Goal: Task Accomplishment & Management: Manage account settings

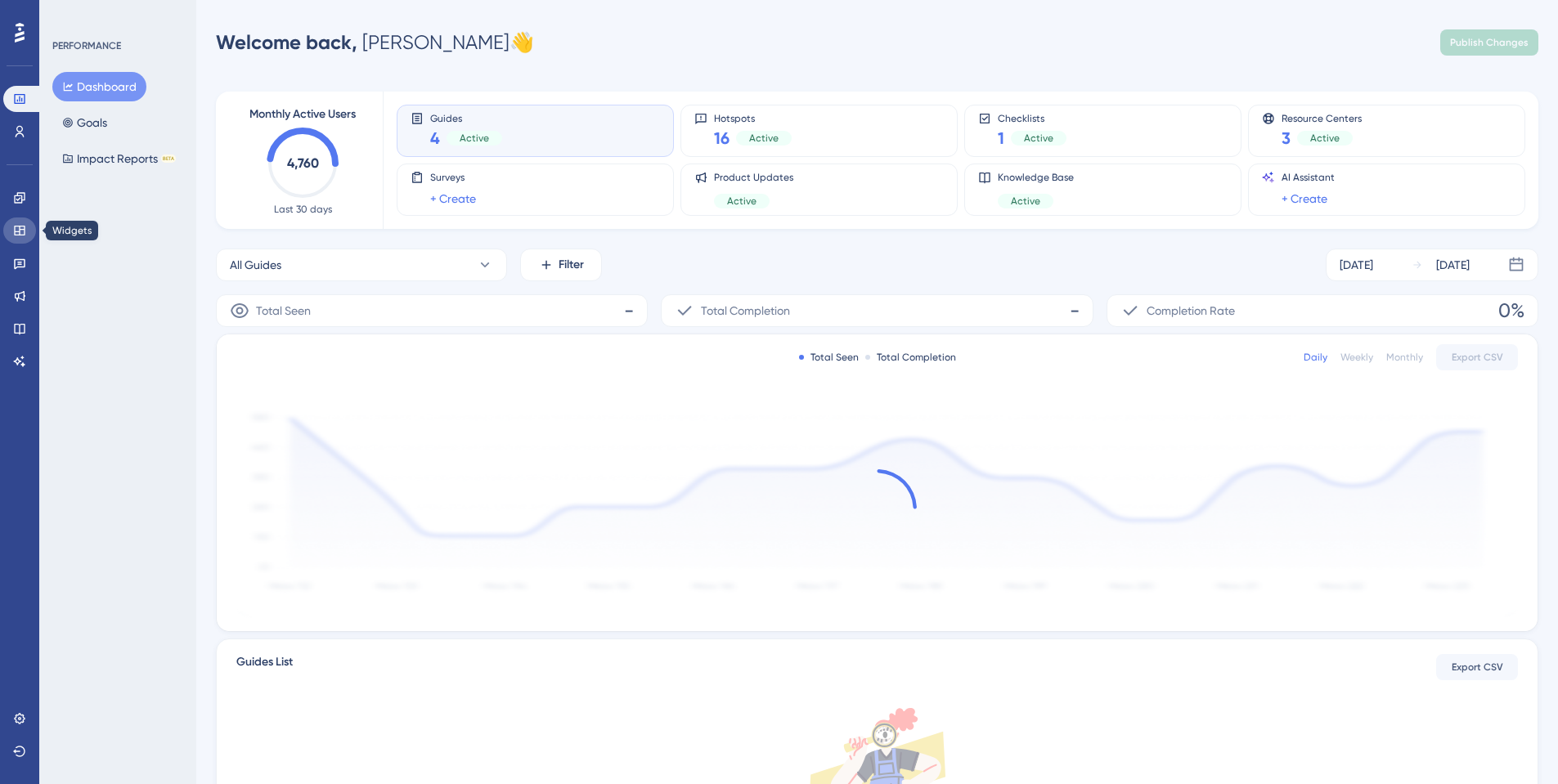
click at [17, 230] on icon at bounding box center [20, 230] width 13 height 13
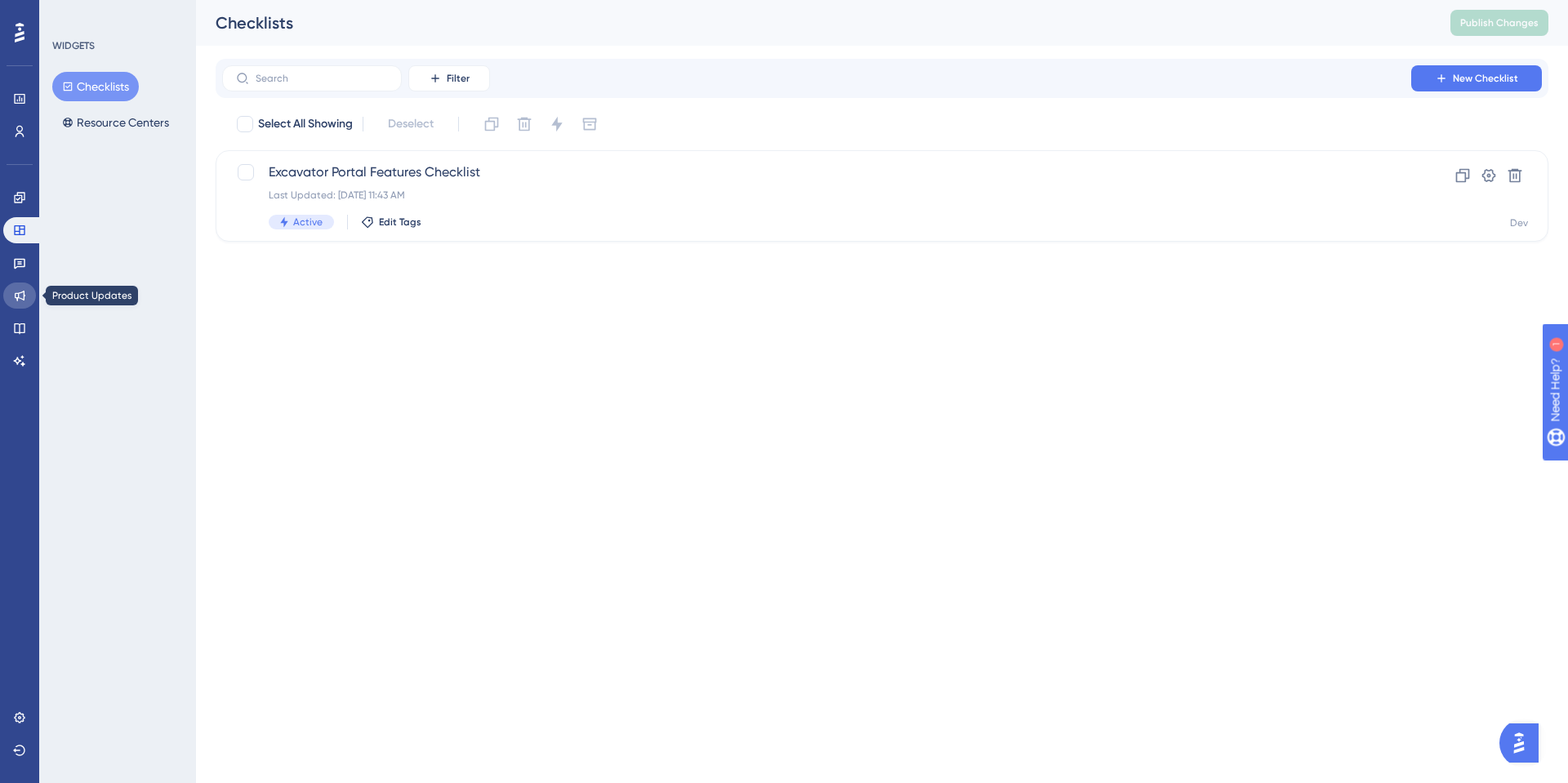
click at [27, 303] on link at bounding box center [20, 295] width 33 height 26
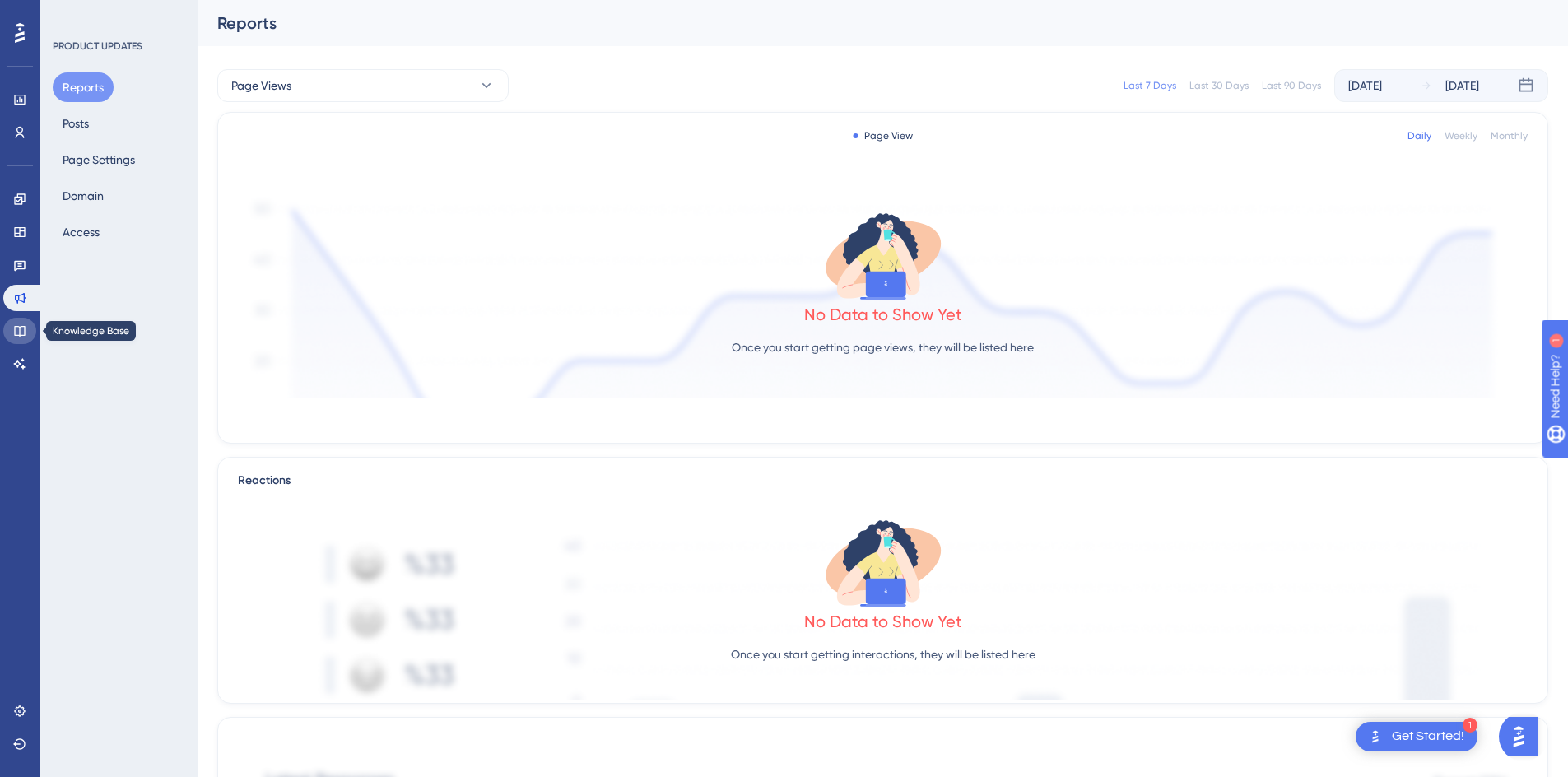
click at [23, 339] on link at bounding box center [20, 330] width 33 height 26
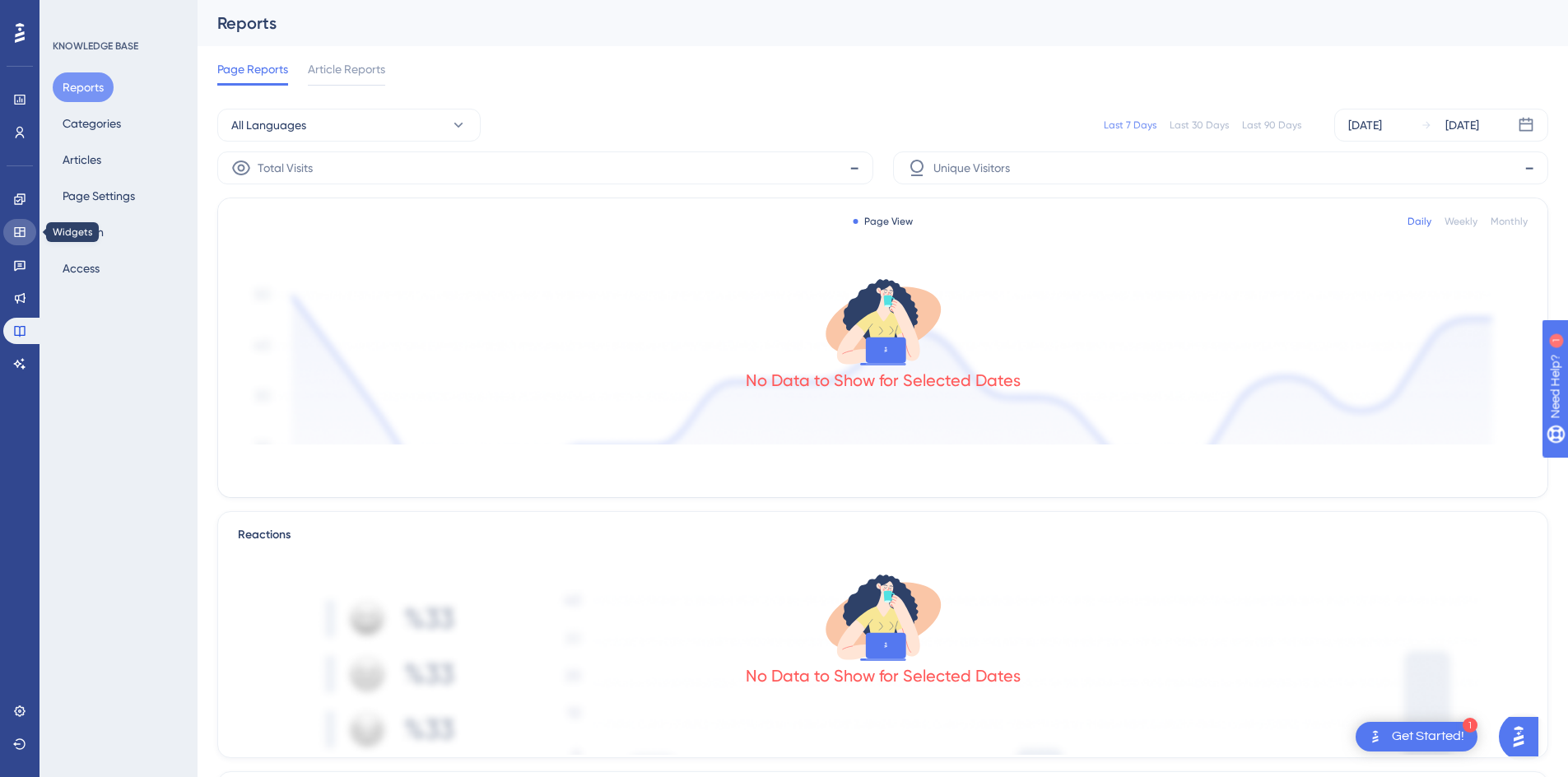
click at [26, 226] on link at bounding box center [20, 232] width 33 height 26
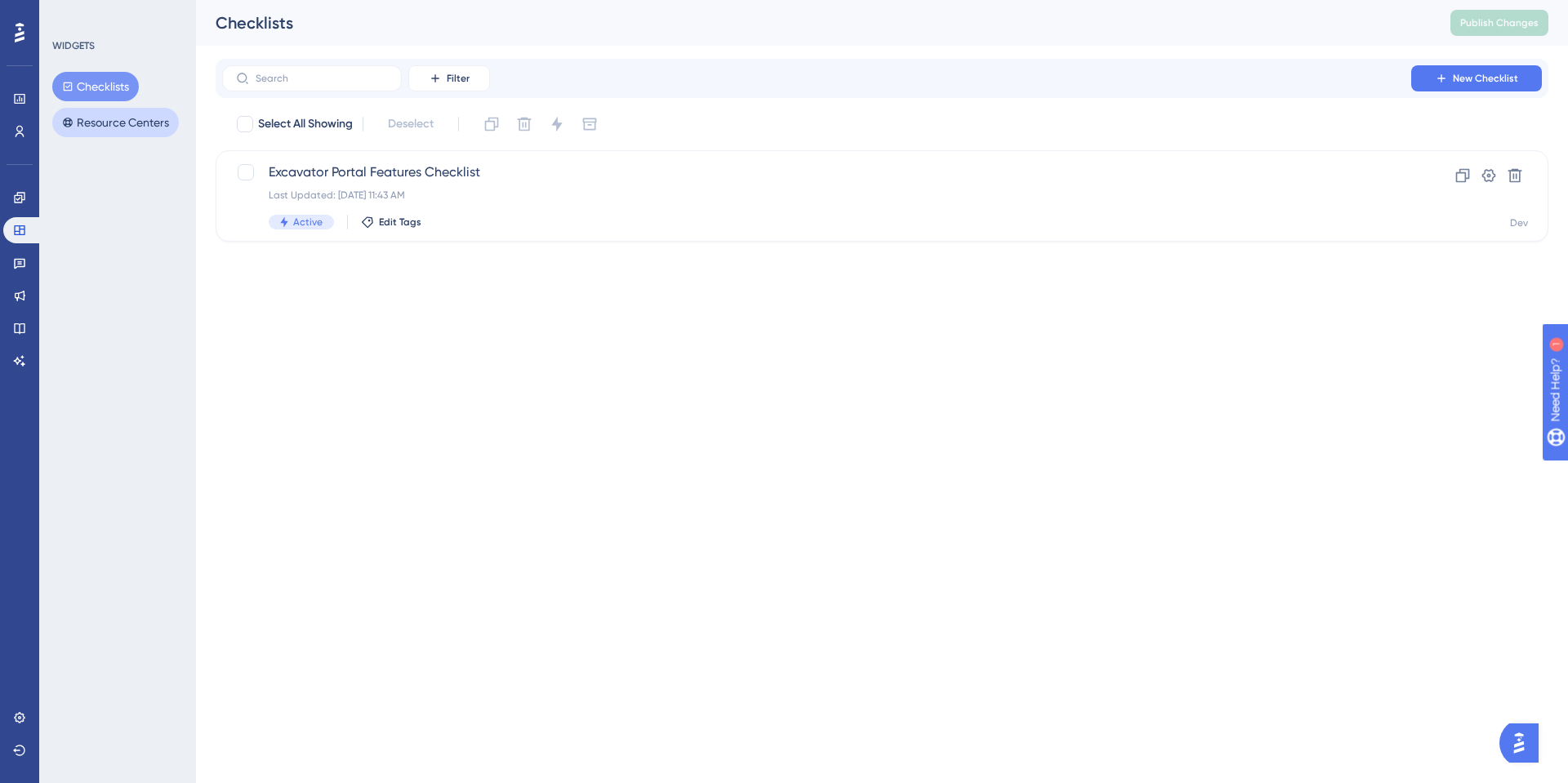
click at [99, 126] on button "Resource Centers" at bounding box center [115, 123] width 127 height 30
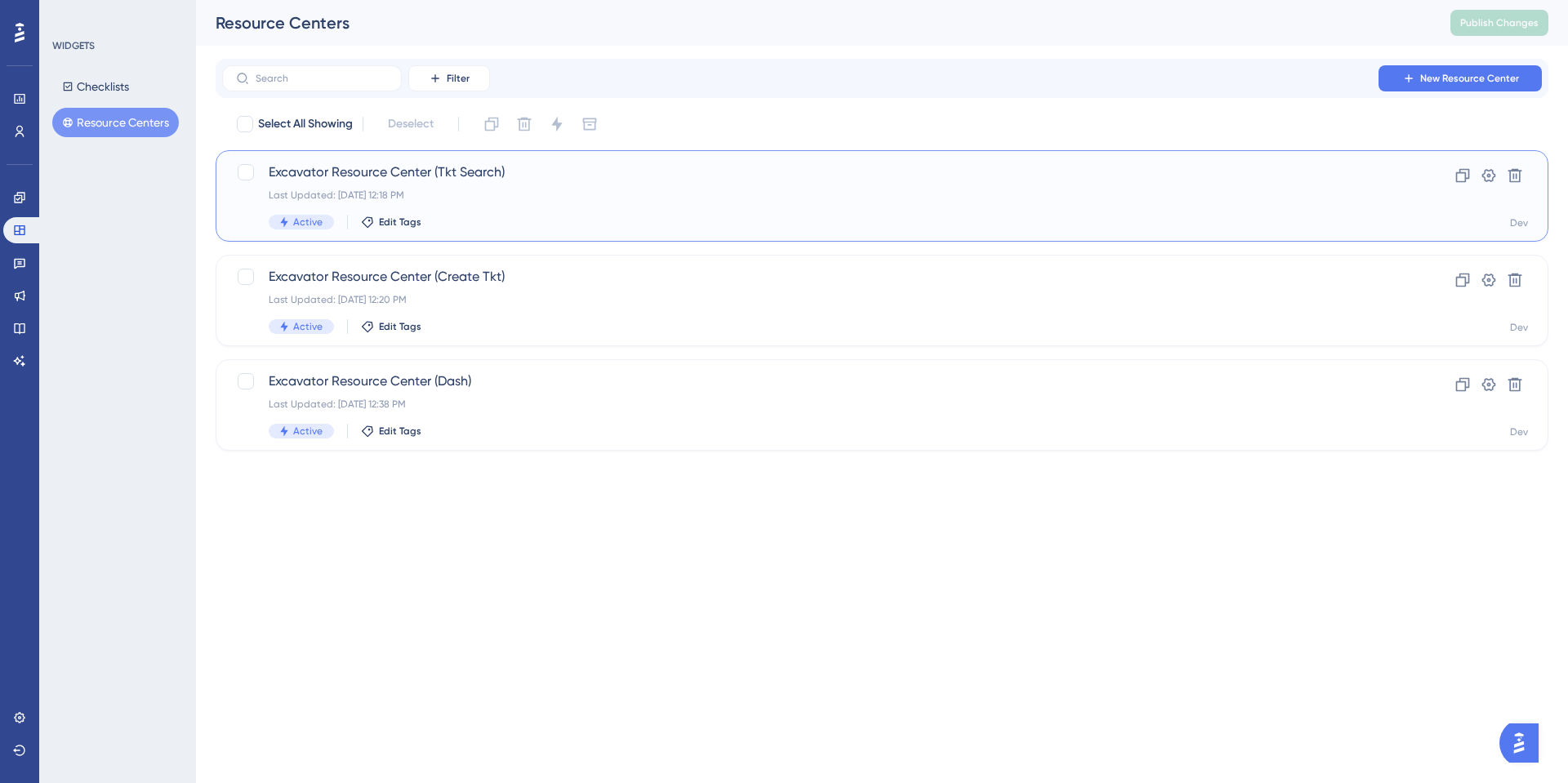
click at [508, 201] on div "Last Updated: [DATE] 12:18 PM" at bounding box center [817, 196] width 1096 height 13
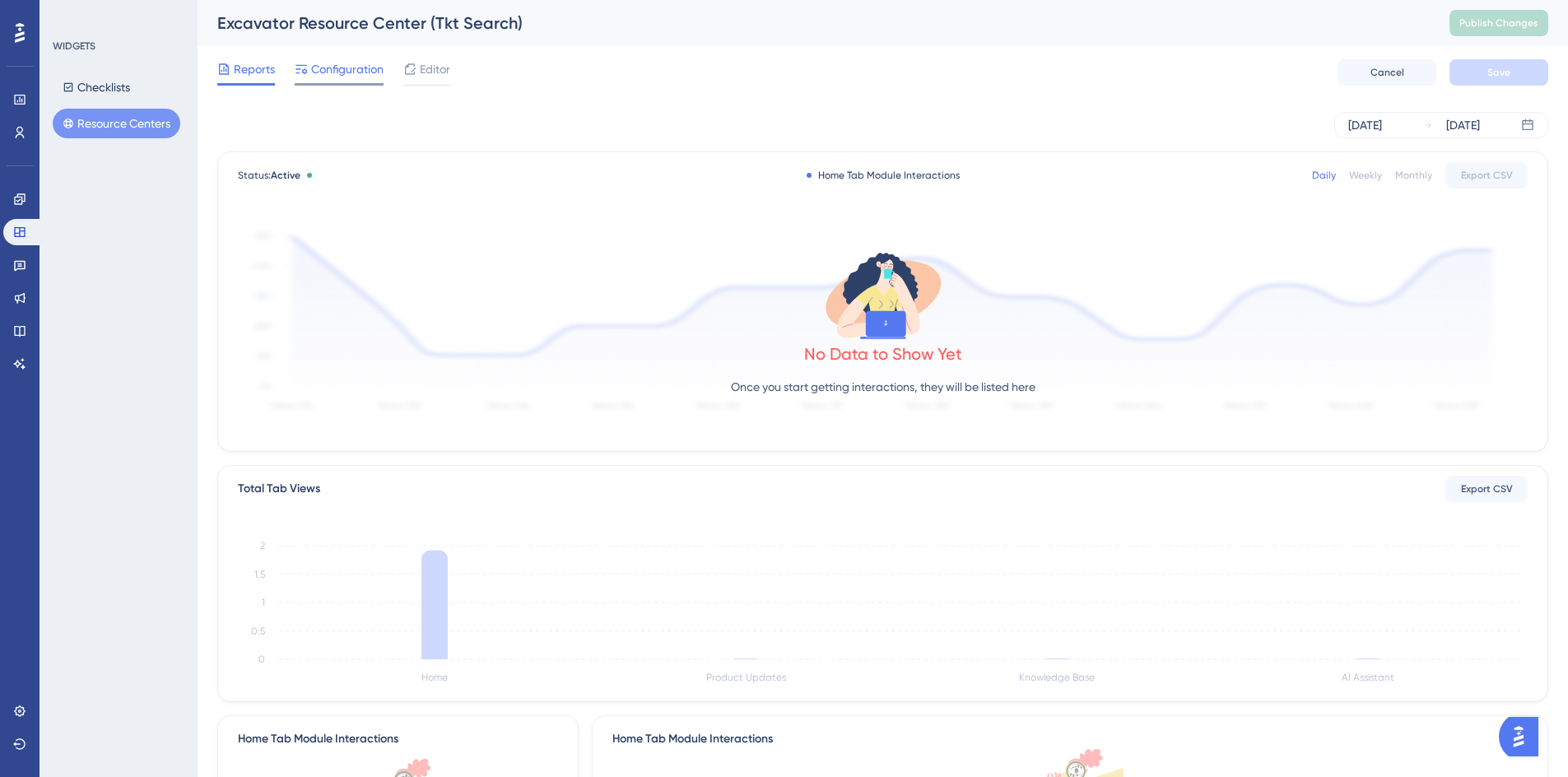
click at [311, 77] on div "Configuration" at bounding box center [339, 69] width 89 height 20
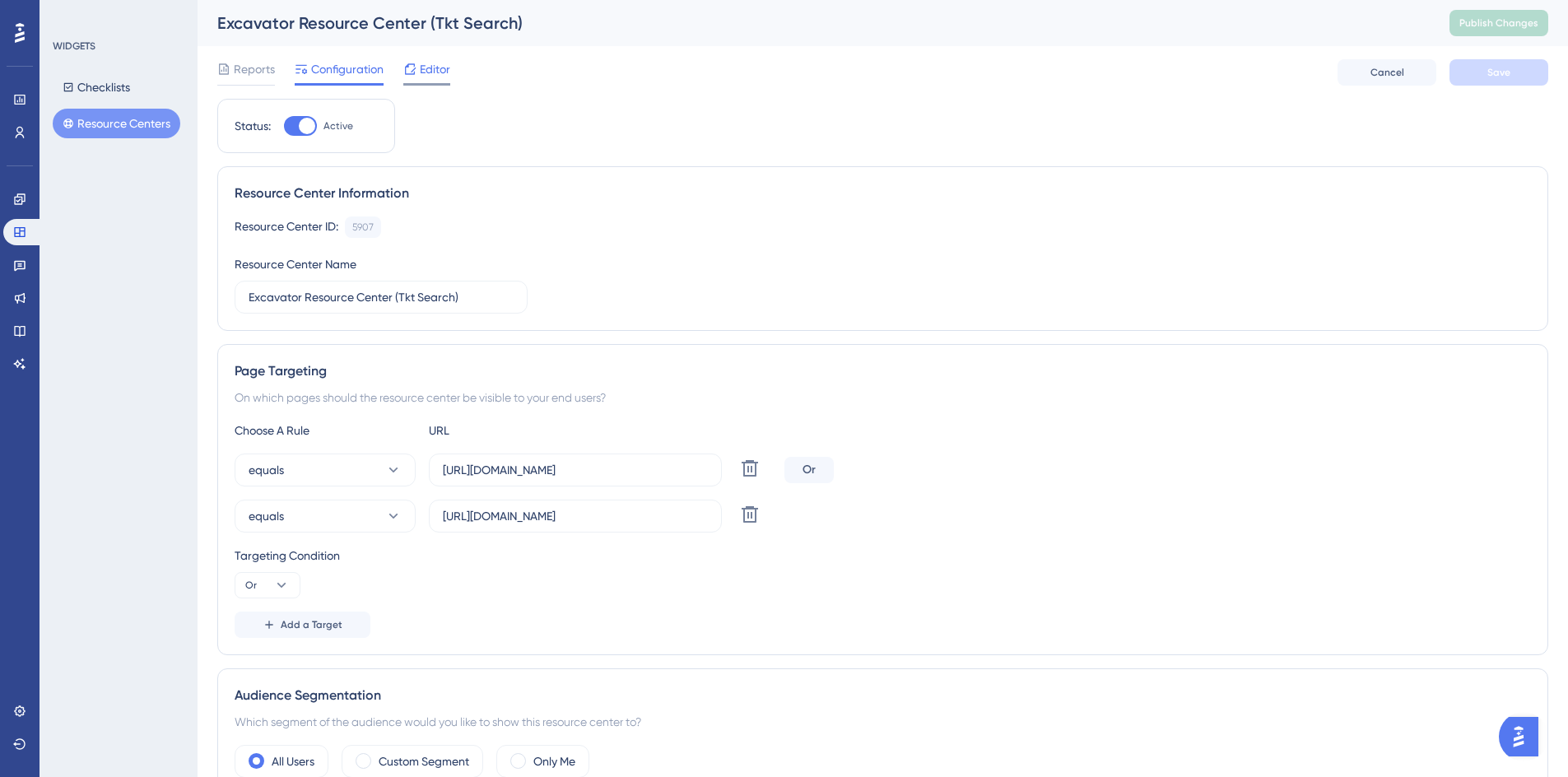
click at [438, 72] on span "Editor" at bounding box center [434, 69] width 30 height 20
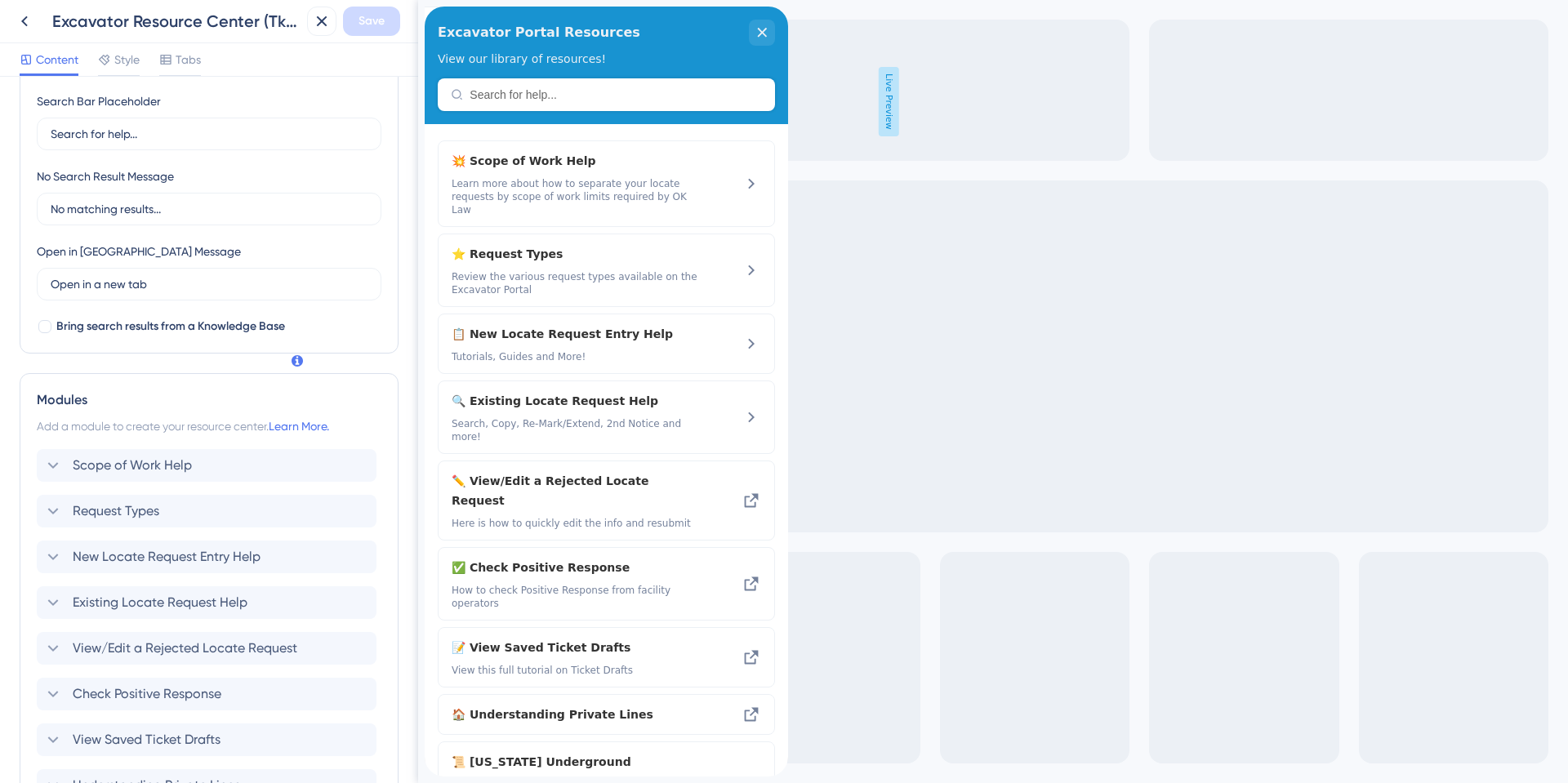
scroll to position [408, 0]
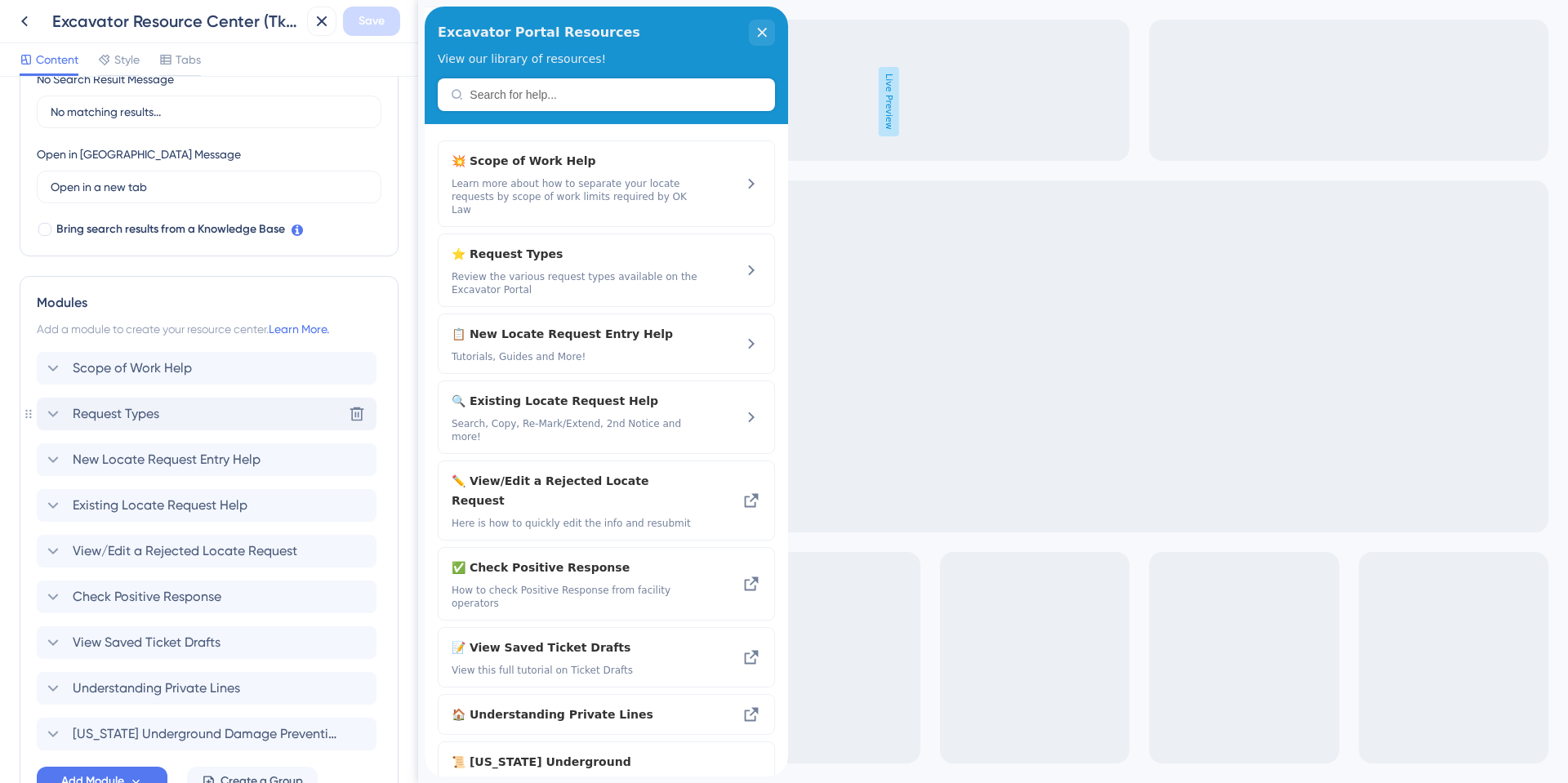
click at [47, 412] on icon at bounding box center [52, 413] width 20 height 20
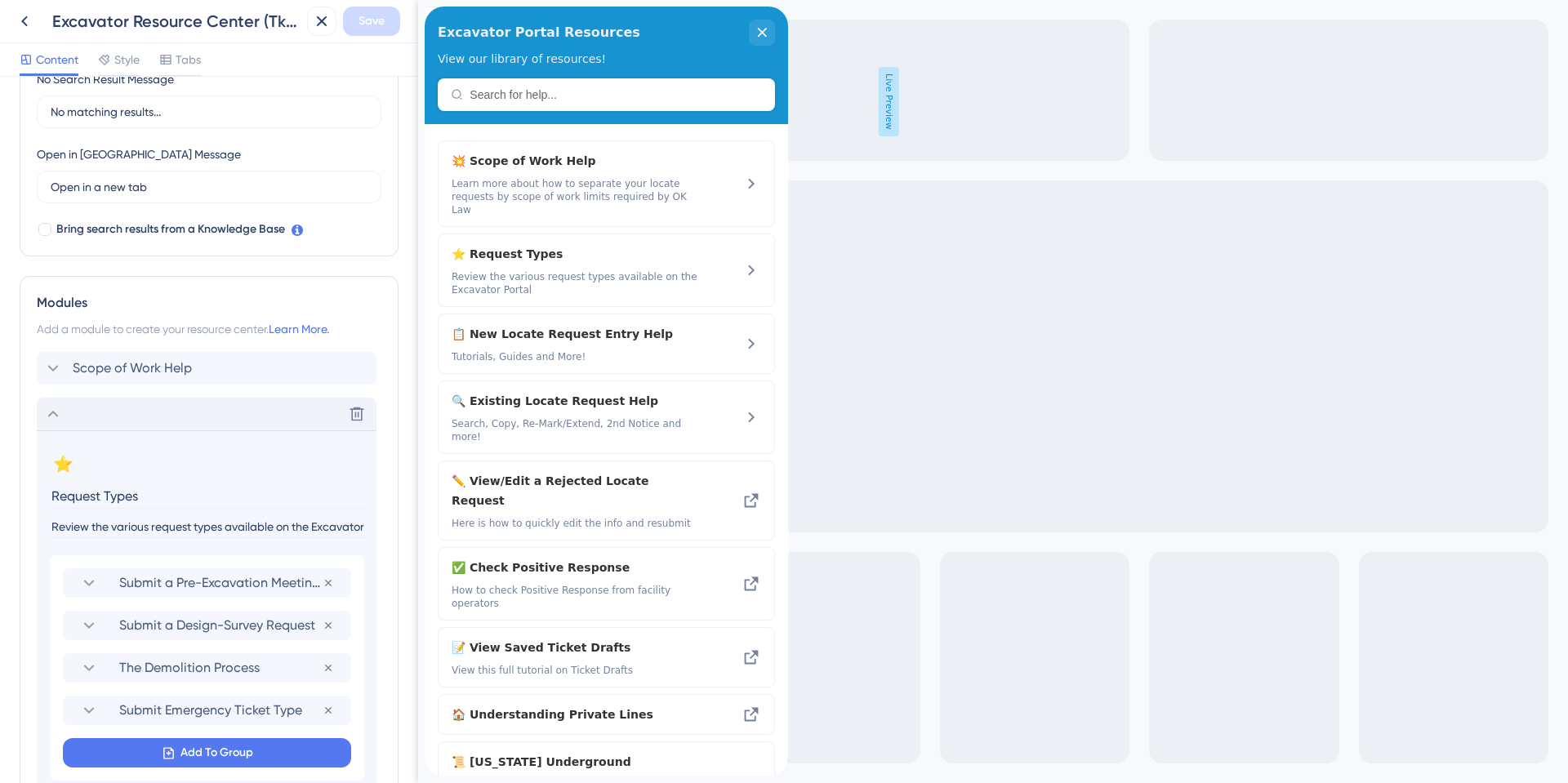
click at [47, 412] on icon at bounding box center [52, 413] width 20 height 20
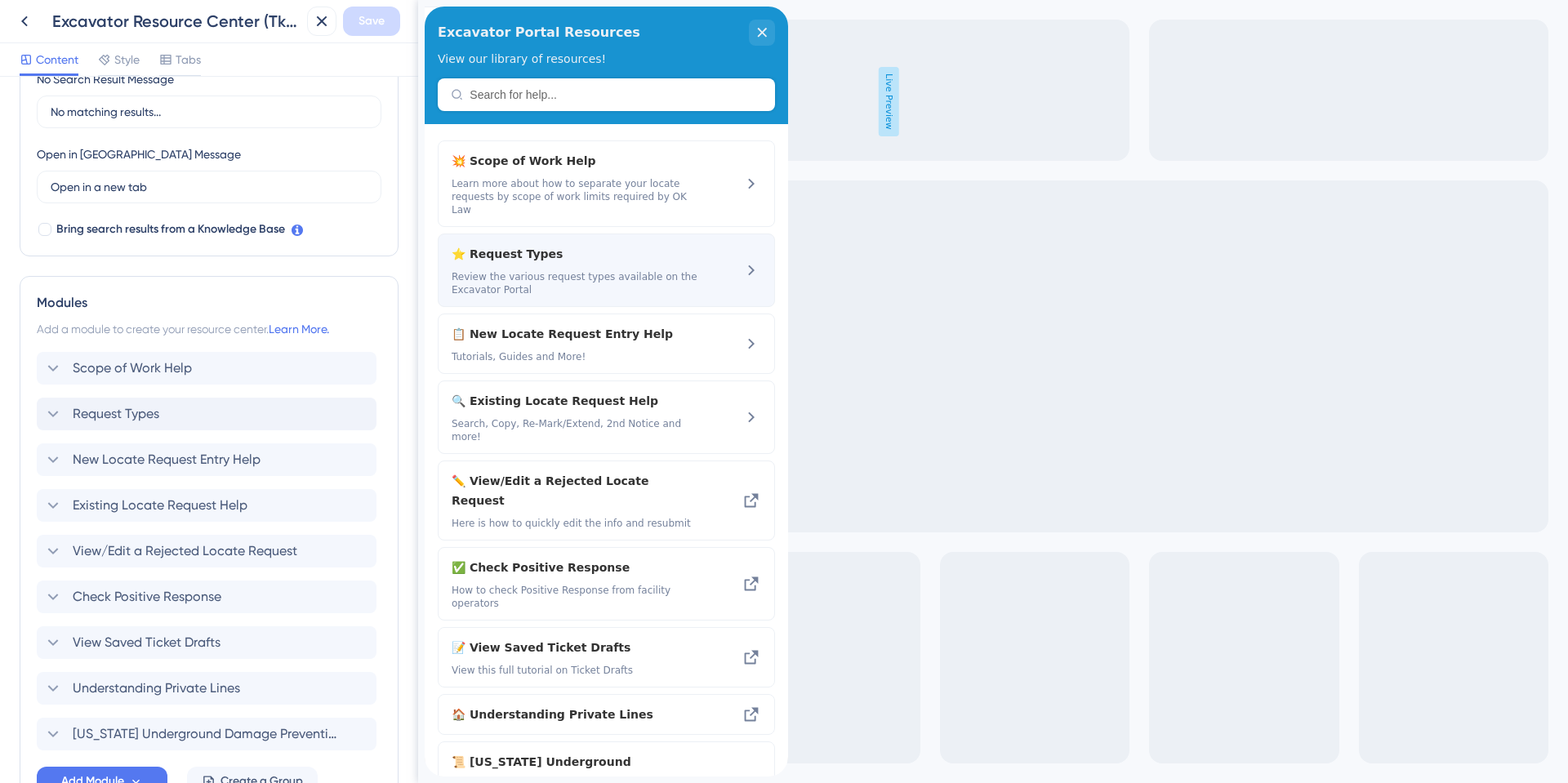
click at [529, 244] on span "⭐ Request Types" at bounding box center [562, 253] width 222 height 20
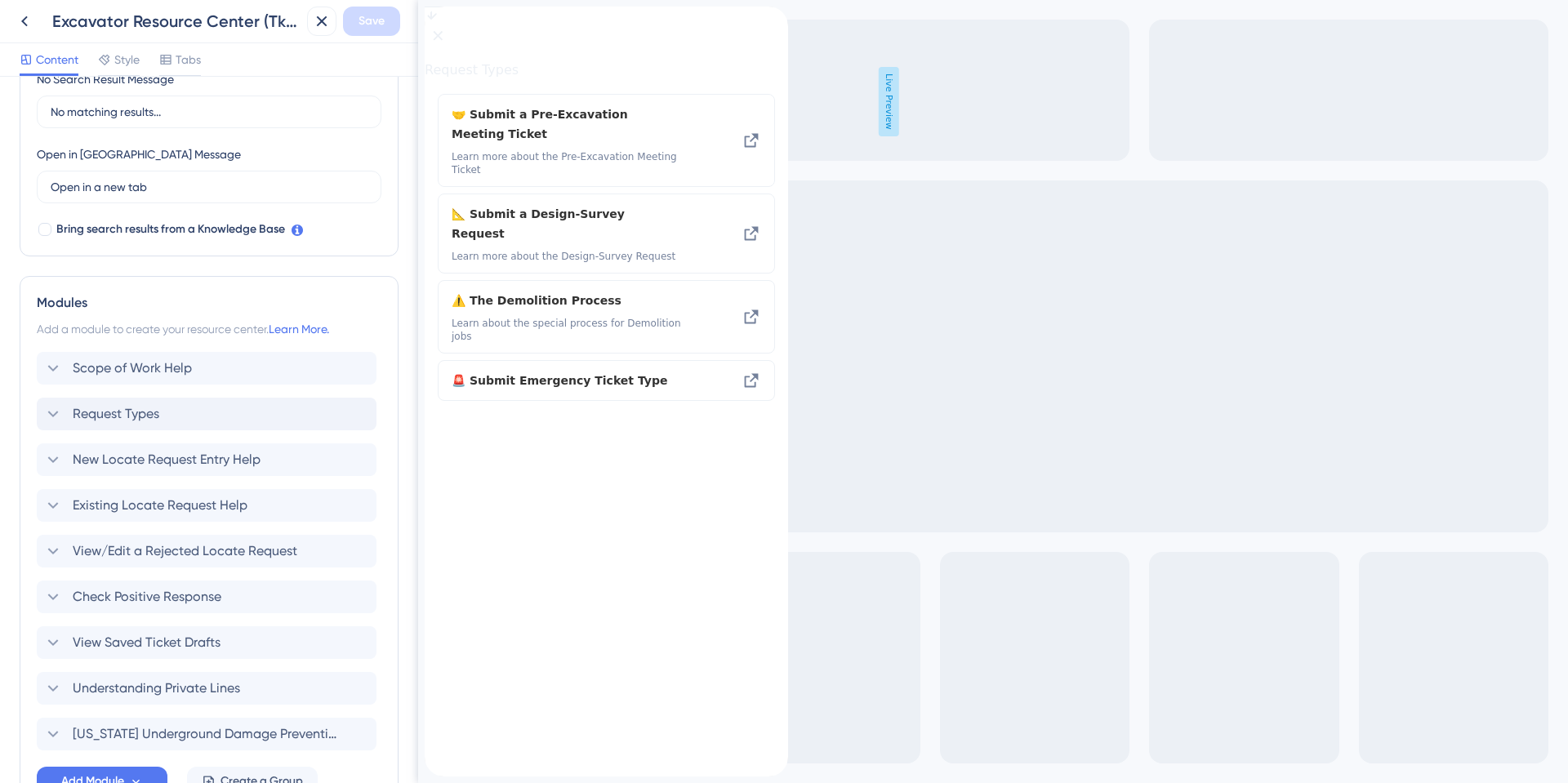
click at [438, 20] on icon "back to header" at bounding box center [431, 13] width 13 height 13
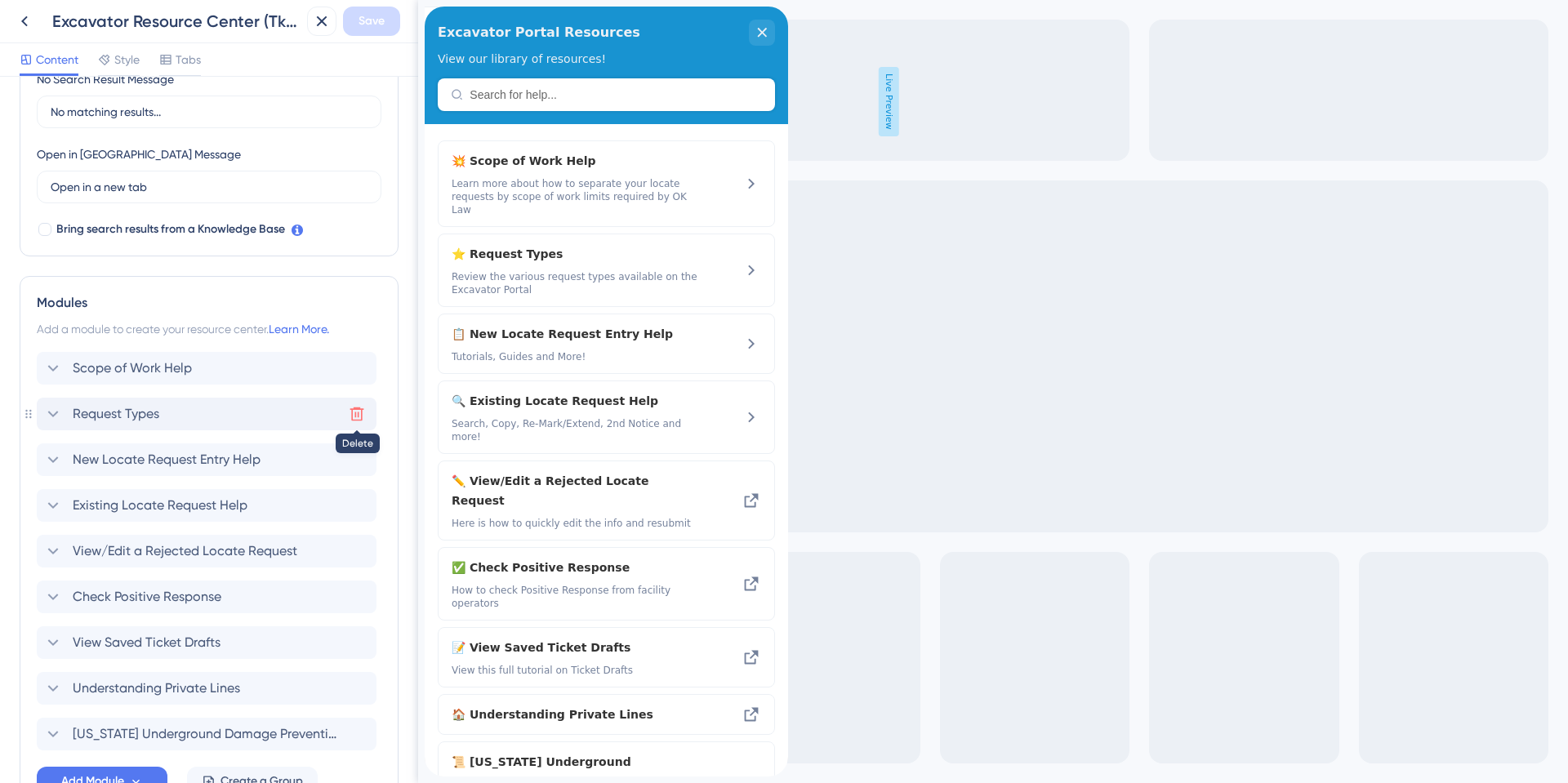
click at [361, 412] on icon at bounding box center [357, 414] width 17 height 17
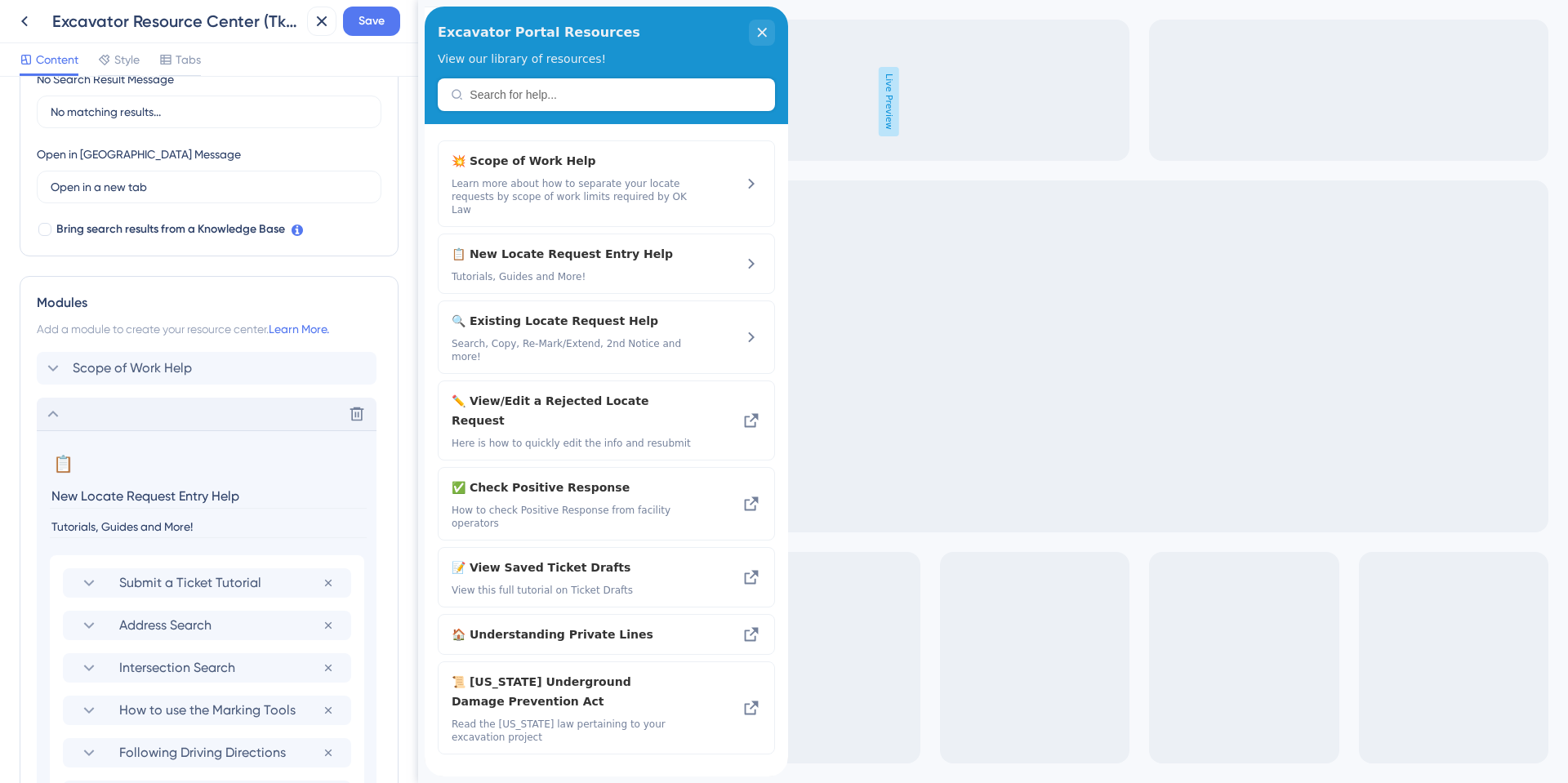
click at [59, 414] on icon at bounding box center [52, 413] width 20 height 20
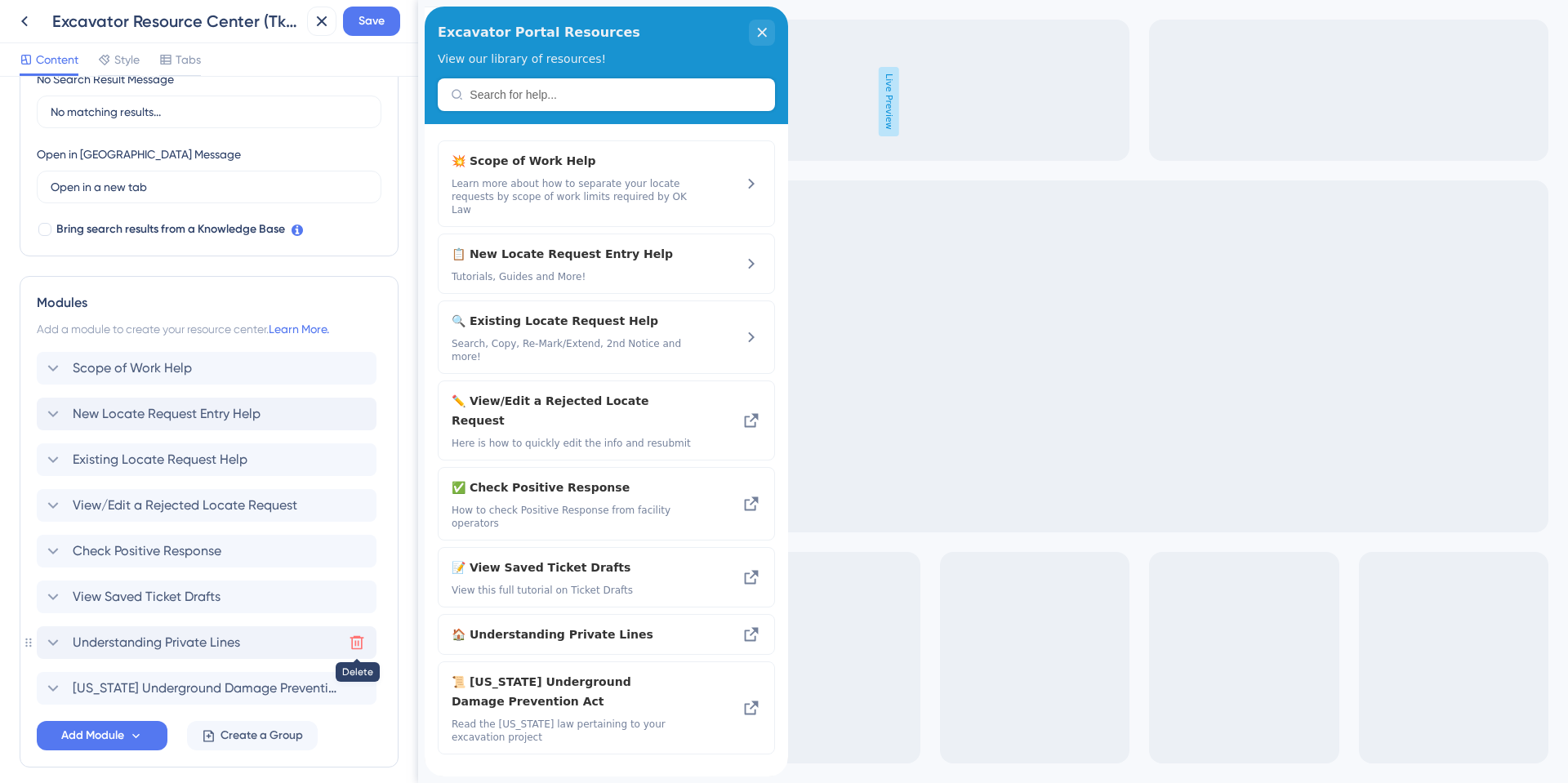
click at [359, 642] on icon at bounding box center [357, 642] width 17 height 17
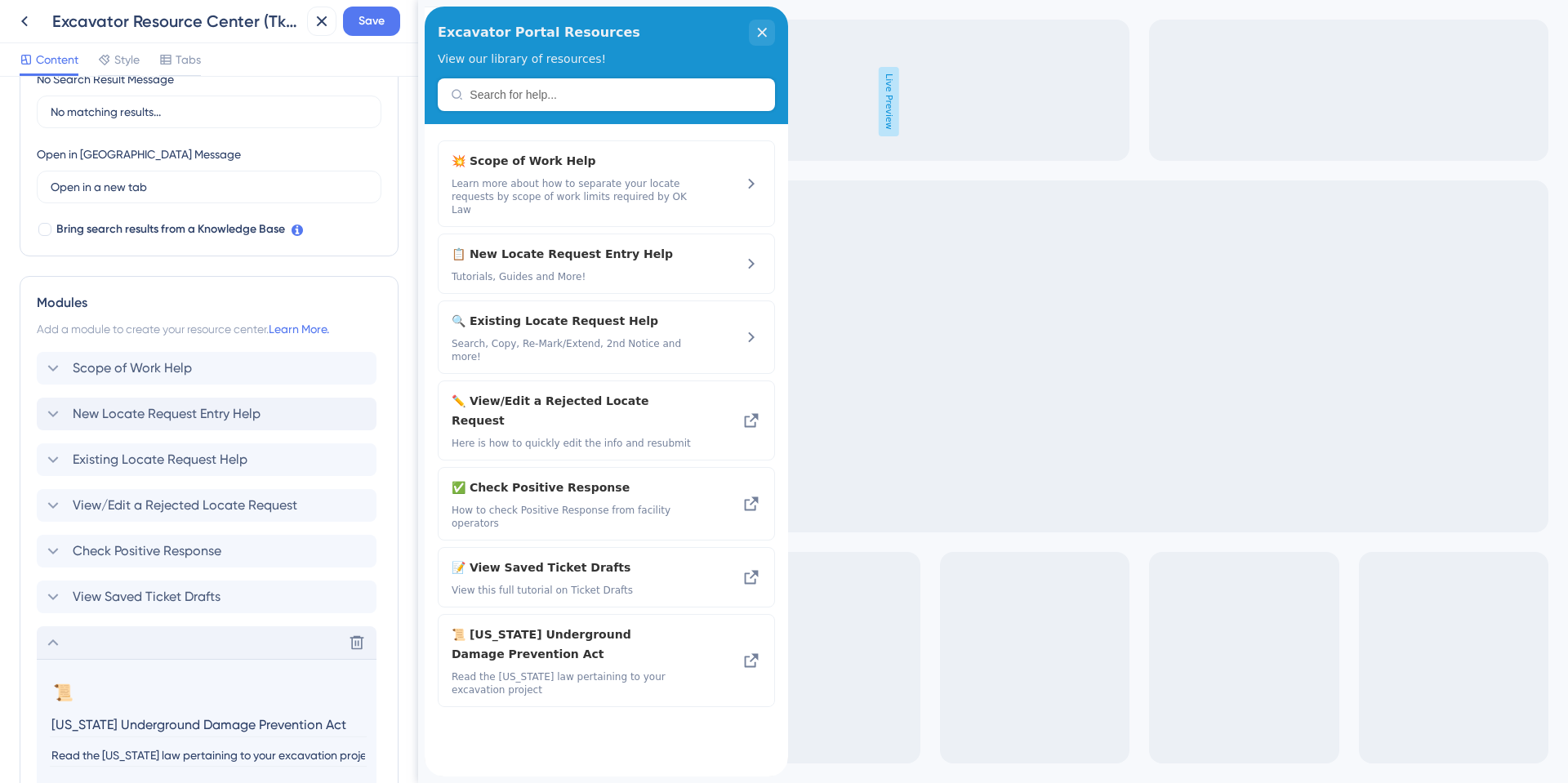
click at [57, 644] on icon at bounding box center [53, 642] width 10 height 7
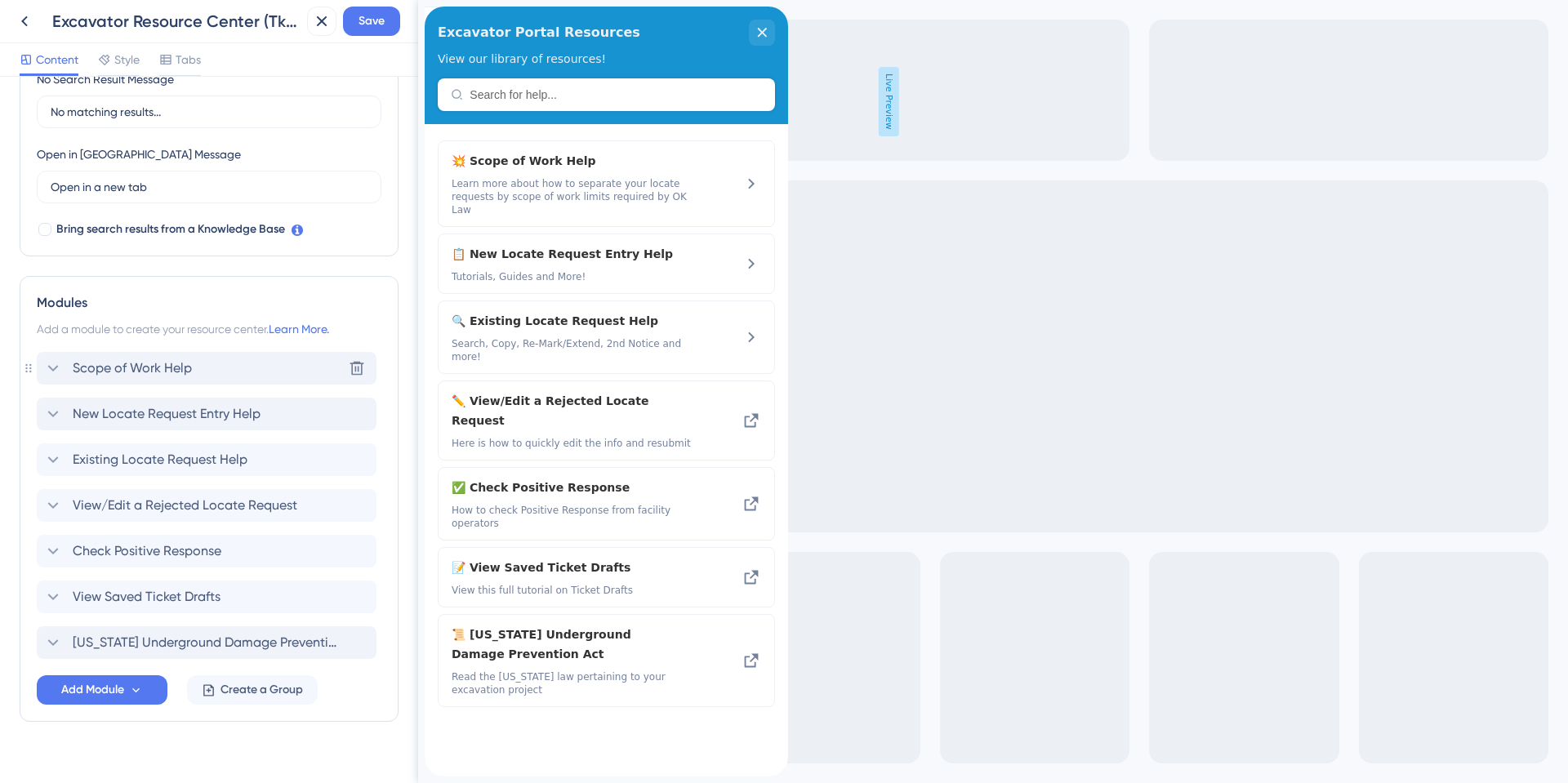
click at [55, 362] on icon at bounding box center [52, 368] width 20 height 20
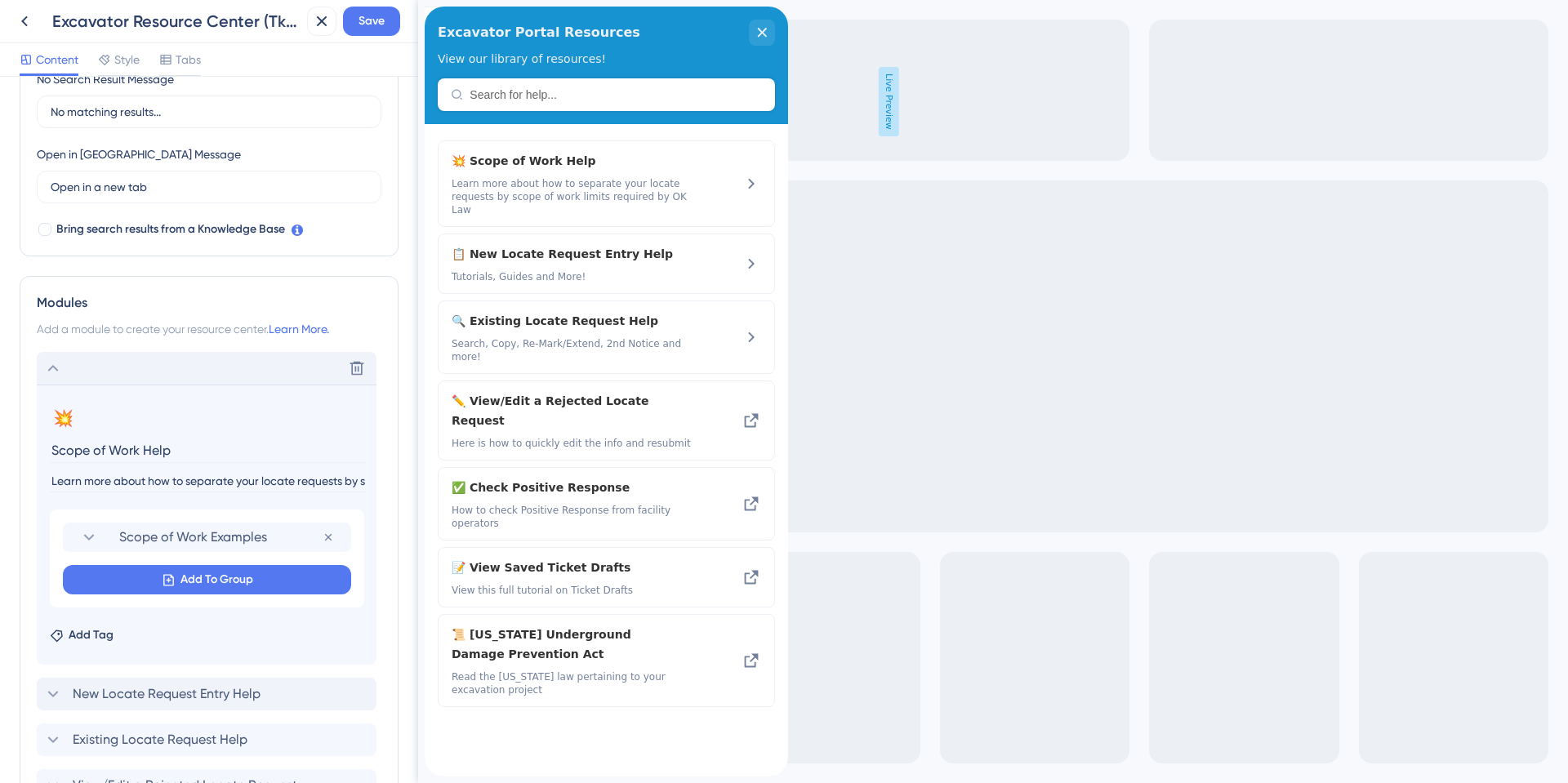
click at [55, 364] on icon at bounding box center [52, 368] width 20 height 20
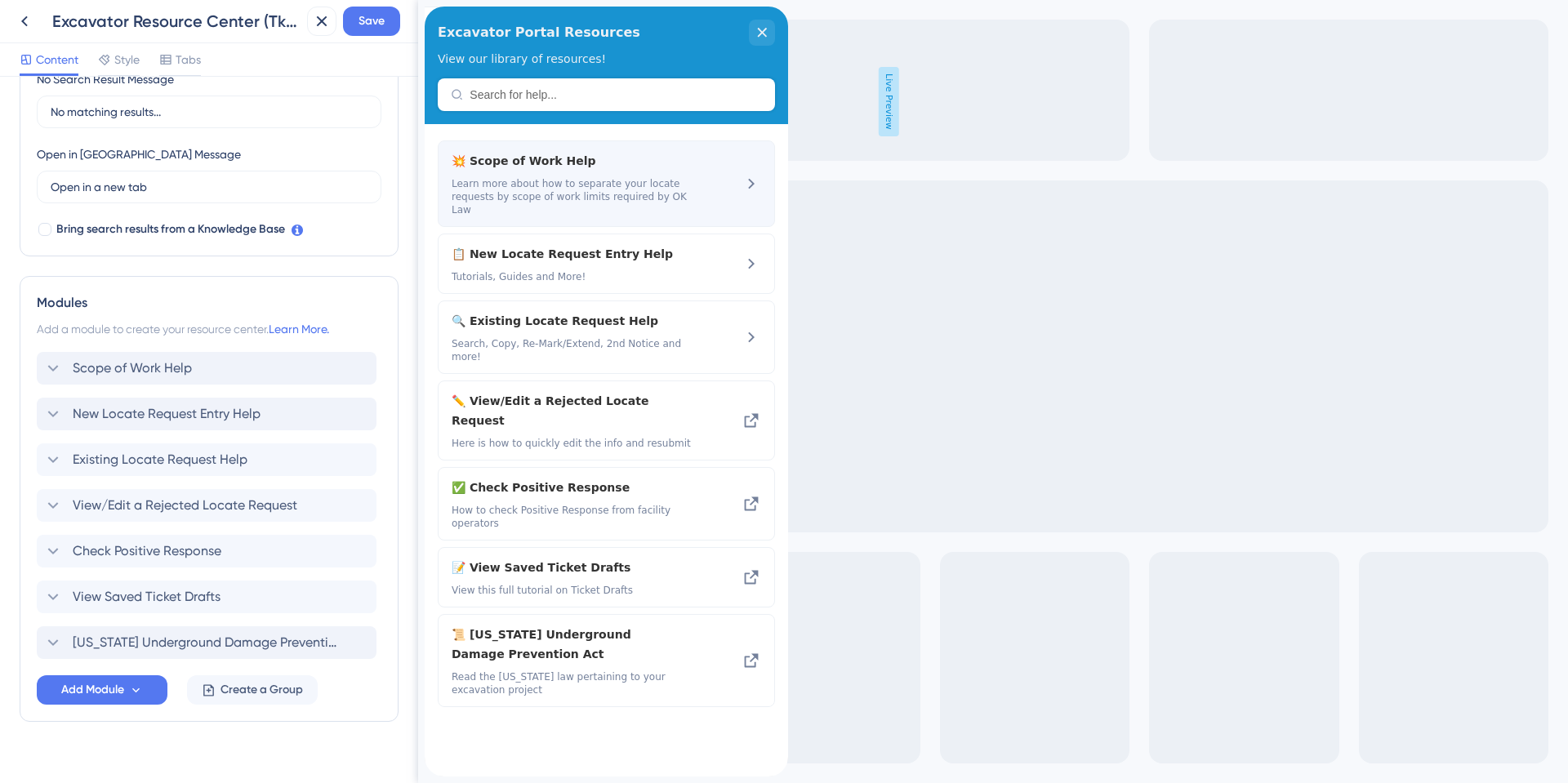
click at [514, 155] on span "💥 Scope of Work Help" at bounding box center [562, 160] width 222 height 20
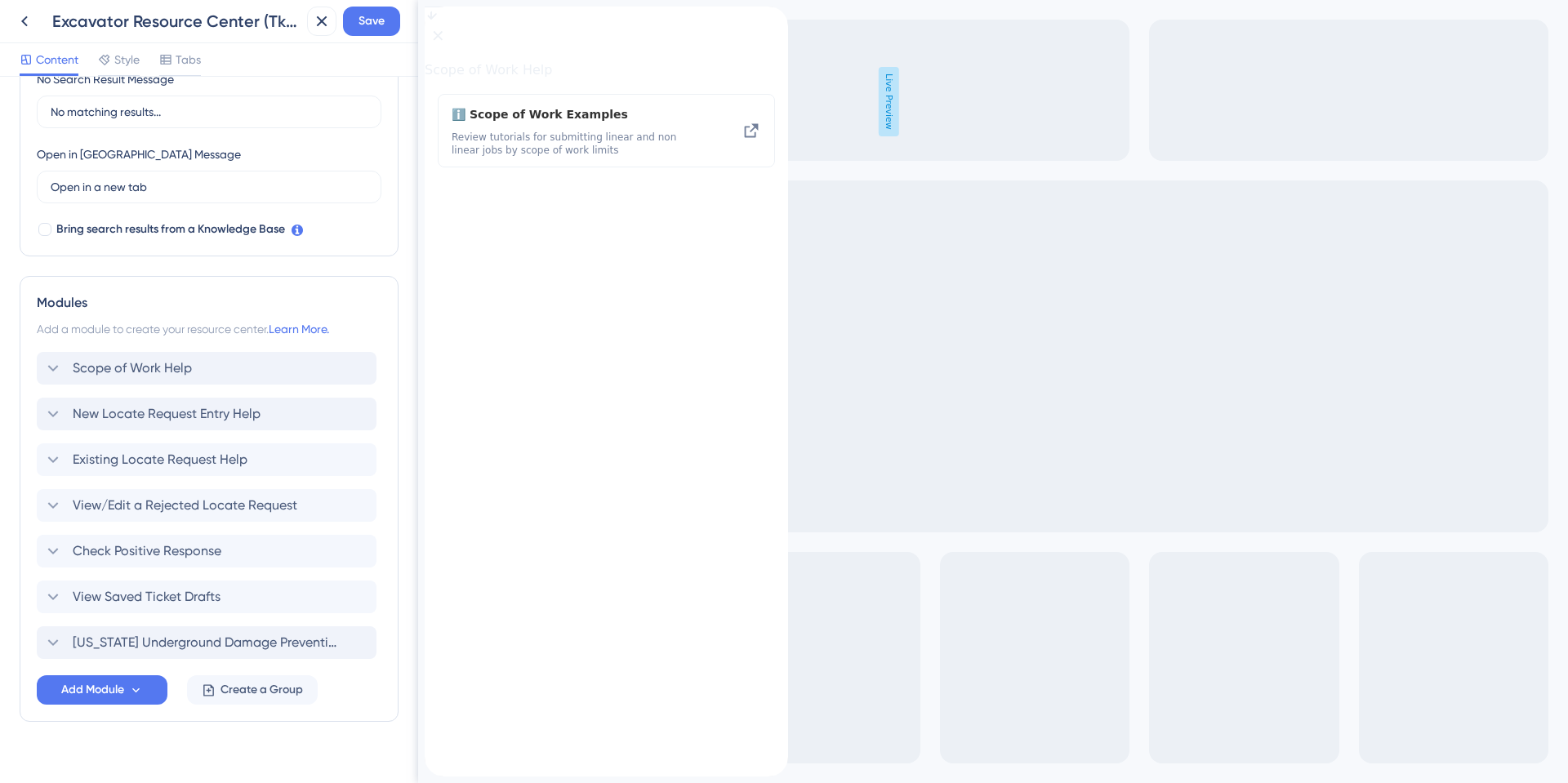
click at [451, 23] on div "back to header" at bounding box center [438, 15] width 26 height 17
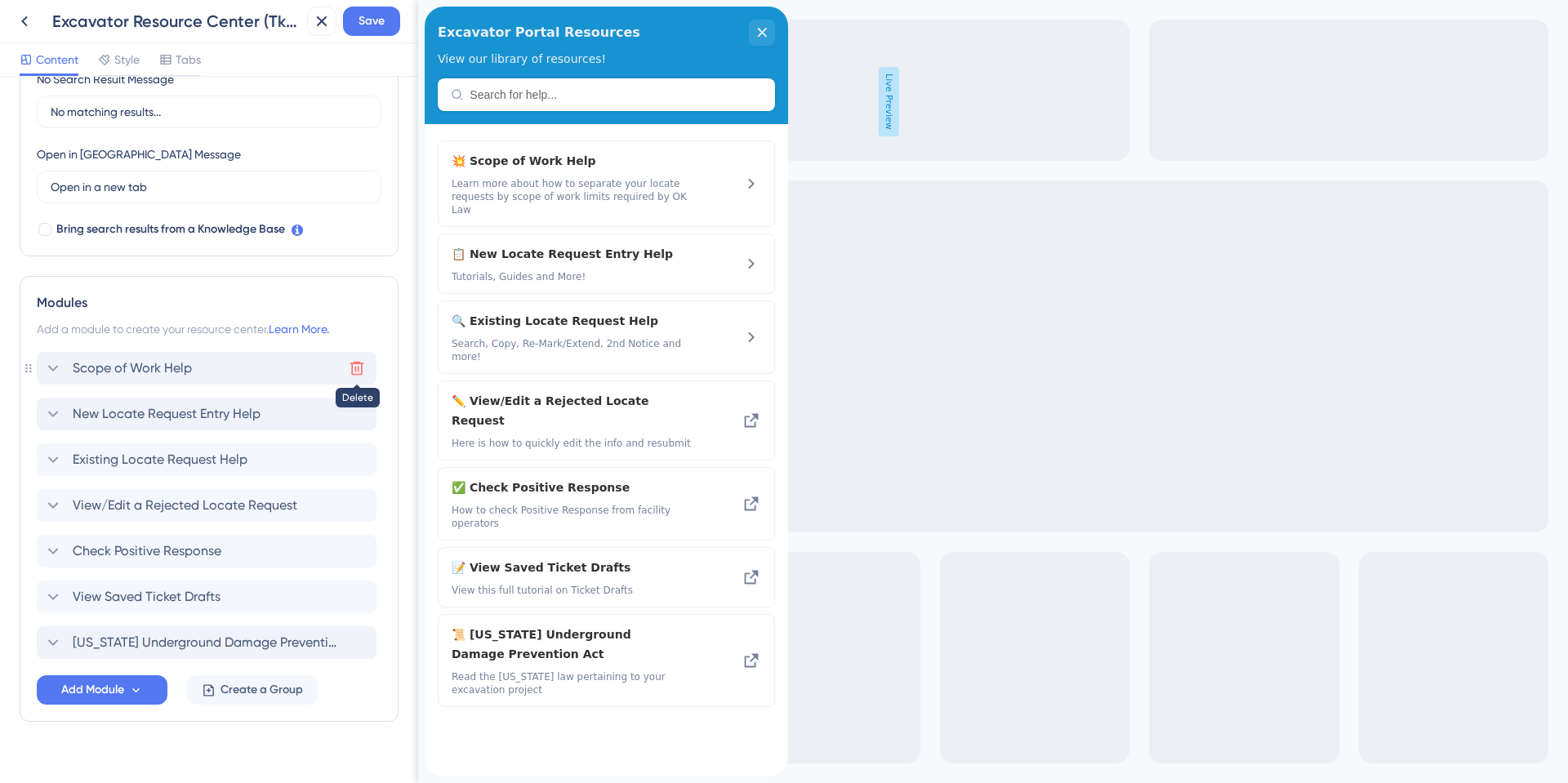
click at [359, 363] on icon at bounding box center [357, 368] width 14 height 14
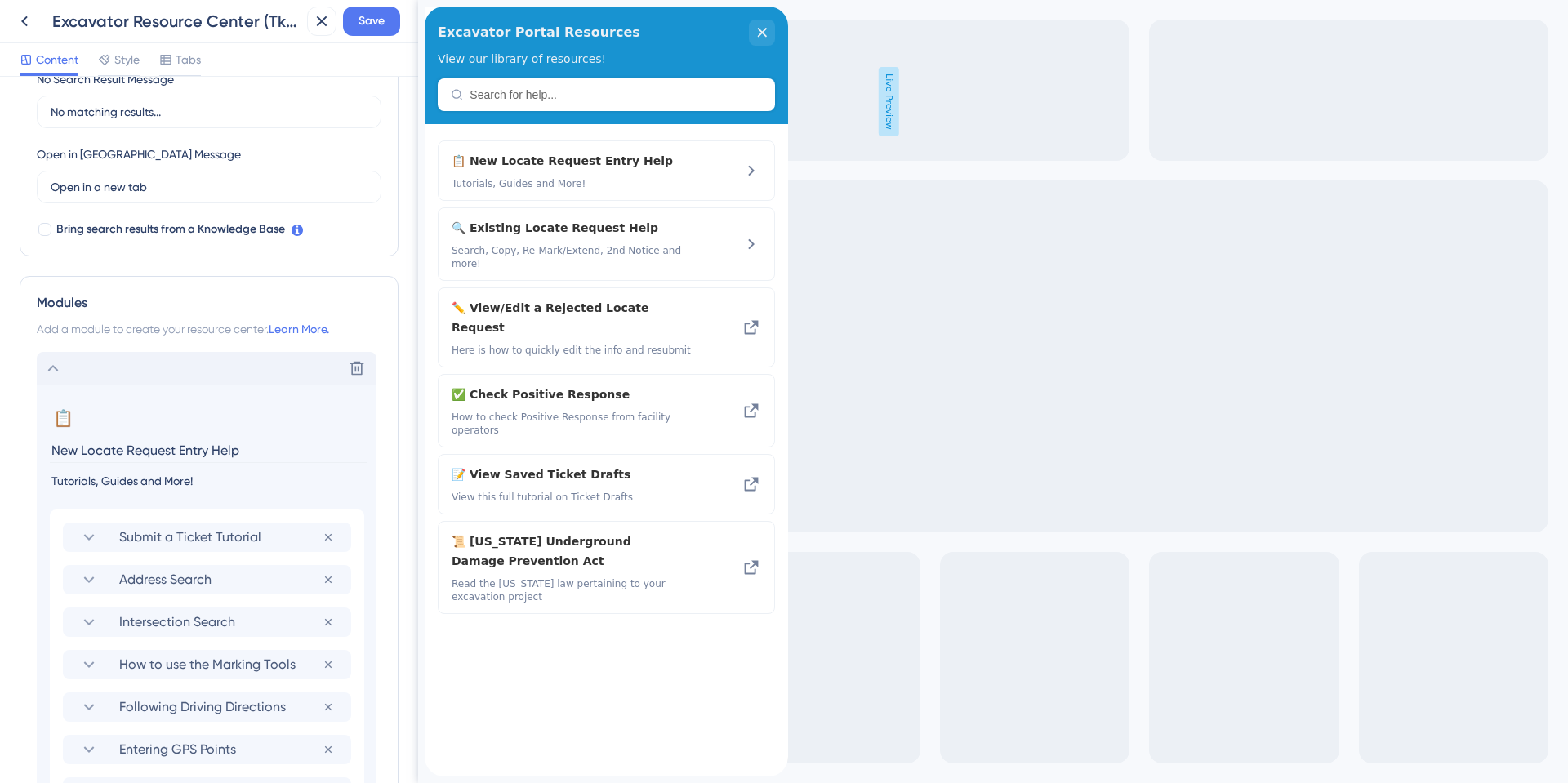
click at [54, 370] on icon at bounding box center [52, 368] width 20 height 20
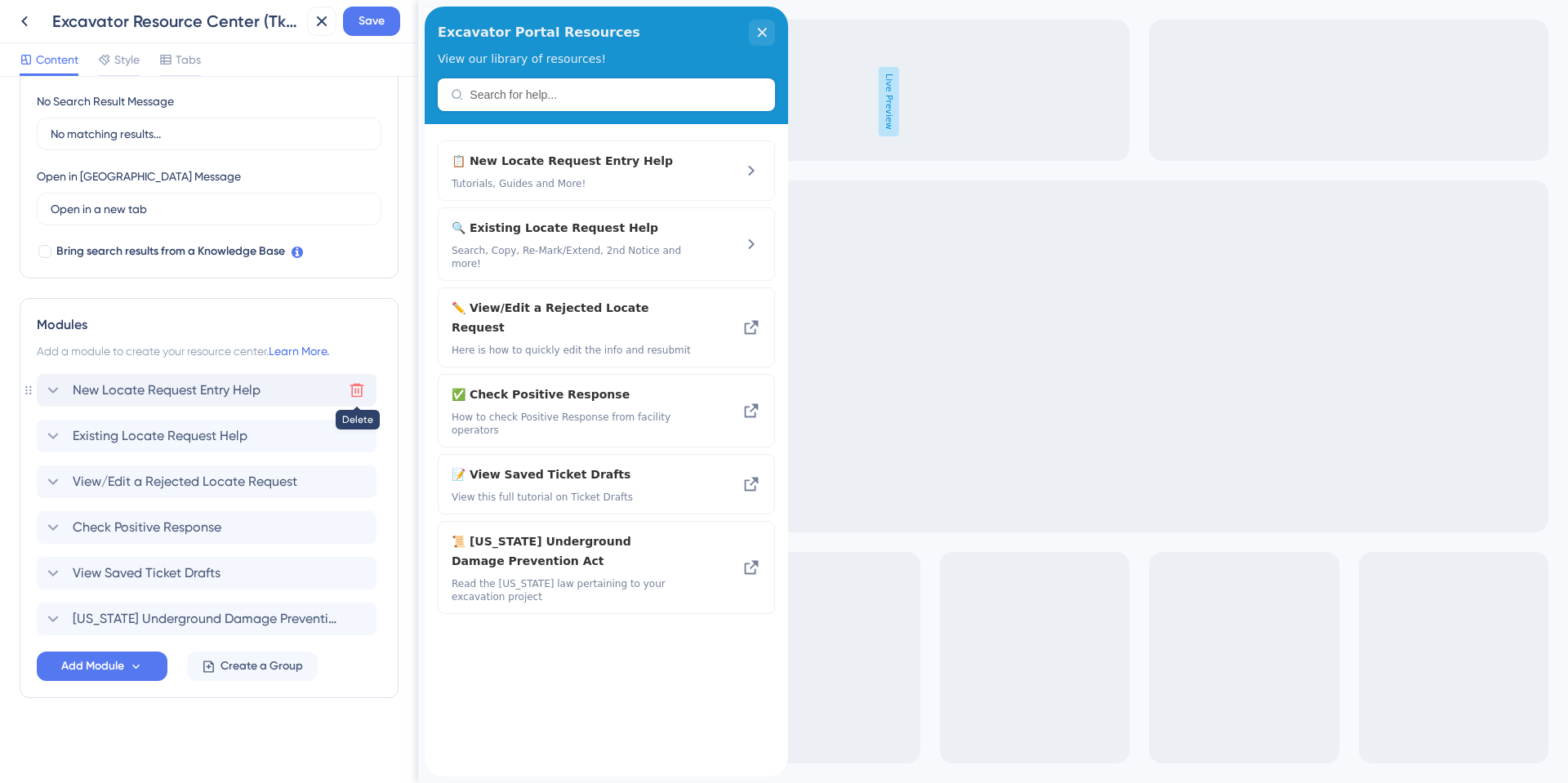
click at [353, 387] on icon at bounding box center [357, 390] width 17 height 17
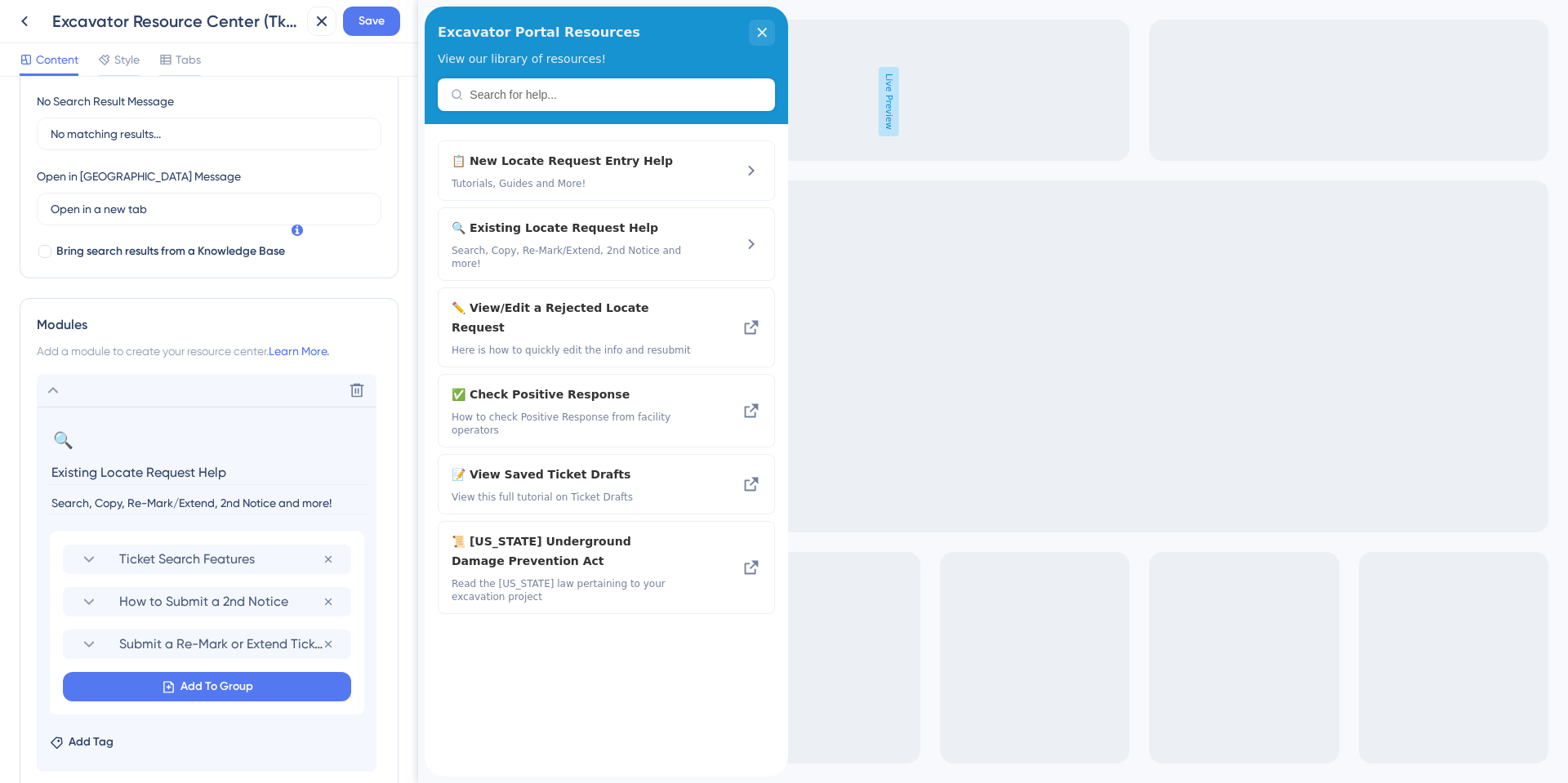
scroll to position [408, 0]
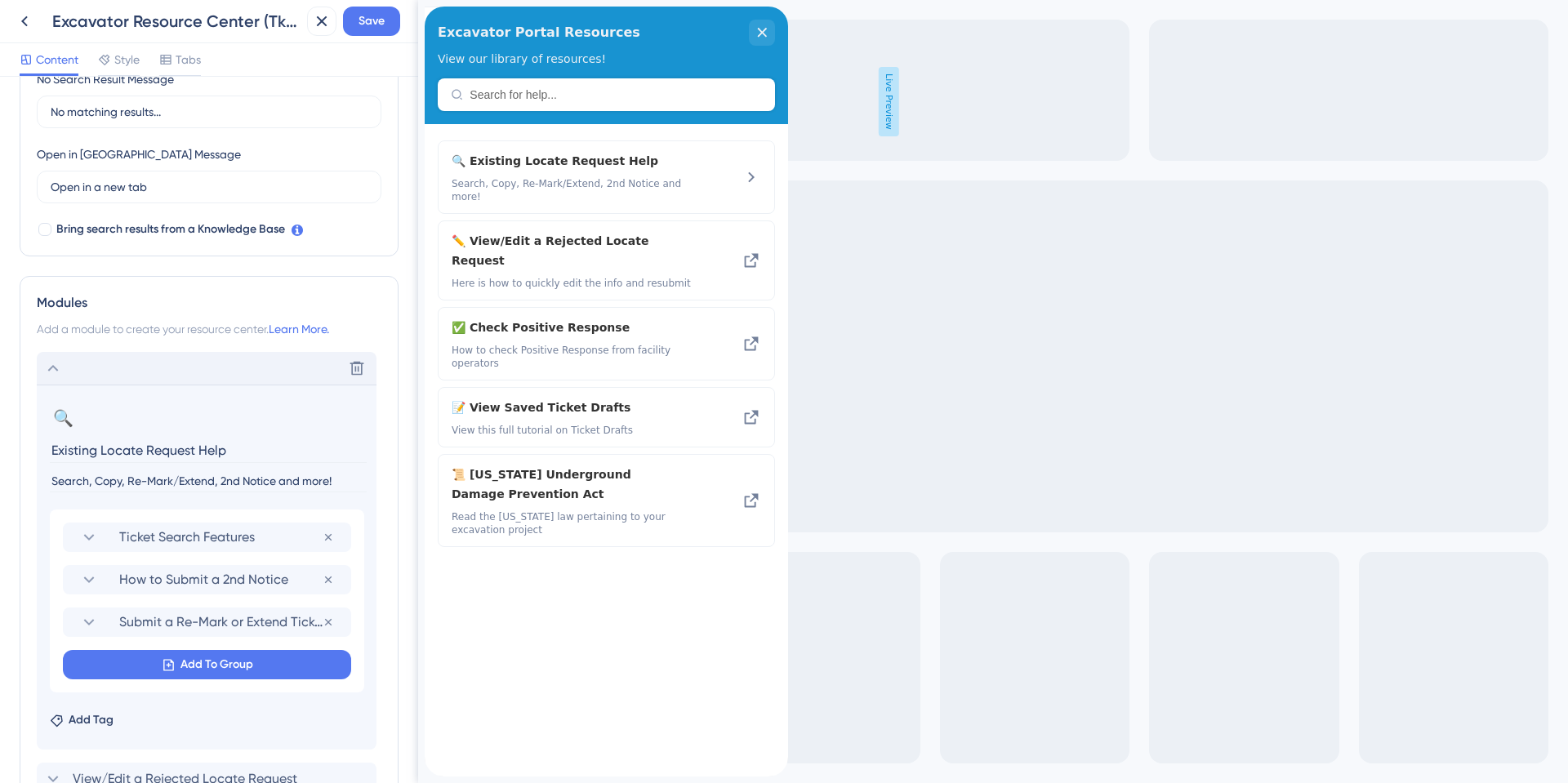
click at [57, 371] on icon at bounding box center [52, 368] width 20 height 20
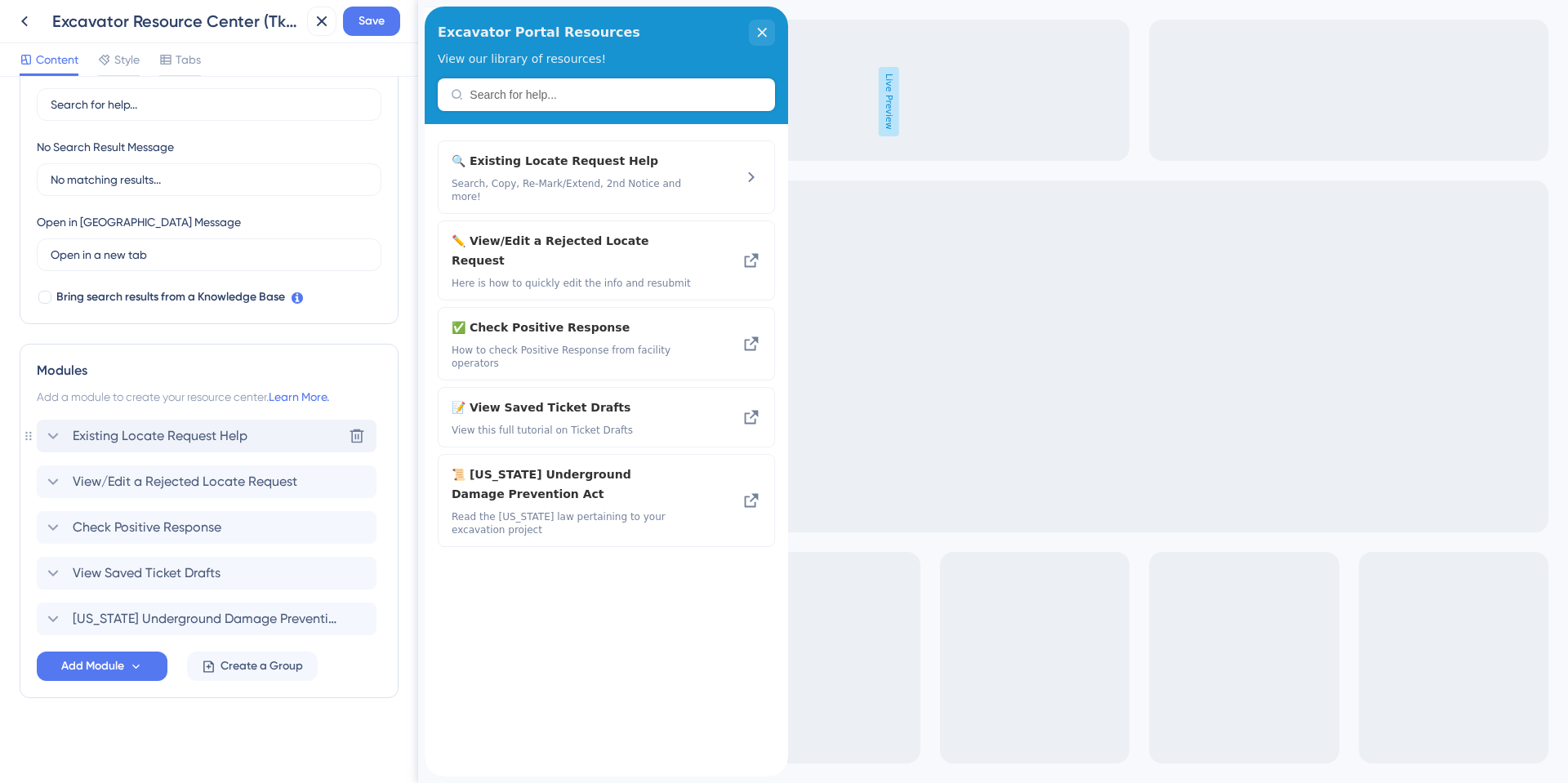
scroll to position [341, 0]
drag, startPoint x: 42, startPoint y: 532, endPoint x: 53, endPoint y: 428, distance: 104.6
click at [53, 428] on div "Existing Locate Request Help View/Edit a Rejected Locate Request Check Positive…" at bounding box center [209, 528] width 345 height 216
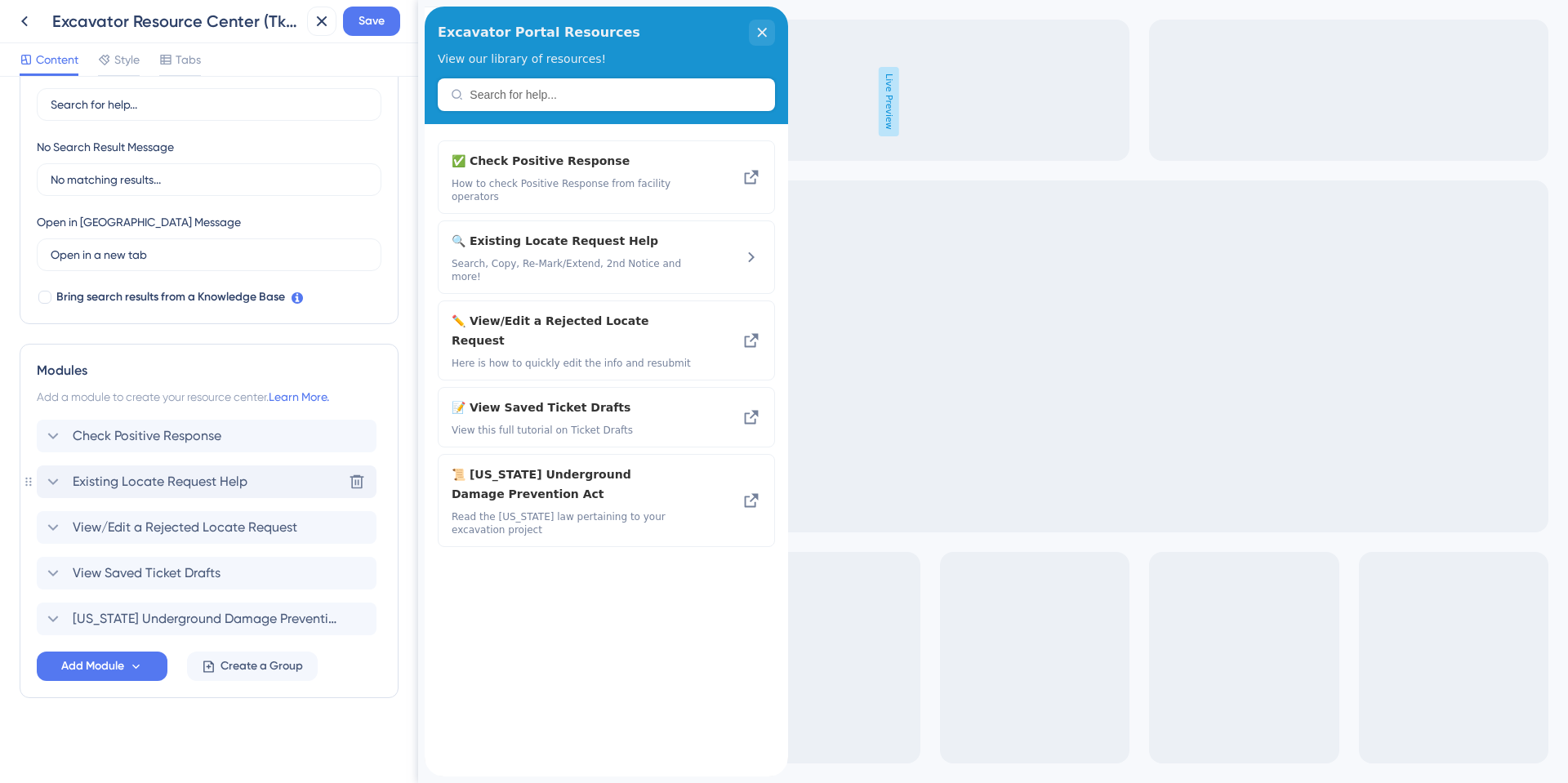
click at [57, 481] on icon at bounding box center [52, 481] width 20 height 20
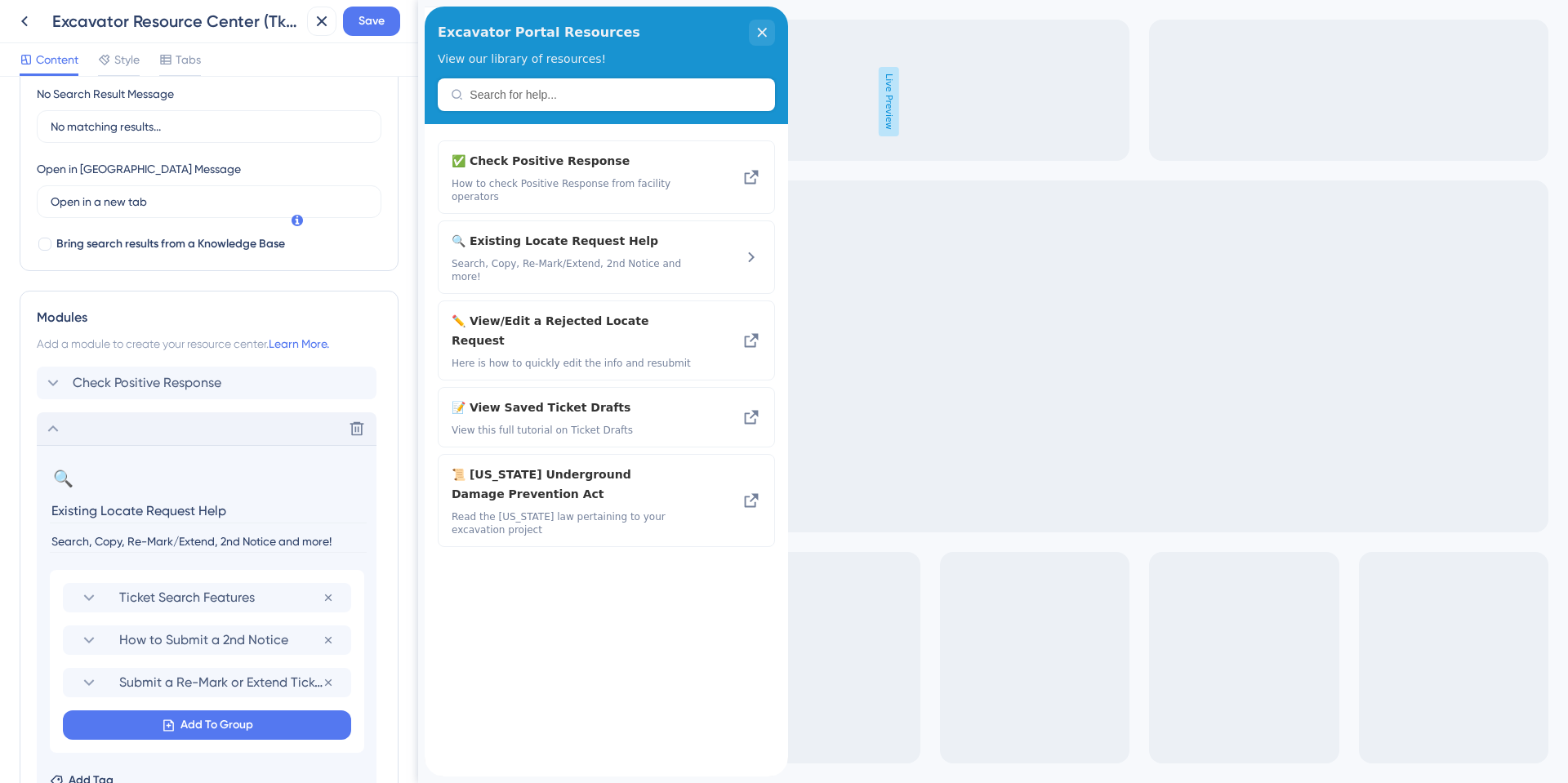
scroll to position [422, 0]
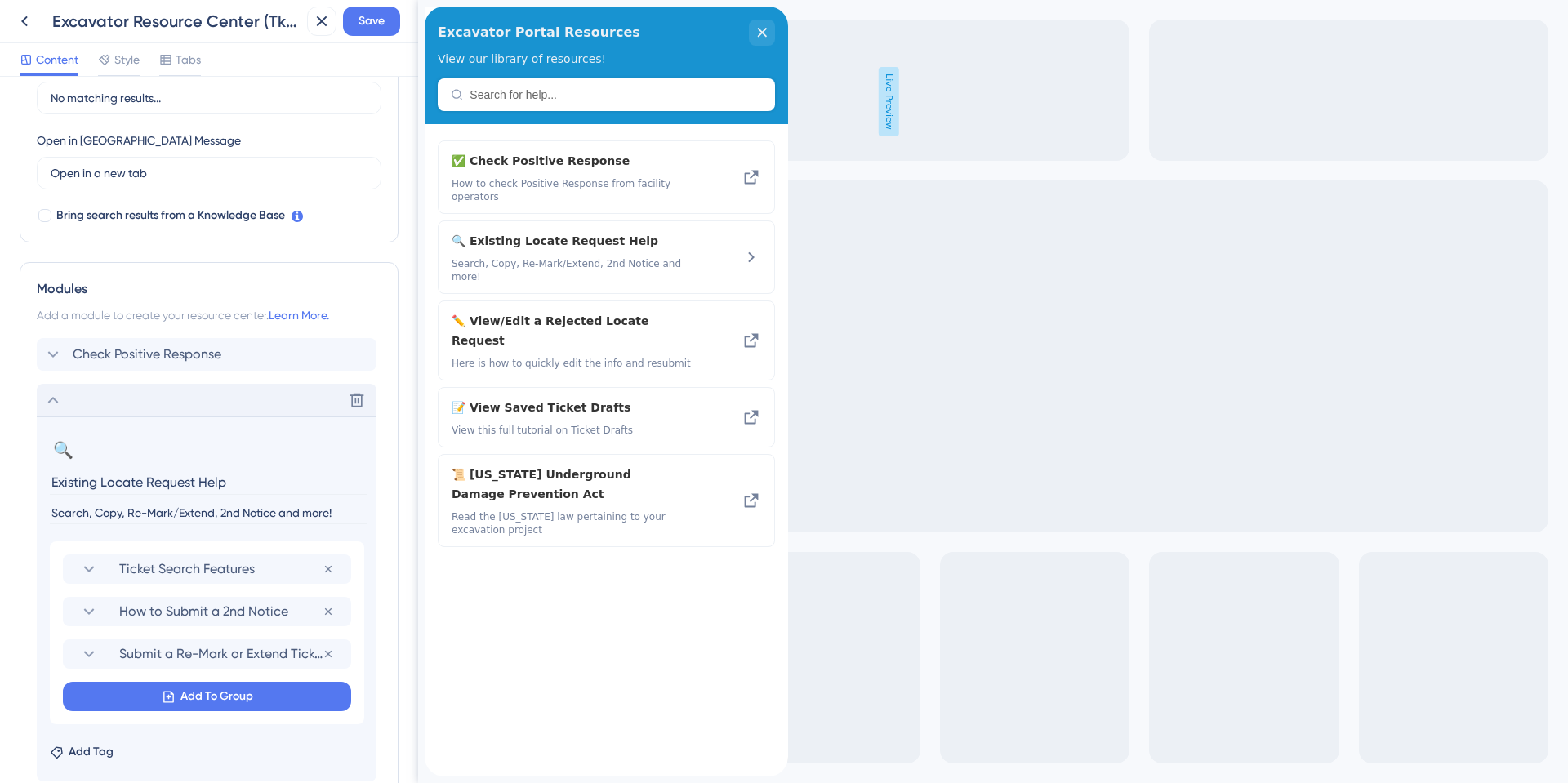
click at [57, 400] on icon at bounding box center [52, 399] width 20 height 20
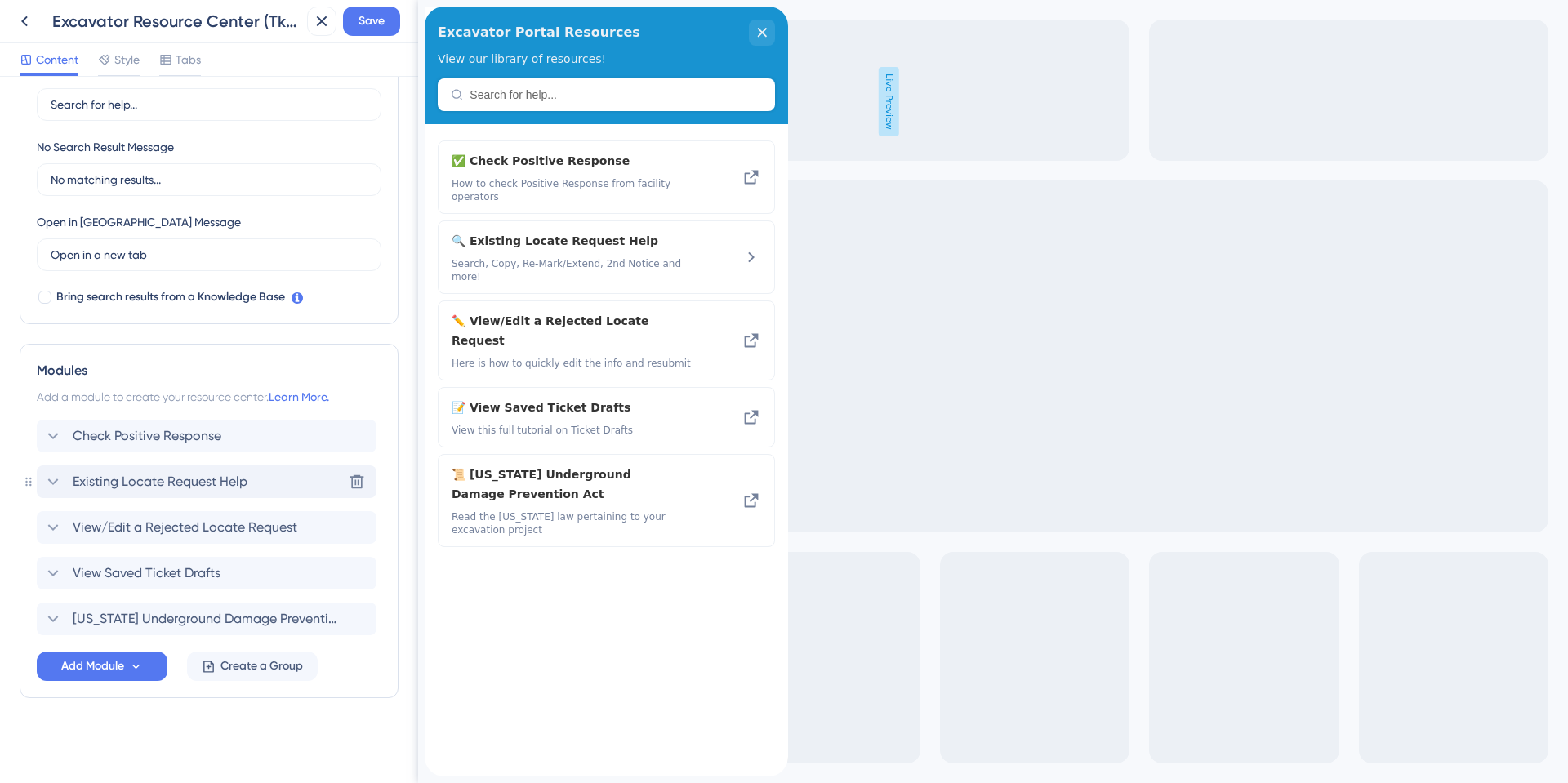
click at [45, 484] on icon at bounding box center [52, 481] width 20 height 20
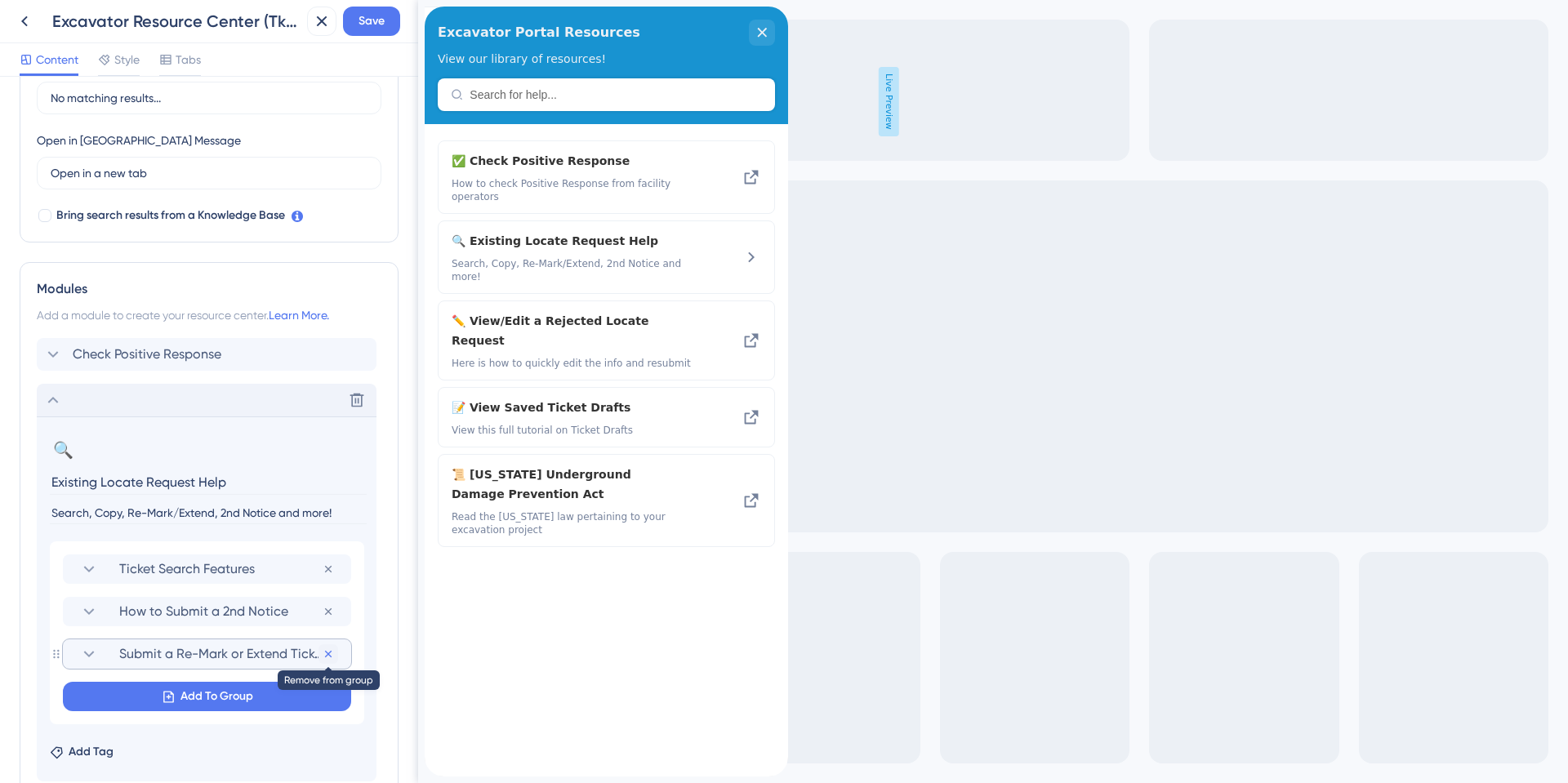
click at [330, 655] on icon at bounding box center [329, 654] width 13 height 13
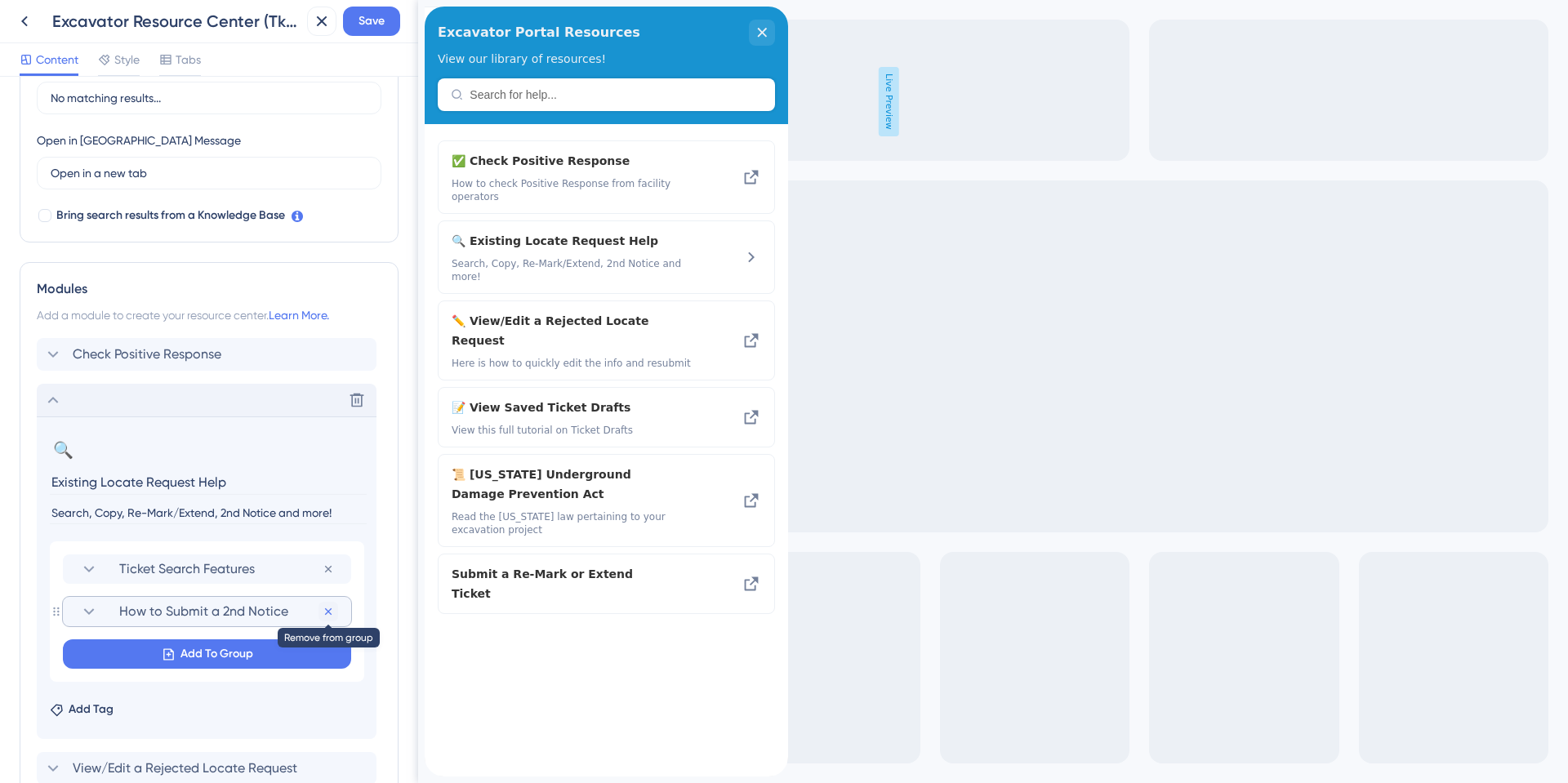
click at [331, 607] on icon at bounding box center [329, 612] width 13 height 13
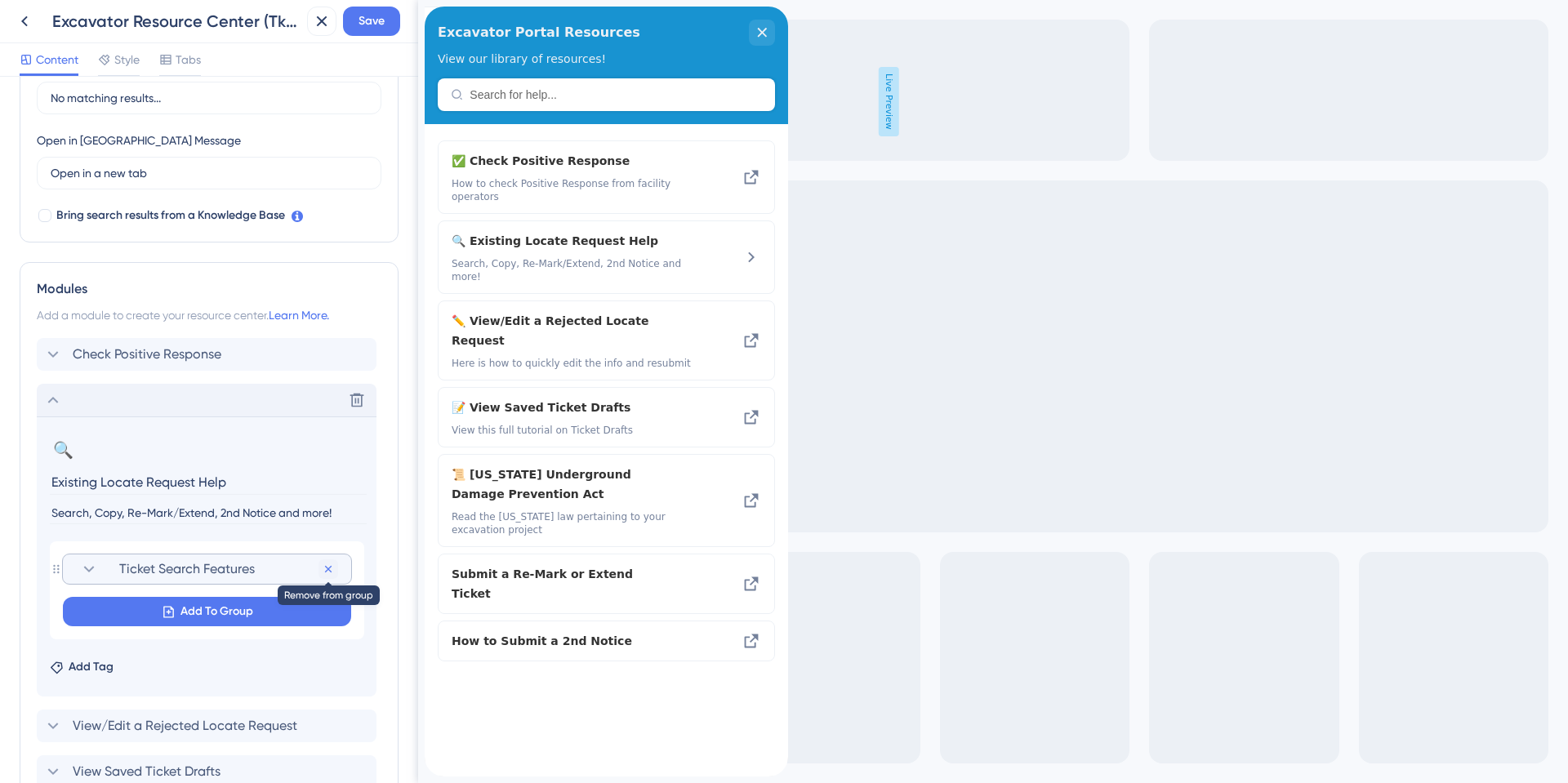
click at [323, 572] on icon at bounding box center [329, 569] width 13 height 13
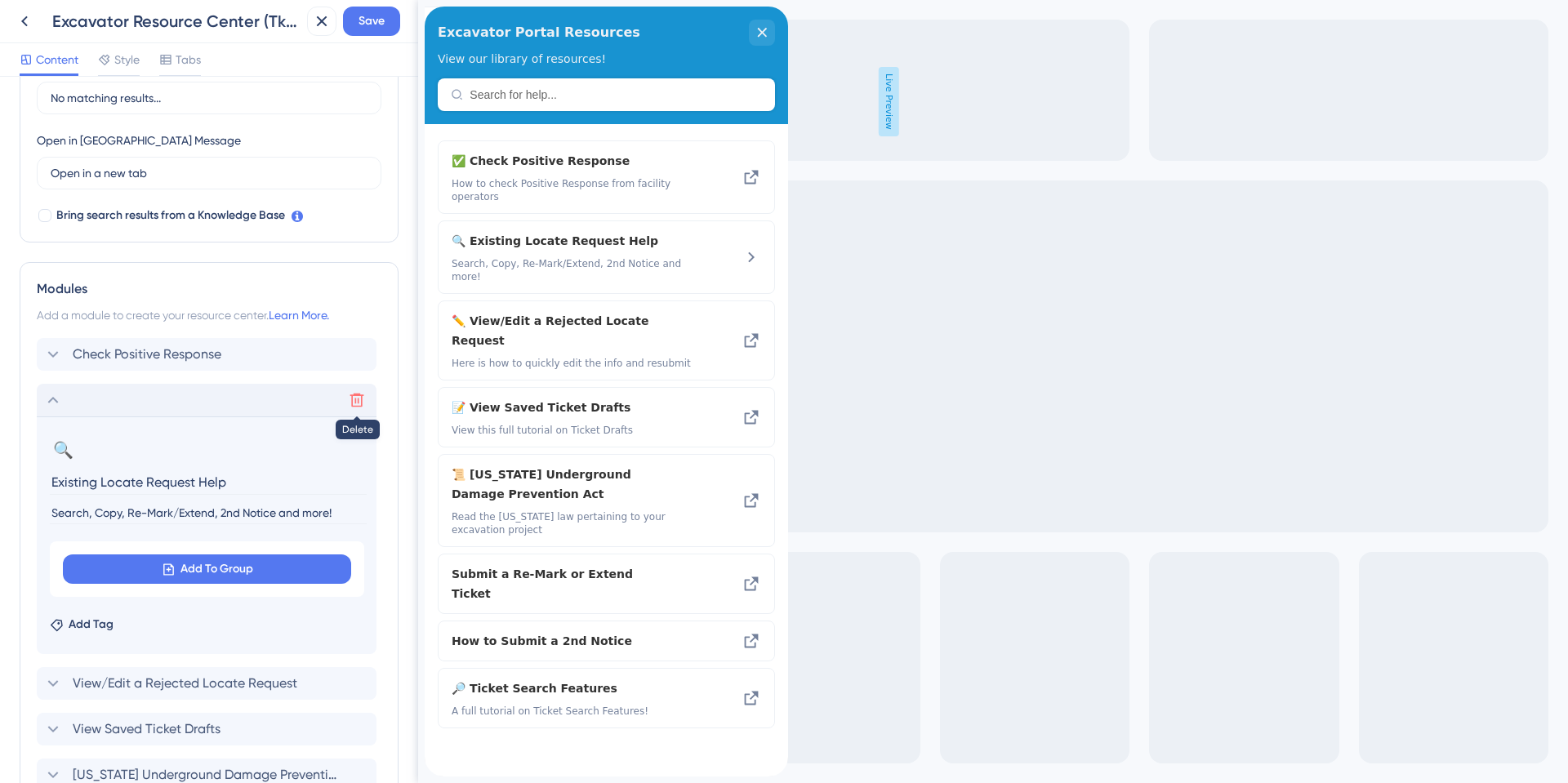
click at [358, 397] on icon at bounding box center [357, 400] width 17 height 17
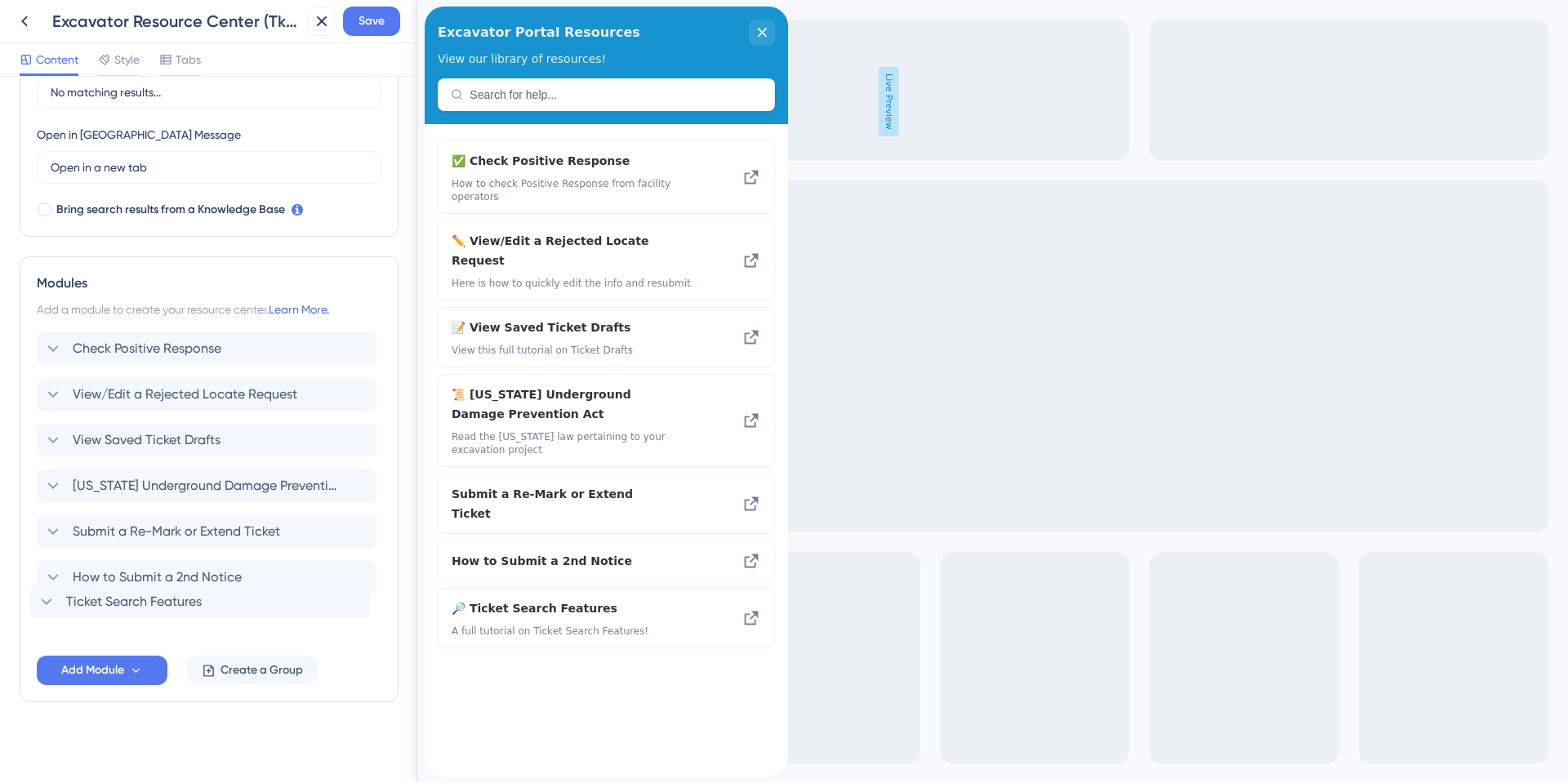
scroll to position [428, 0]
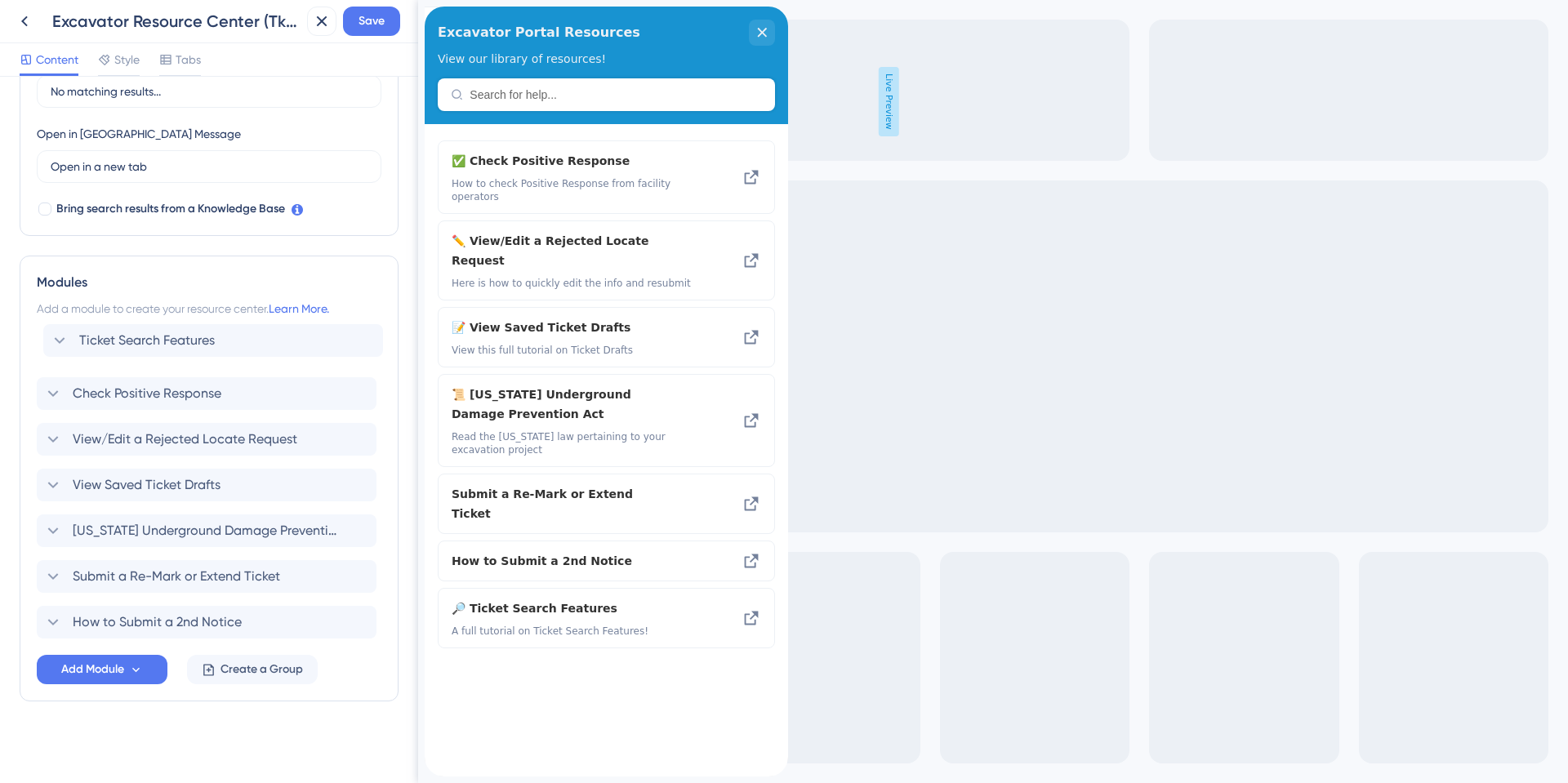
drag, startPoint x: 41, startPoint y: 629, endPoint x: 47, endPoint y: 335, distance: 294.1
click at [47, 335] on div "Check Positive Response View/Edit a Rejected Locate Request View Saved Ticket D…" at bounding box center [209, 485] width 345 height 307
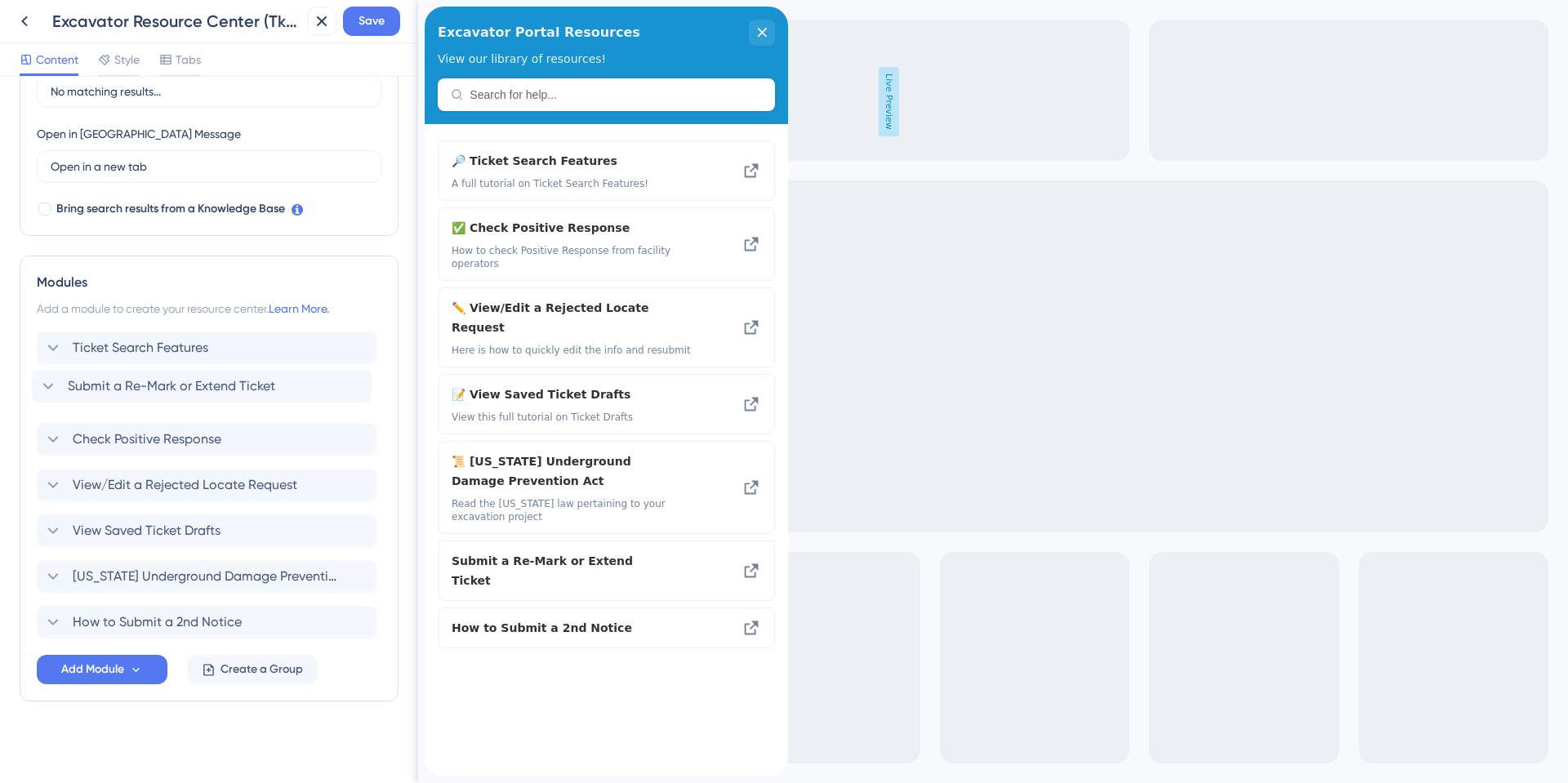
drag, startPoint x: 40, startPoint y: 576, endPoint x: 35, endPoint y: 382, distance: 194.1
click at [35, 382] on div "Modules Add a module to create your resource center. Learn More. Ticket Search …" at bounding box center [209, 478] width 379 height 446
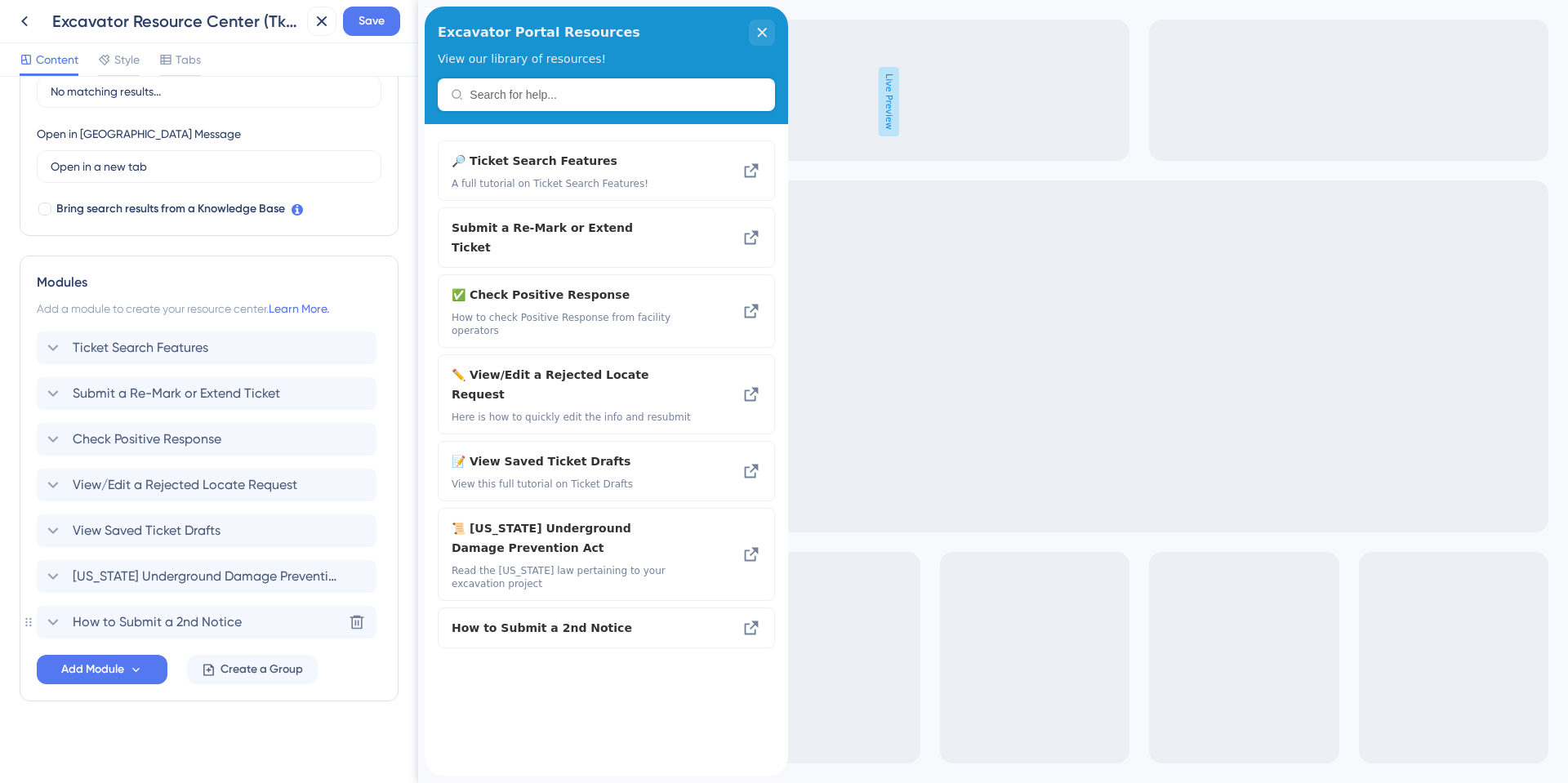
scroll to position [432, 0]
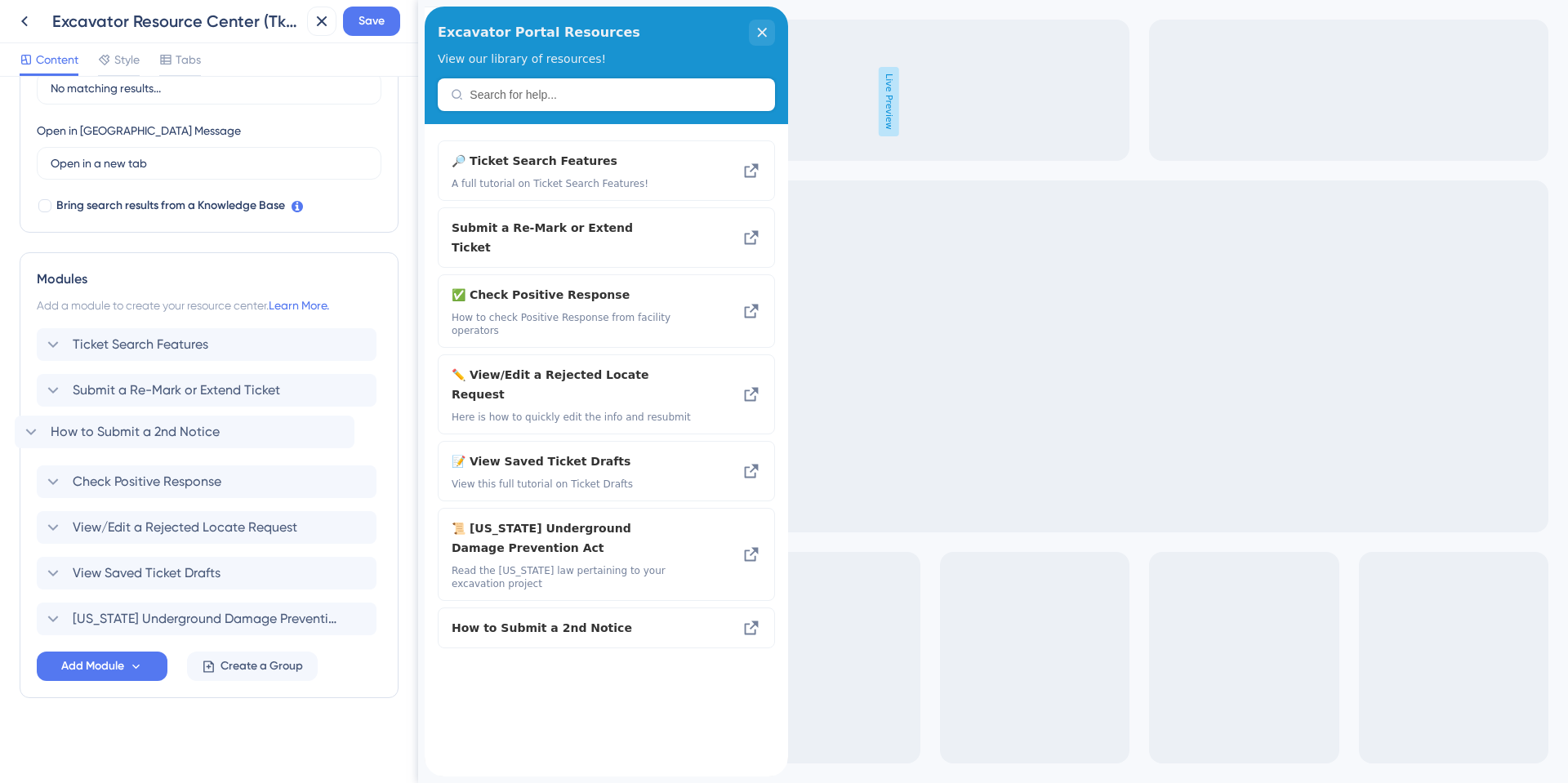
drag, startPoint x: 42, startPoint y: 620, endPoint x: 17, endPoint y: 422, distance: 199.6
click at [17, 422] on div "Resource Center Header Title Excavator Portal Resources 2 Excavator Portal Reso…" at bounding box center [209, 429] width 418 height 707
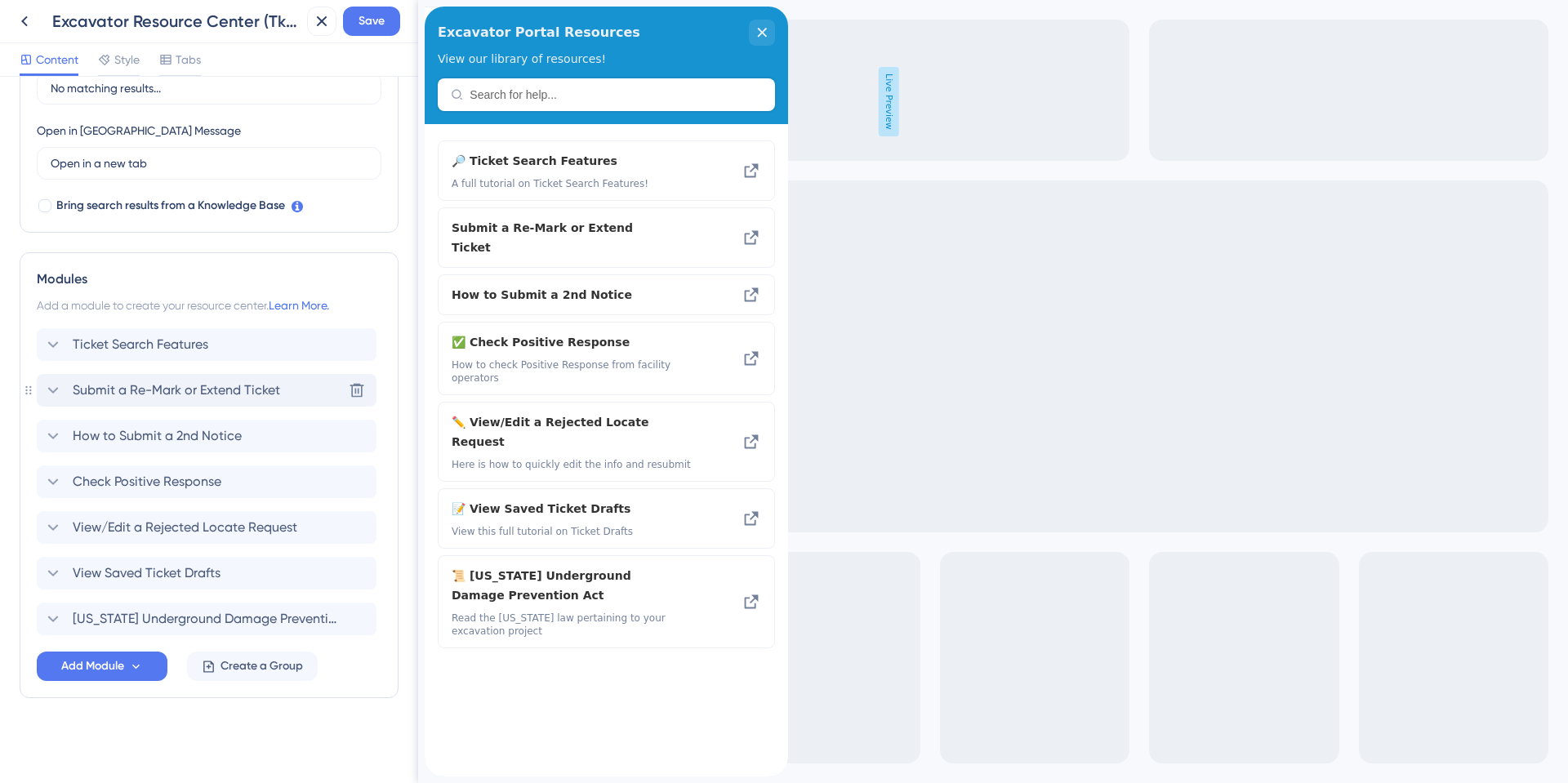
click at [181, 382] on span "Submit a Re-Mark or Extend Ticket" at bounding box center [176, 390] width 208 height 20
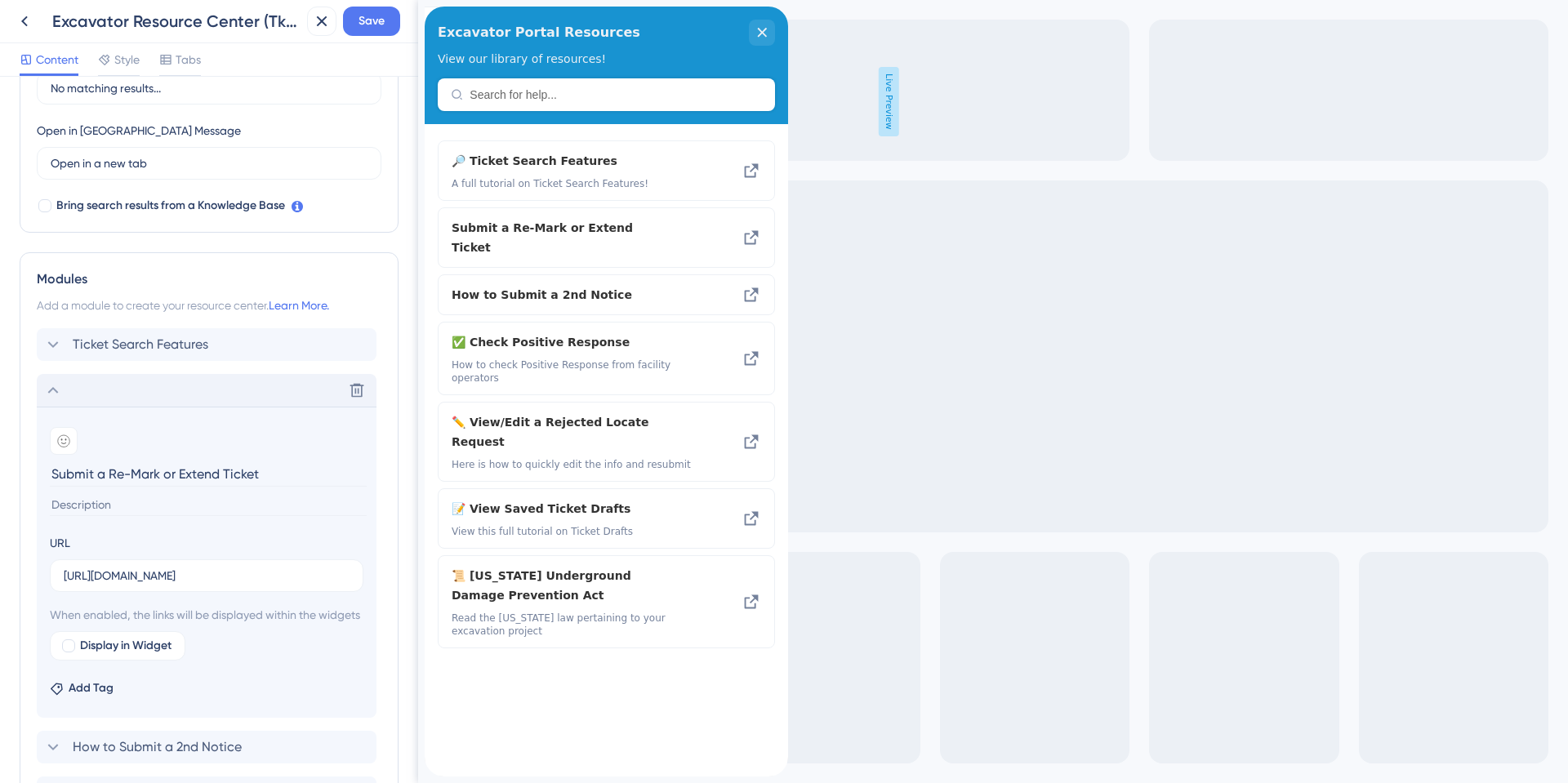
click at [92, 507] on input at bounding box center [208, 506] width 317 height 22
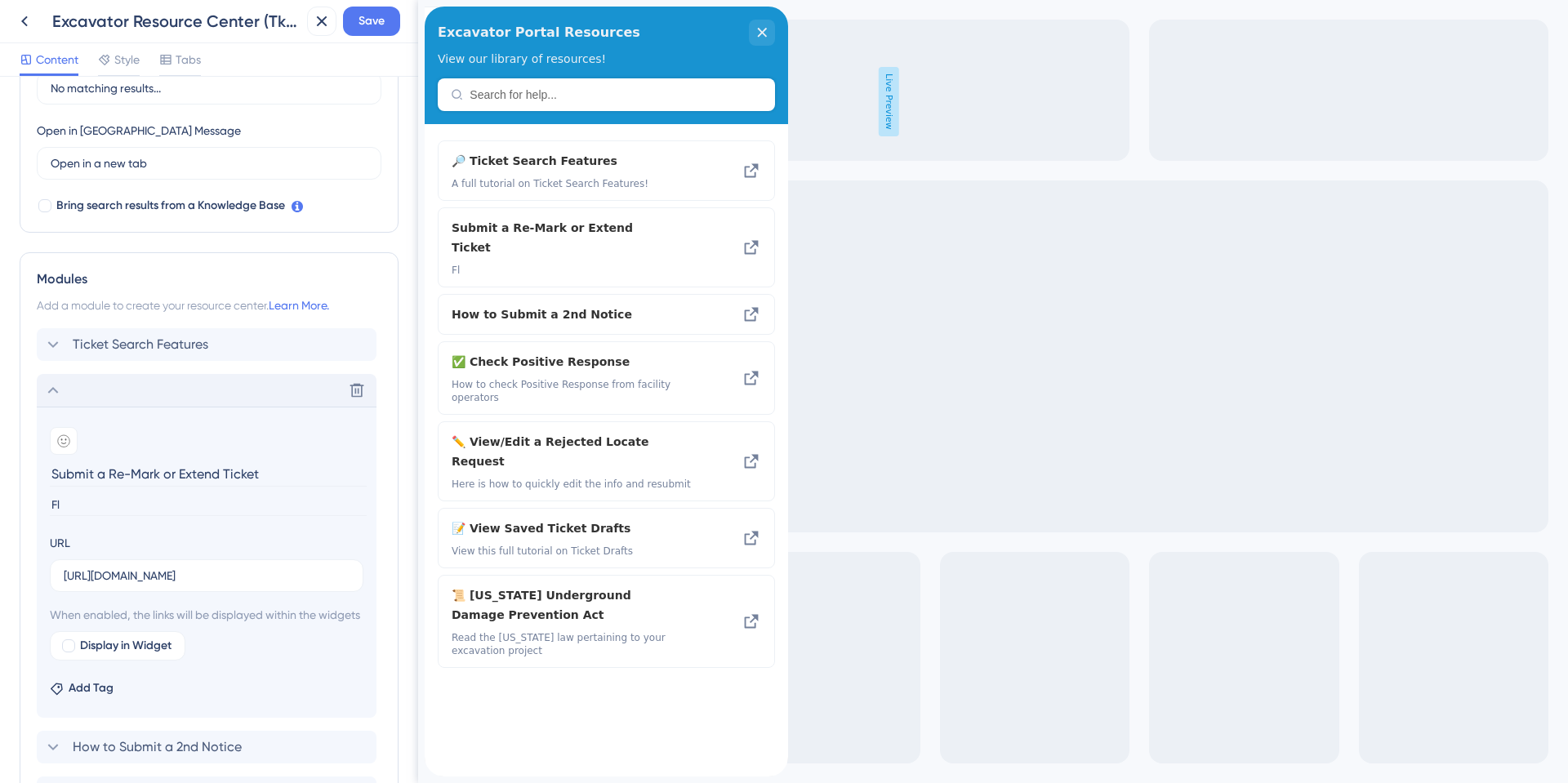
type input "F"
type input "T"
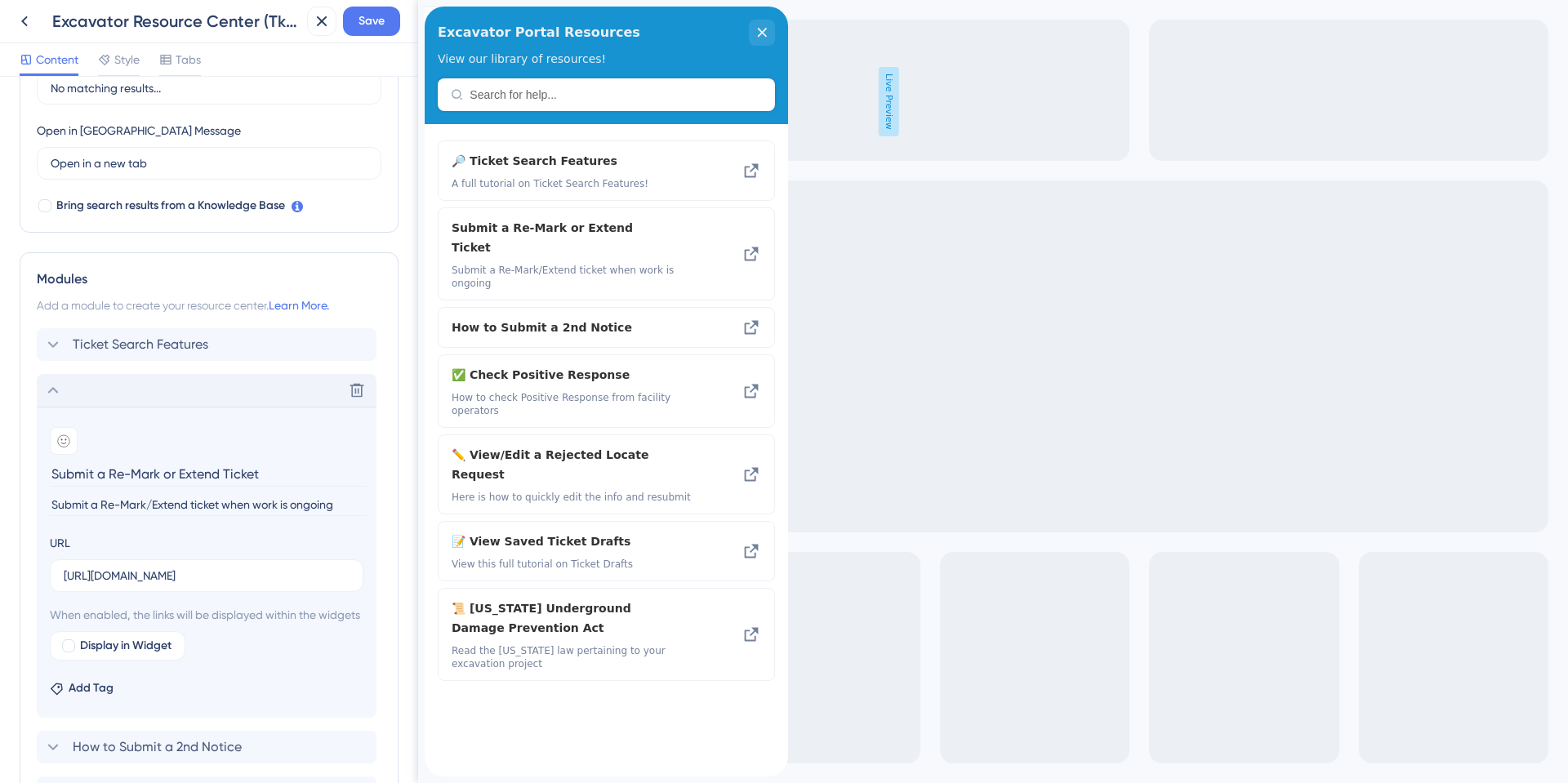
type input "Submit a Re-Mark/Extend ticket when work is ongoing"
click at [66, 437] on icon at bounding box center [63, 441] width 13 height 13
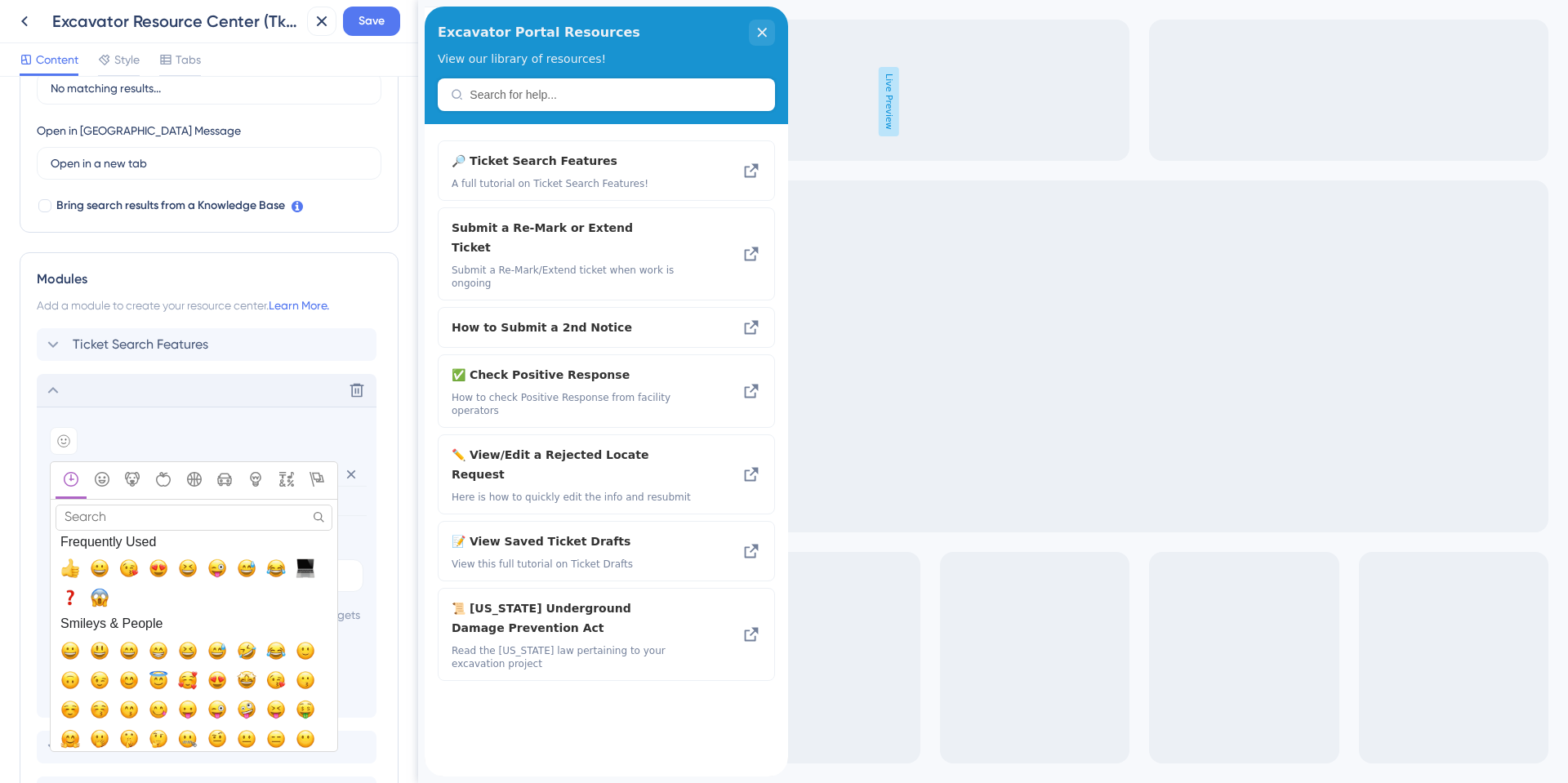
click at [131, 511] on input "Search" at bounding box center [194, 517] width 277 height 25
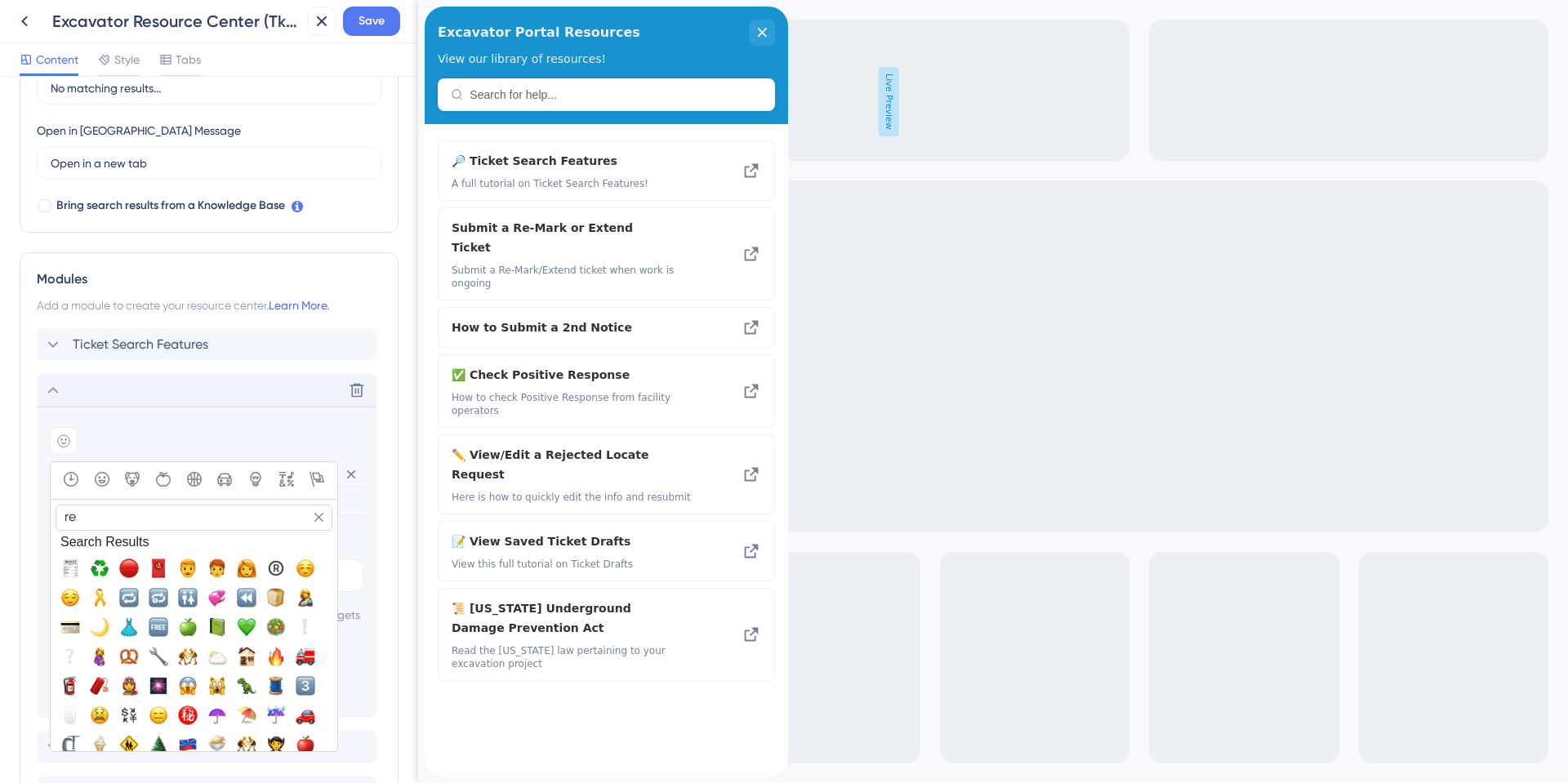
type input "r"
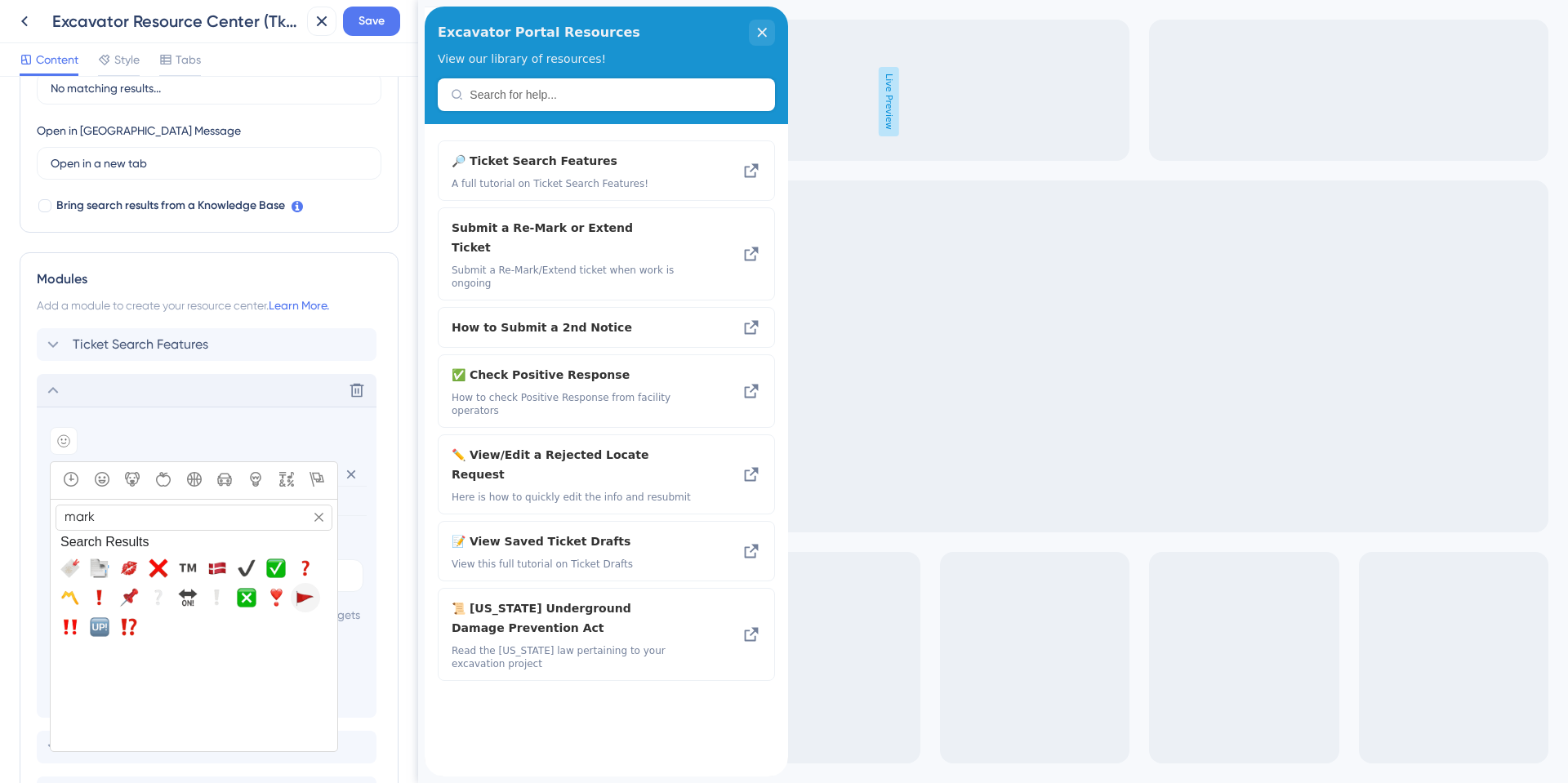
type input "mark"
click at [302, 603] on span "🚩, triangular_flag_on_post" at bounding box center [304, 597] width 20 height 20
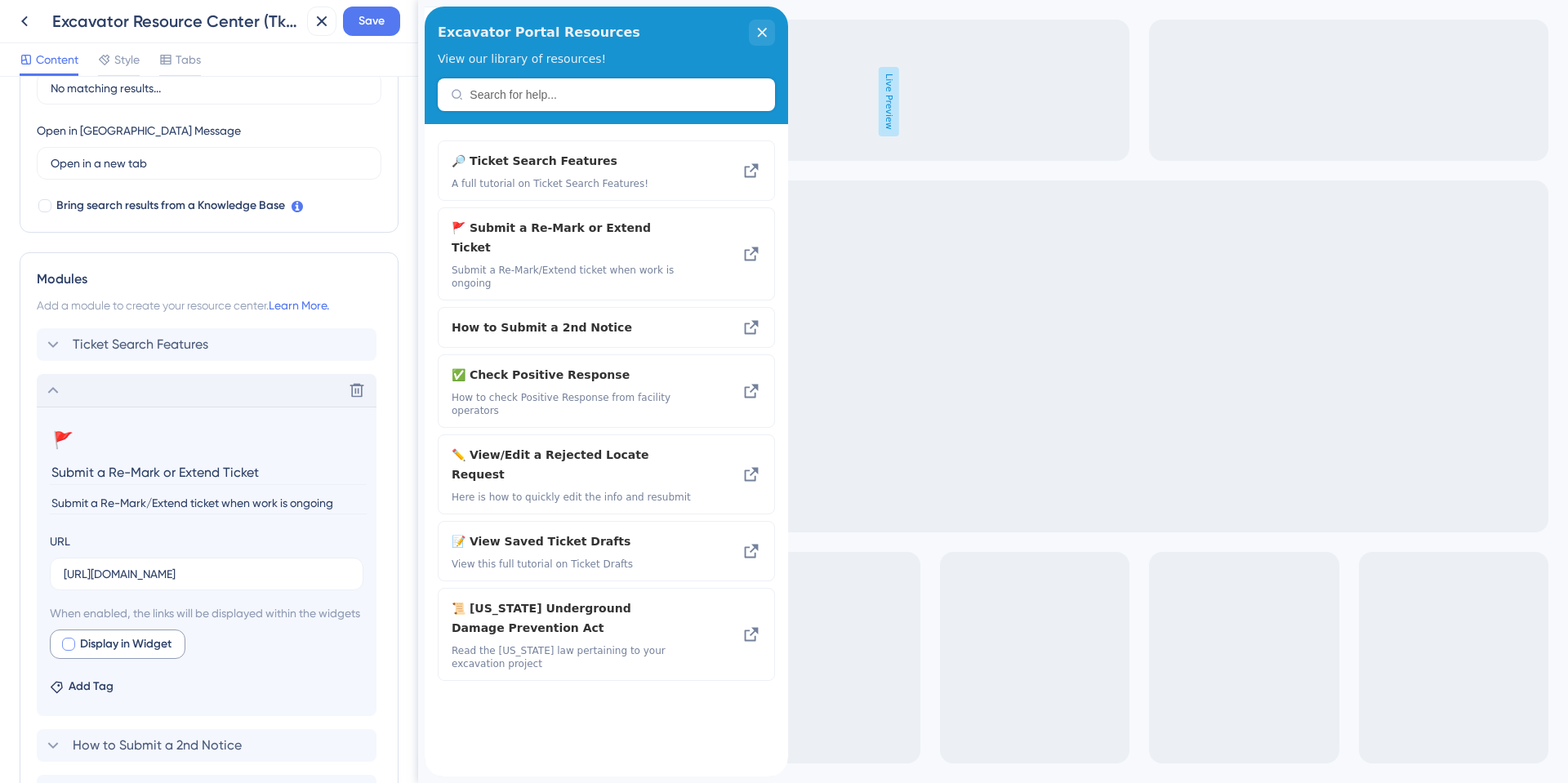
click at [152, 654] on span "Display in Widget" at bounding box center [126, 643] width 91 height 20
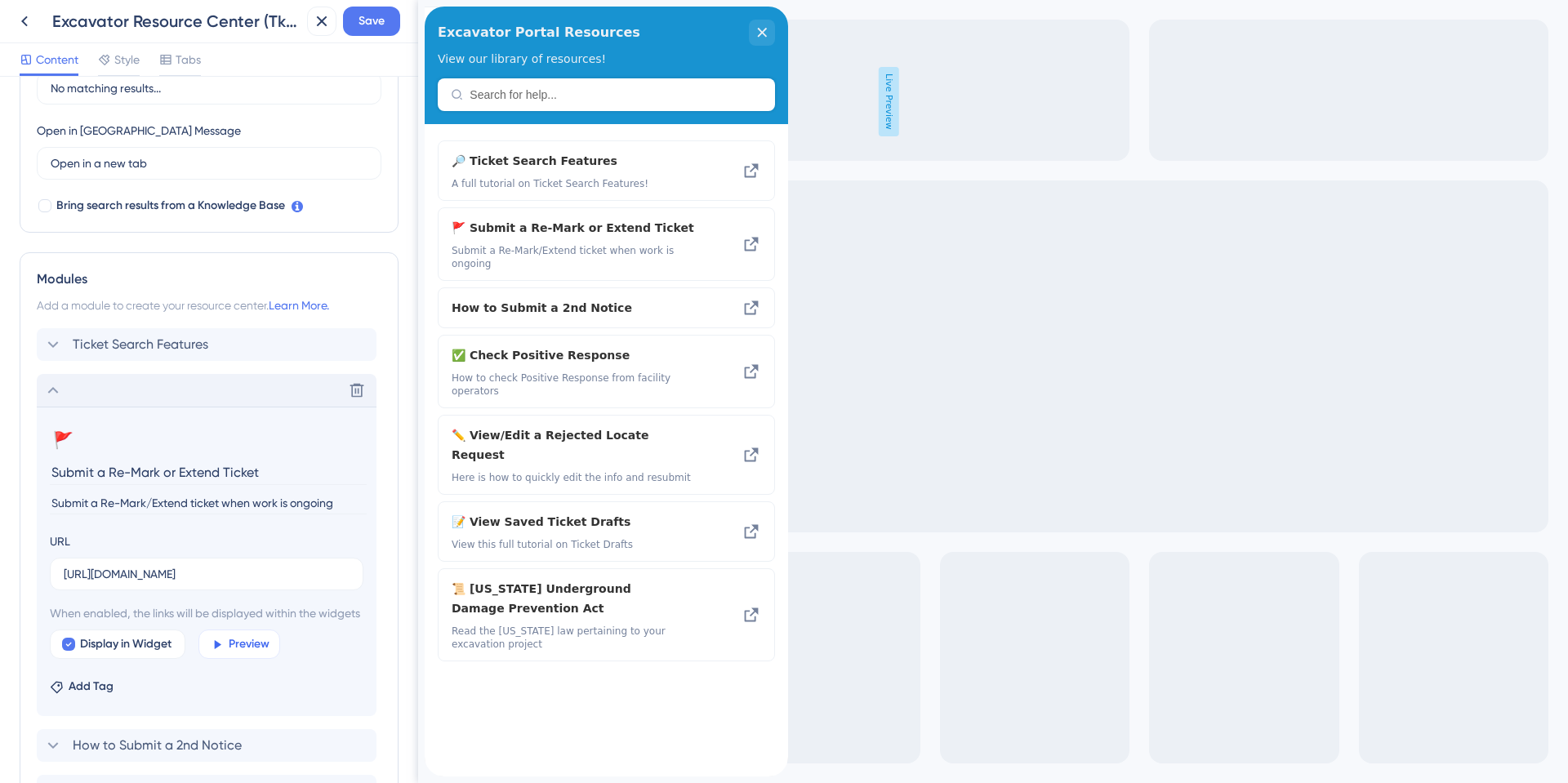
click at [251, 654] on span "Preview" at bounding box center [250, 643] width 41 height 20
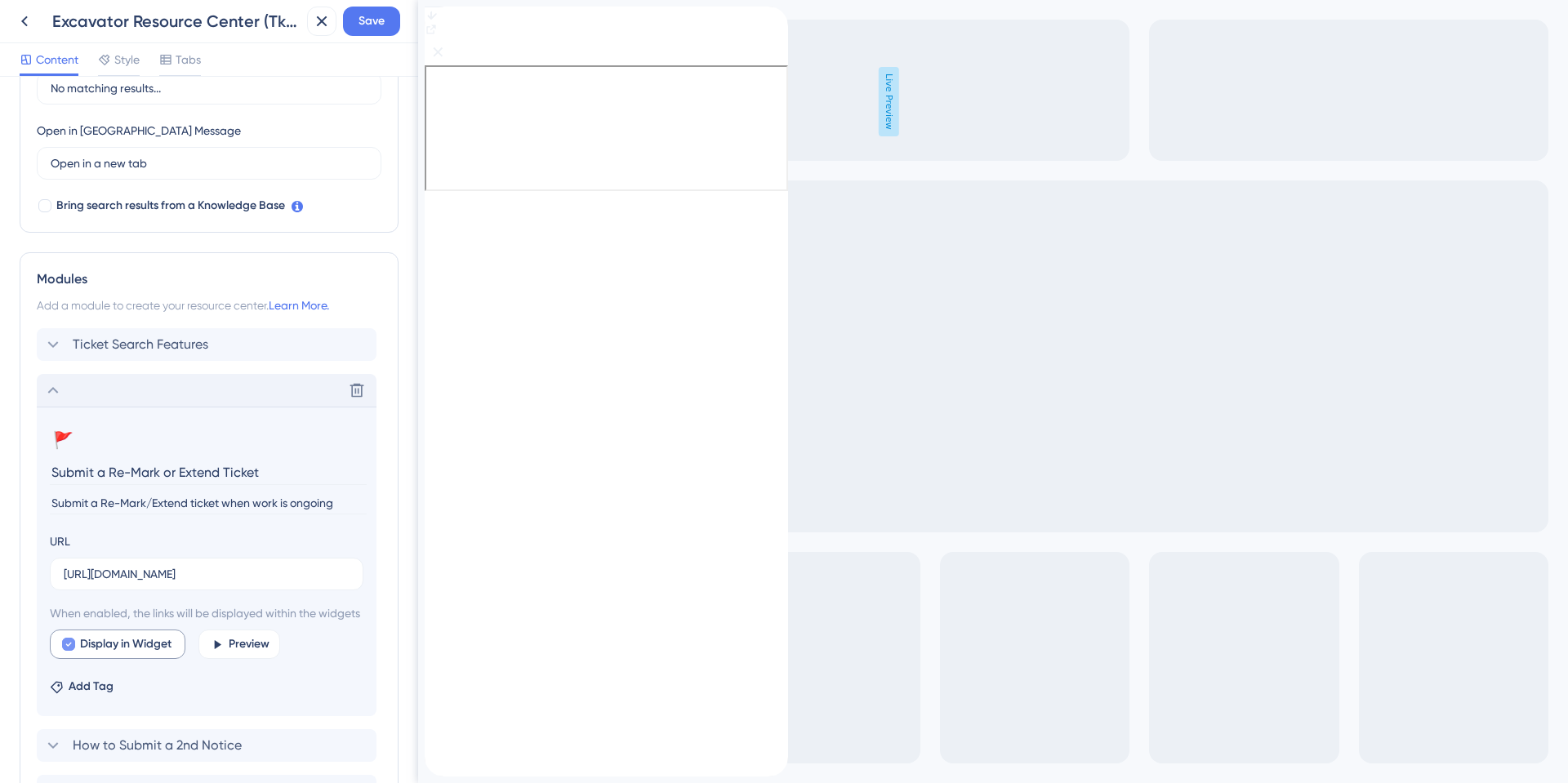
click at [74, 651] on div at bounding box center [69, 644] width 13 height 13
checkbox input "false"
click at [54, 395] on icon at bounding box center [52, 390] width 20 height 20
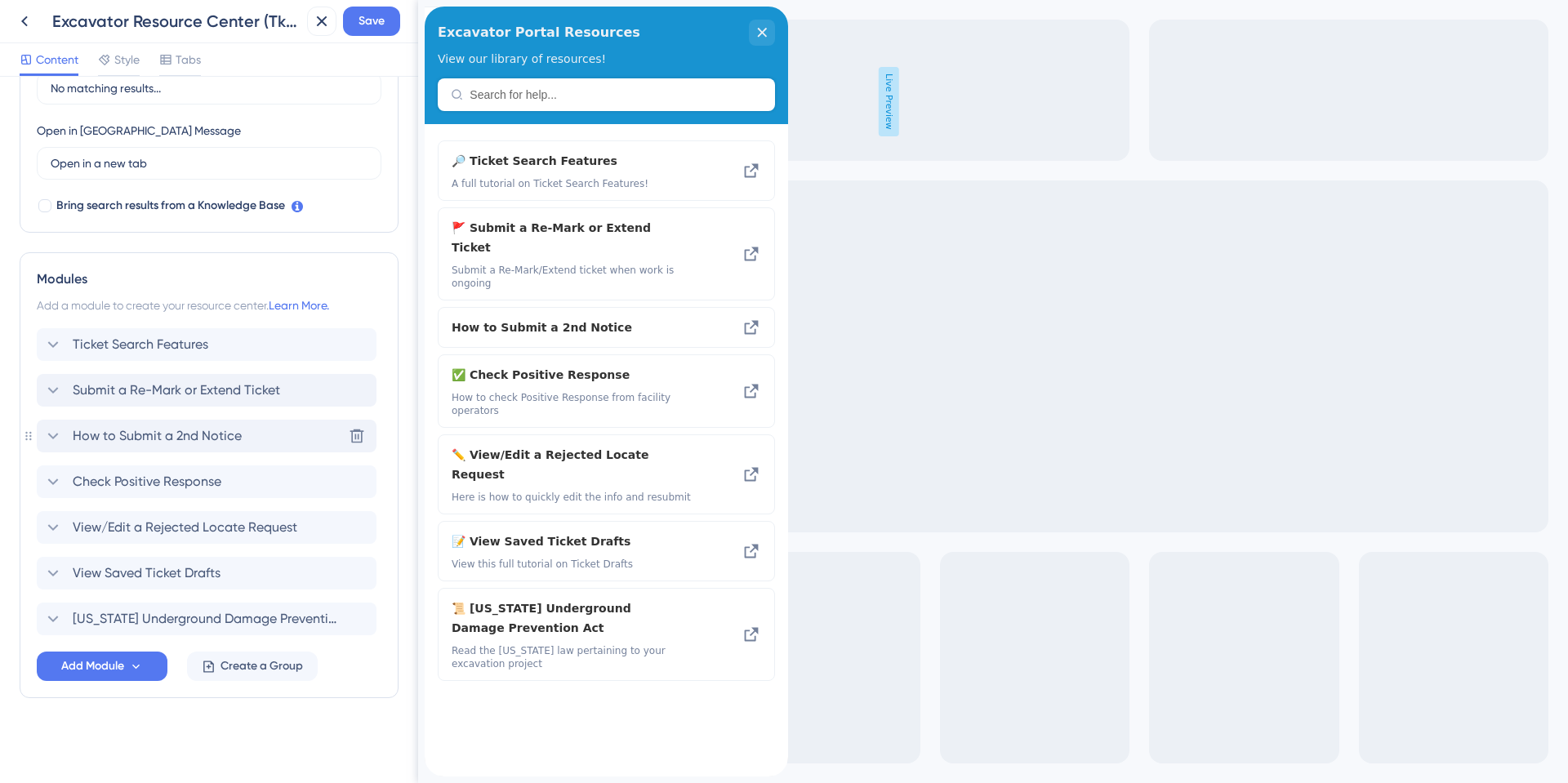
click at [134, 441] on span "How to Submit a 2nd Notice" at bounding box center [157, 436] width 169 height 20
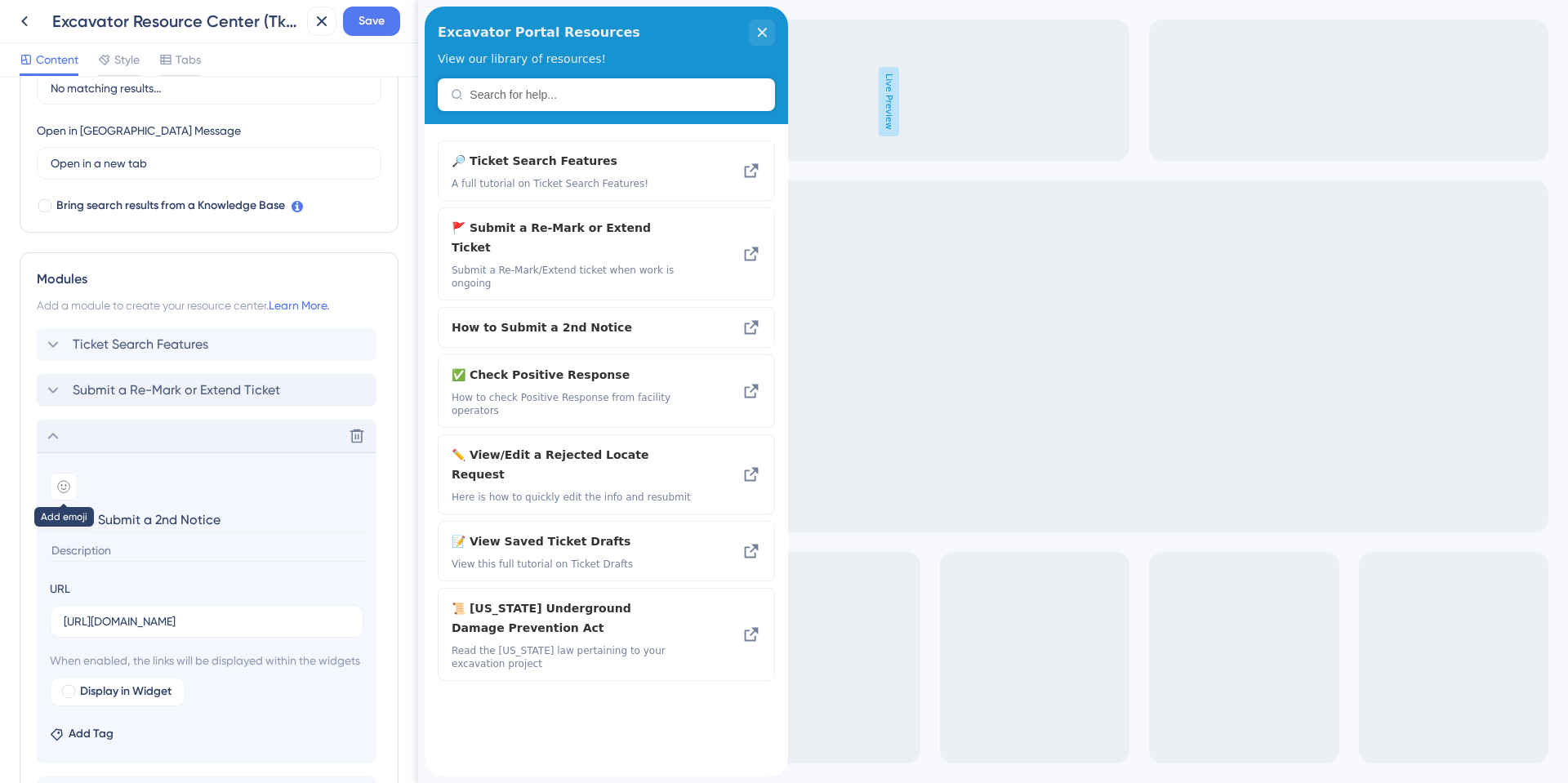
click at [68, 490] on icon at bounding box center [63, 487] width 13 height 13
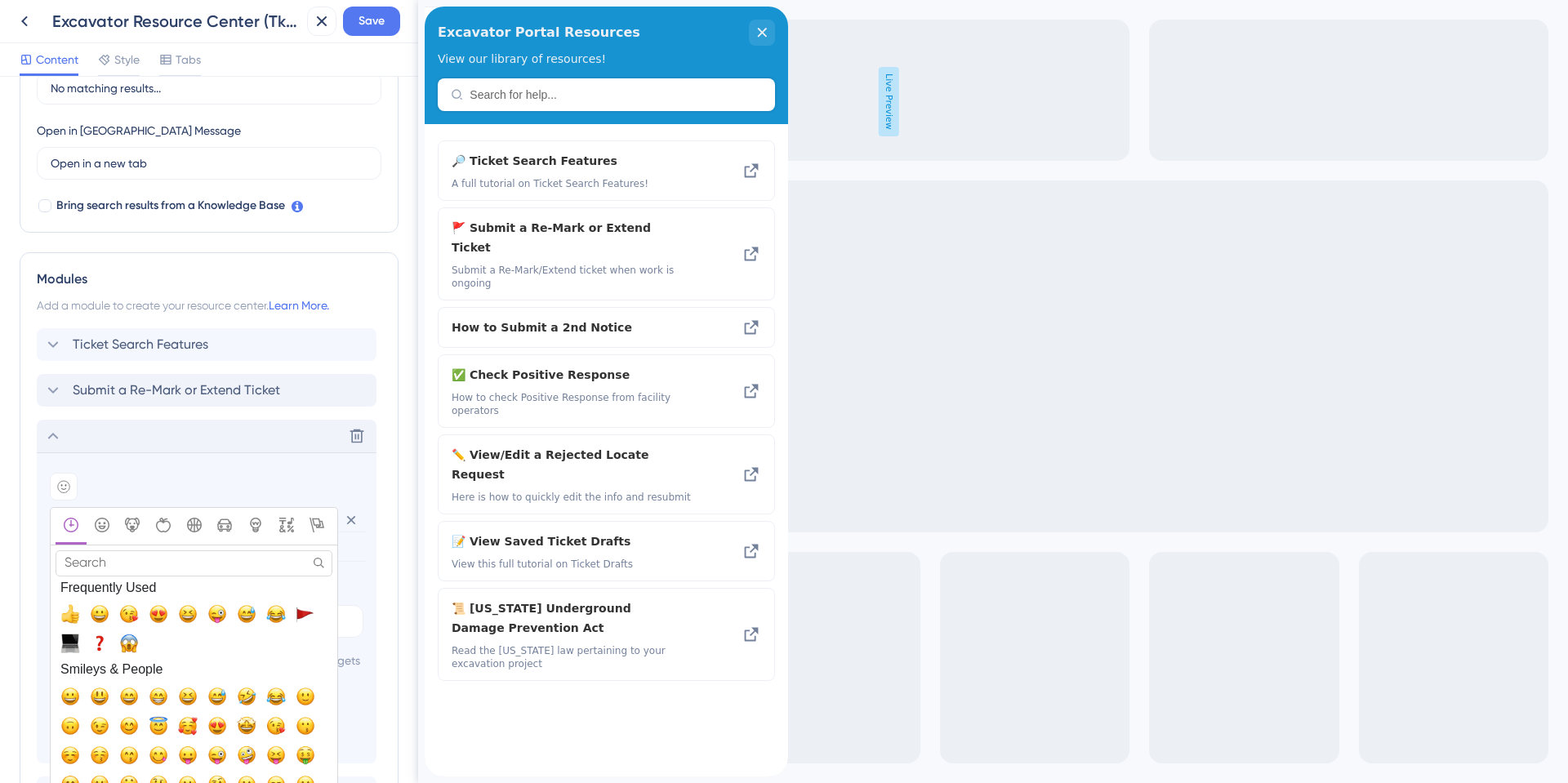
click at [129, 560] on input "Search" at bounding box center [194, 562] width 277 height 25
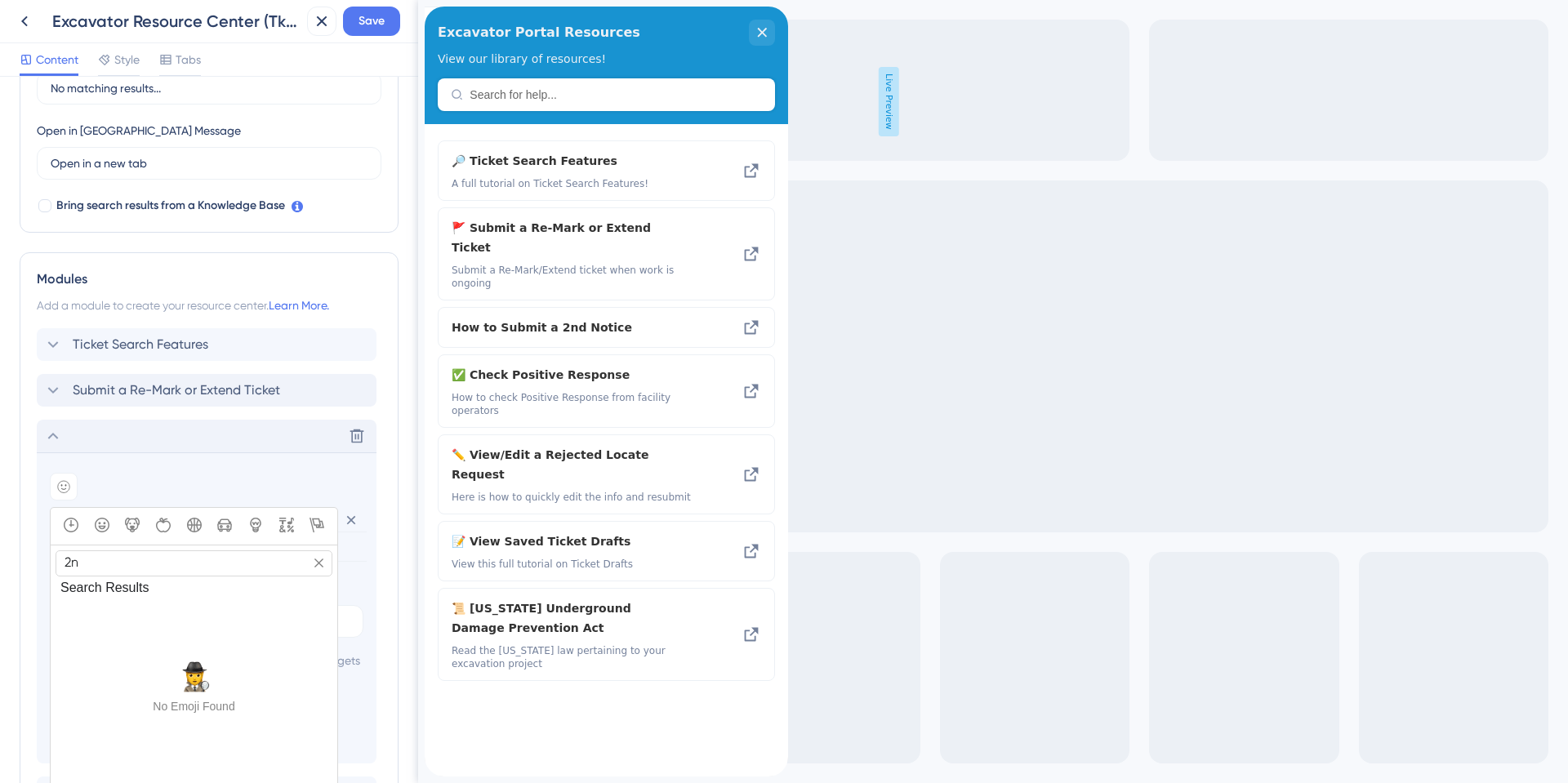
type input "2"
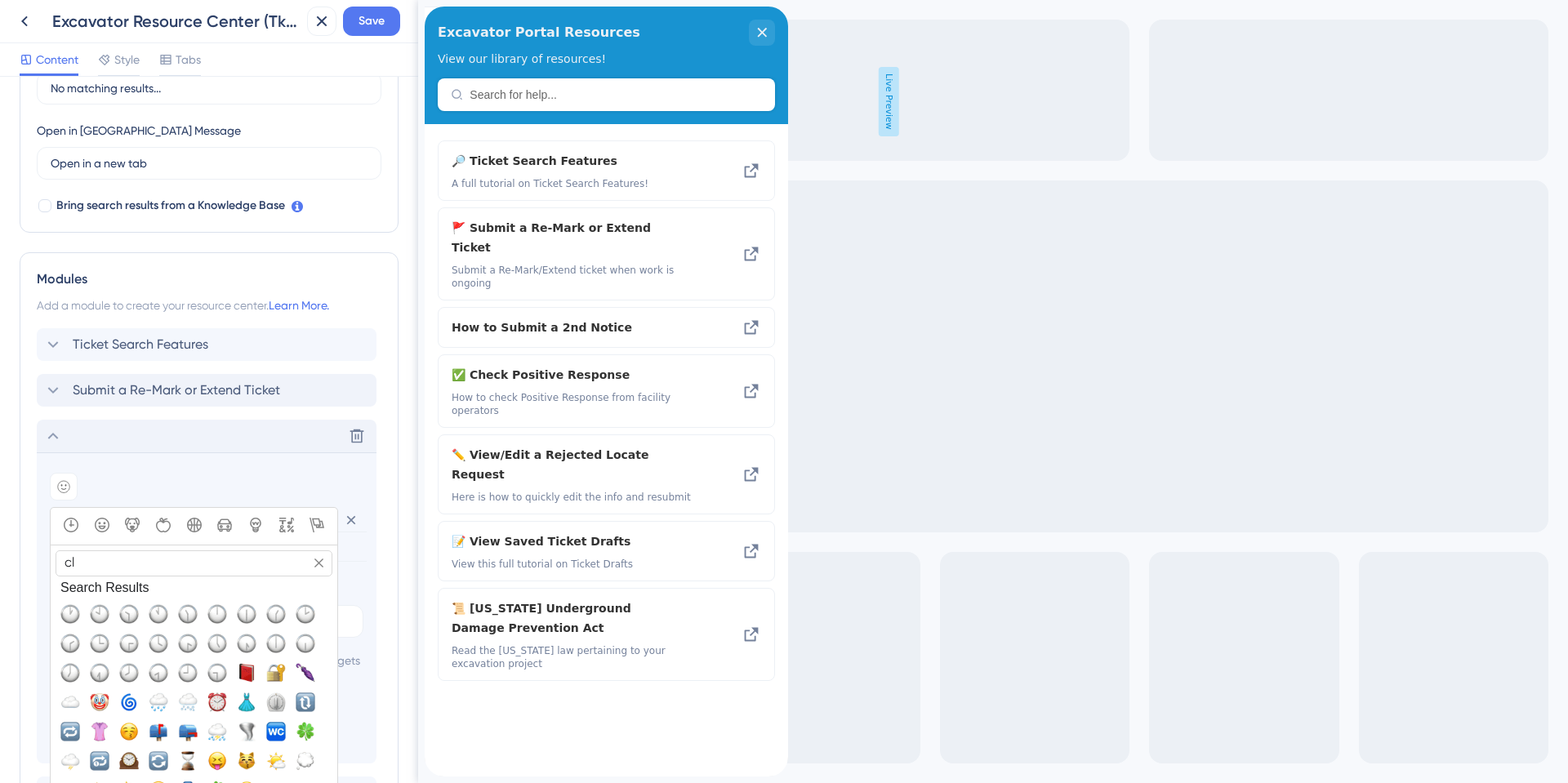
type input "c"
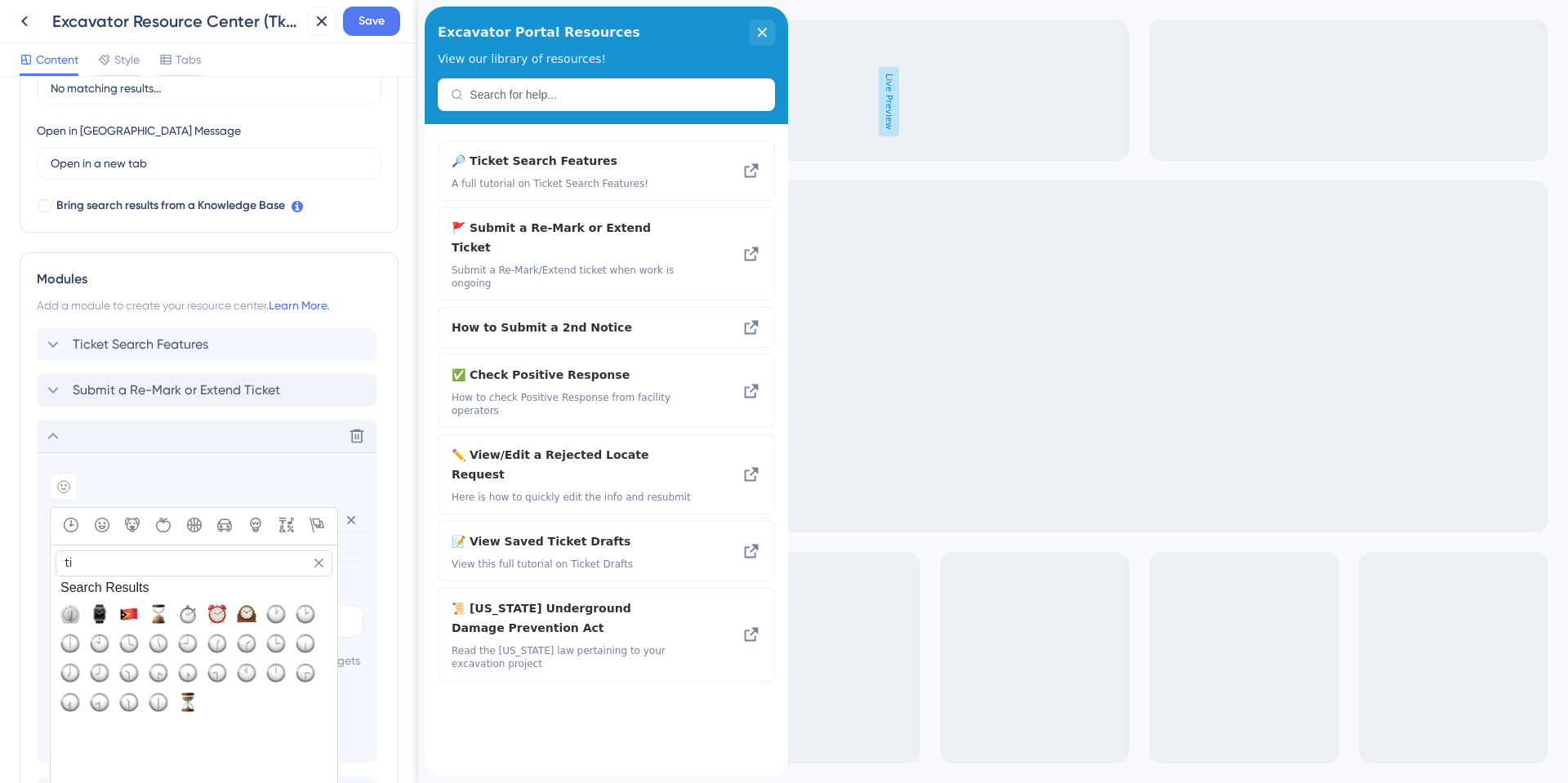
type input "t"
type input "clock"
click at [189, 704] on span "⌛, hourglass" at bounding box center [187, 702] width 20 height 20
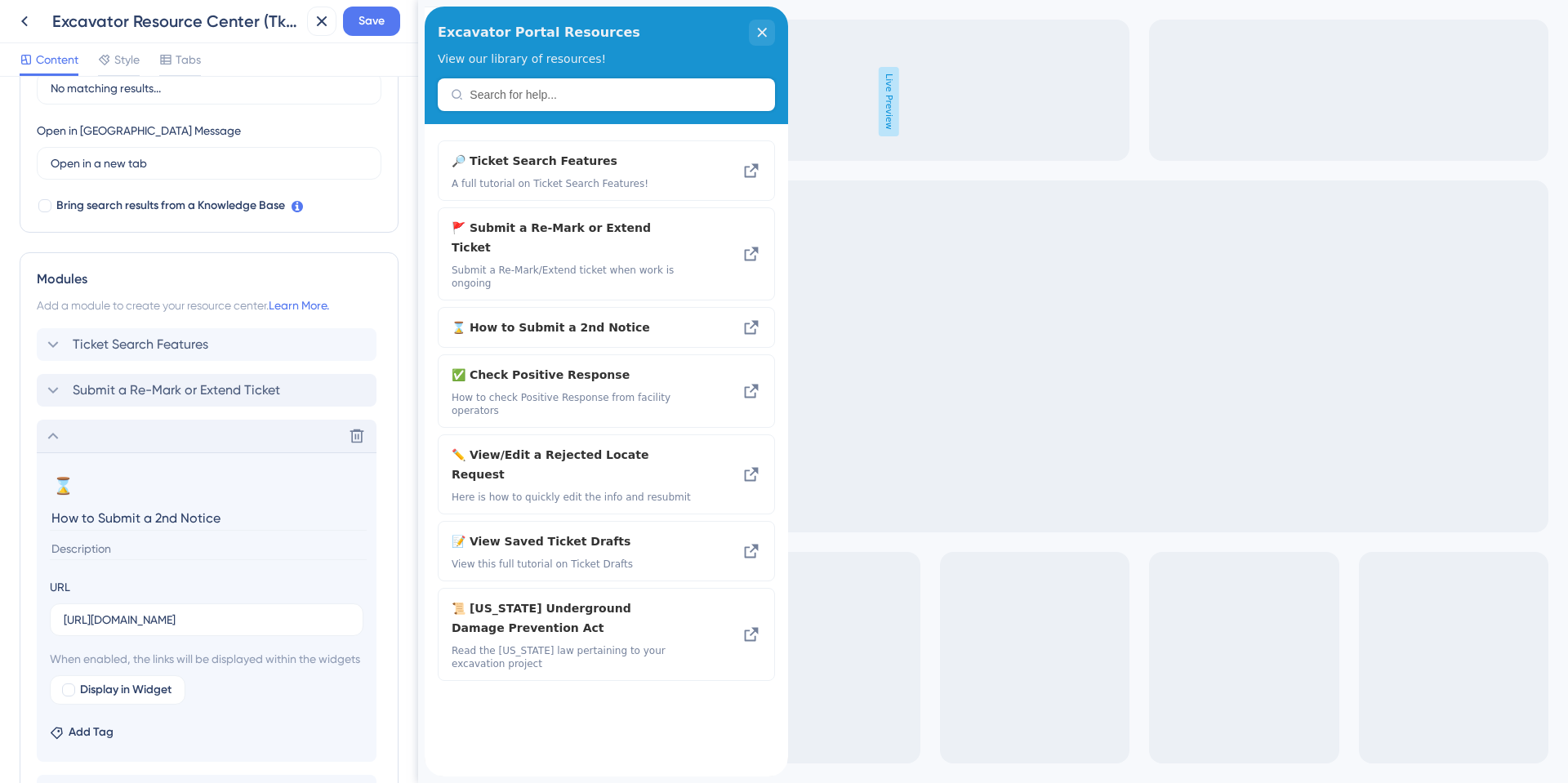
click at [85, 553] on input at bounding box center [208, 549] width 317 height 22
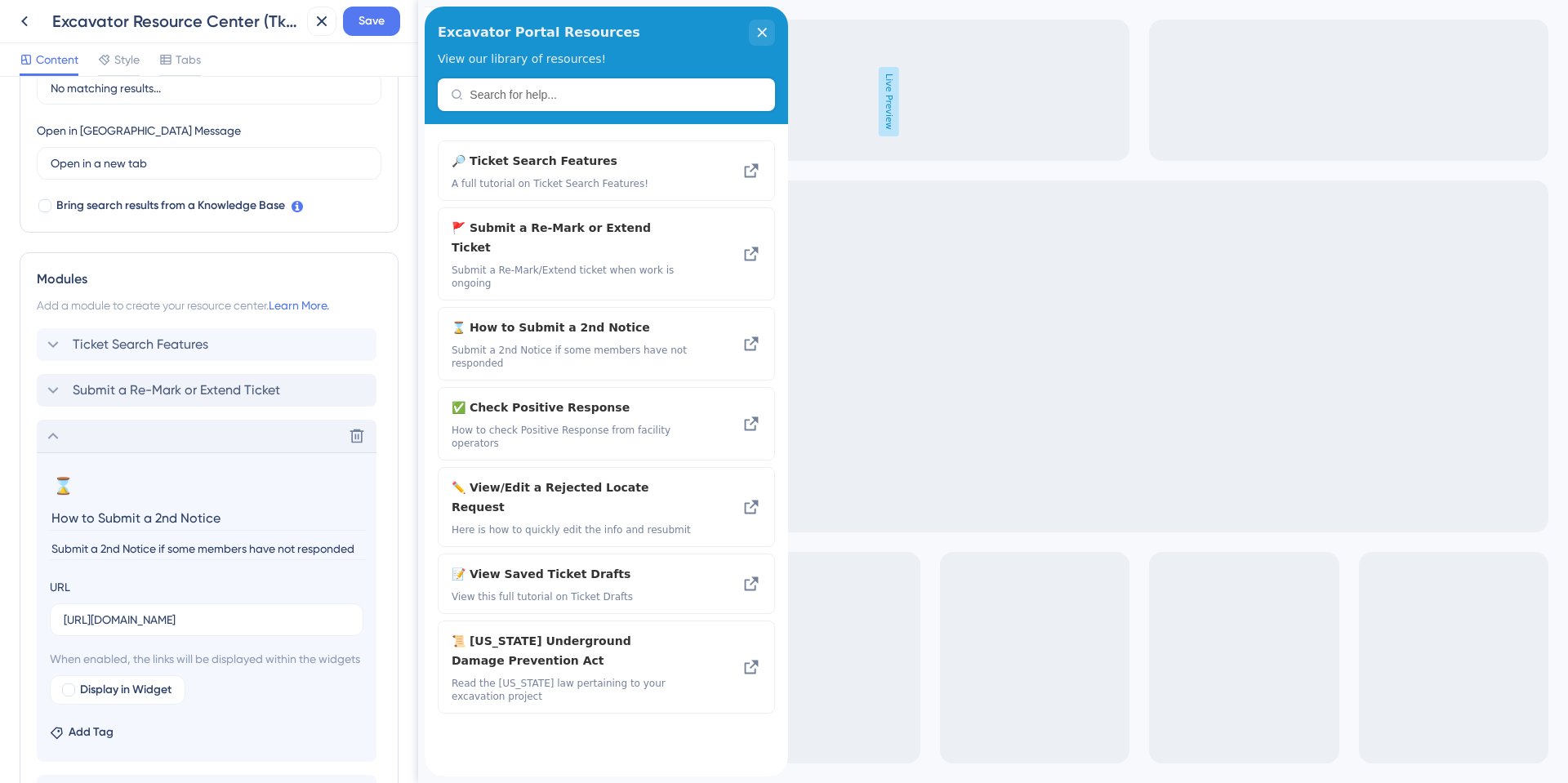
type input "Submit a 2nd Notice if some members have not responded"
click at [57, 434] on icon at bounding box center [52, 436] width 20 height 20
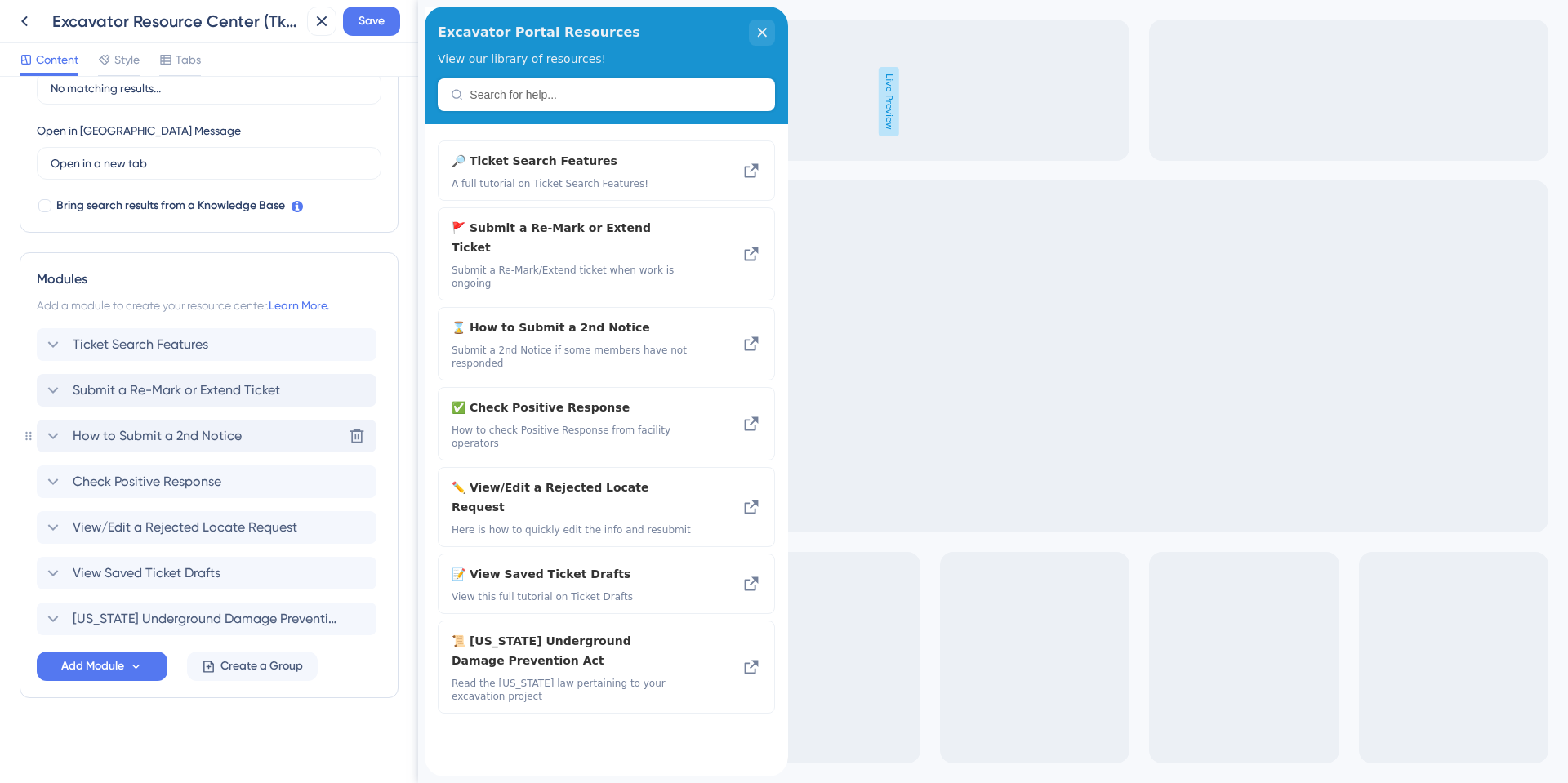
click at [84, 444] on span "How to Submit a 2nd Notice" at bounding box center [157, 436] width 169 height 20
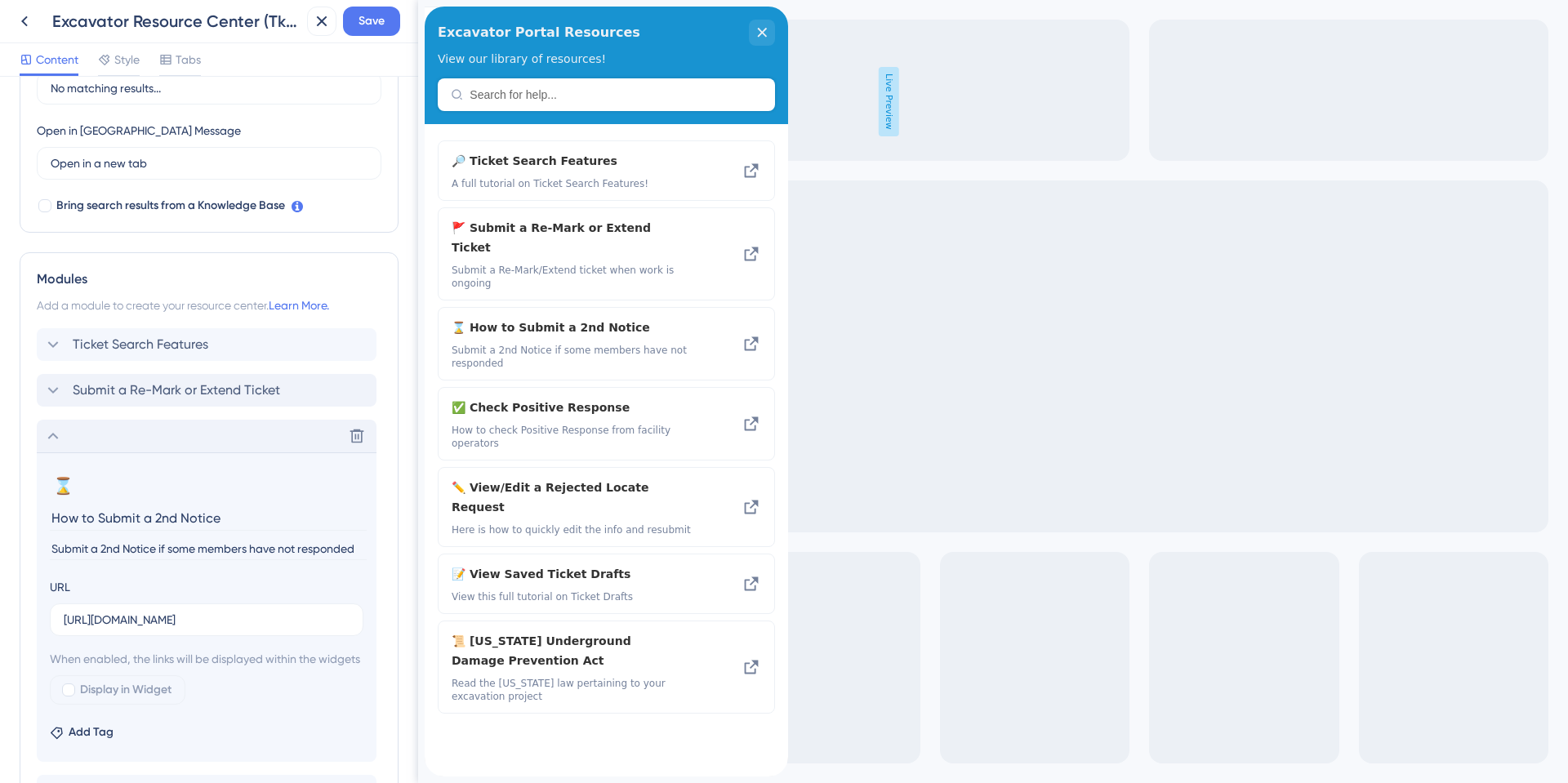
click at [51, 548] on input "Submit a 2nd Notice if some members have not responded" at bounding box center [208, 549] width 317 height 22
type input "How to submit a 2nd Notice if some members have not responded"
click at [56, 435] on icon at bounding box center [52, 436] width 20 height 20
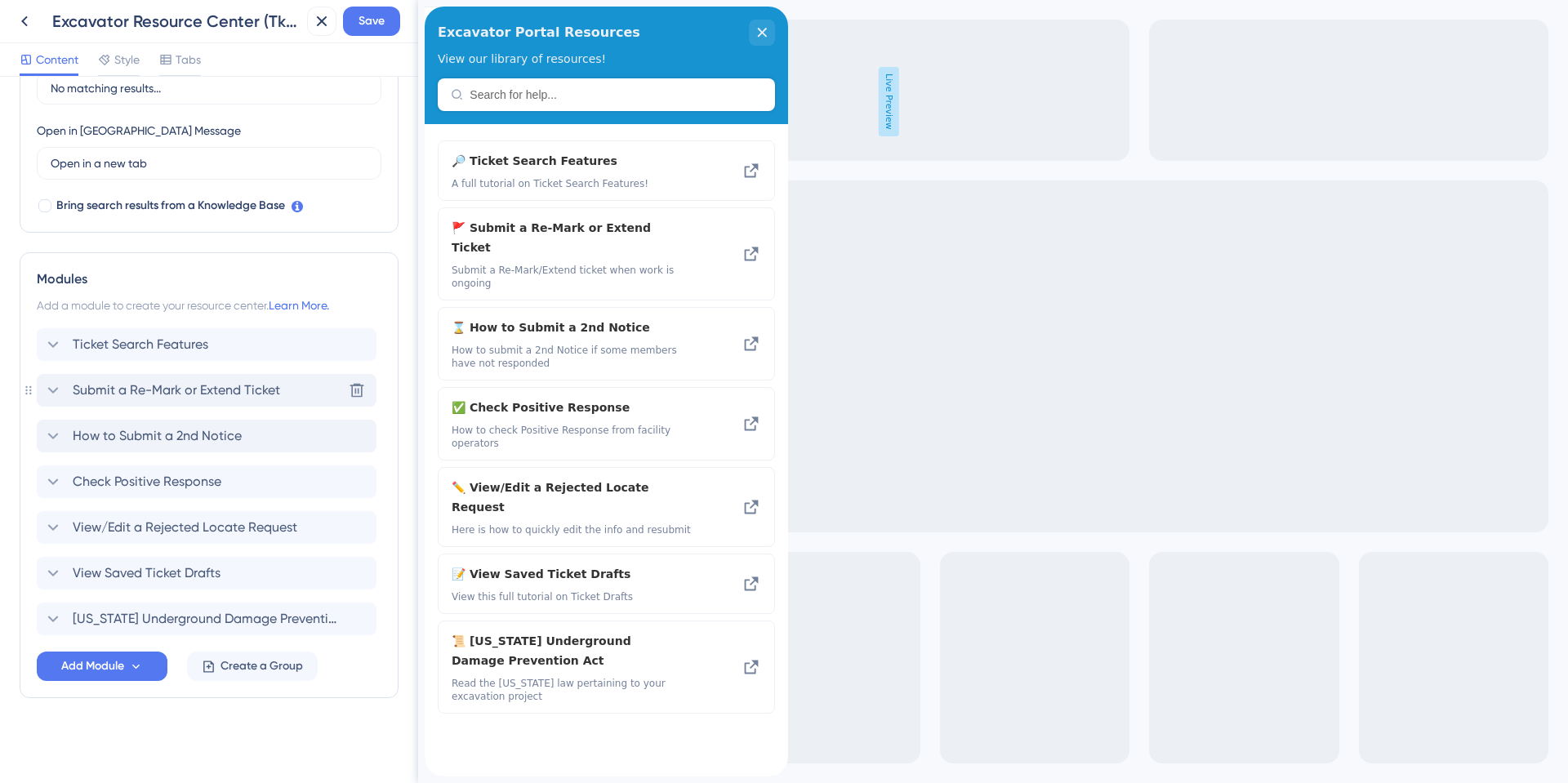
click at [77, 396] on span "Submit a Re-Mark or Extend Ticket" at bounding box center [176, 390] width 208 height 20
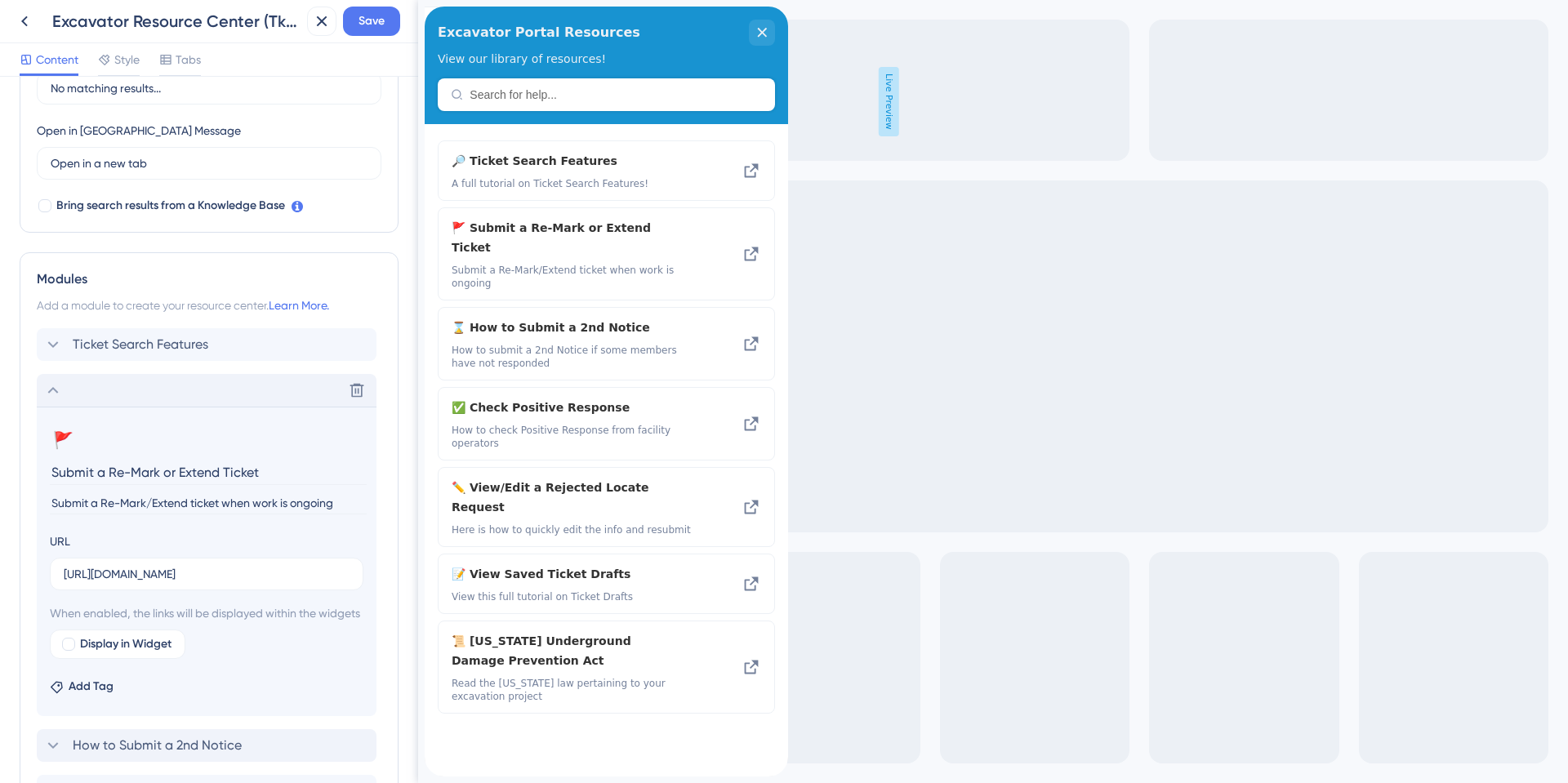
click at [49, 501] on input "Submit a Re-Mark/Extend ticket when work is ongoing" at bounding box center [208, 504] width 317 height 22
type input "How to submit a Re-Mark/Extend ticket when work is ongoing"
click at [49, 384] on icon at bounding box center [52, 390] width 20 height 20
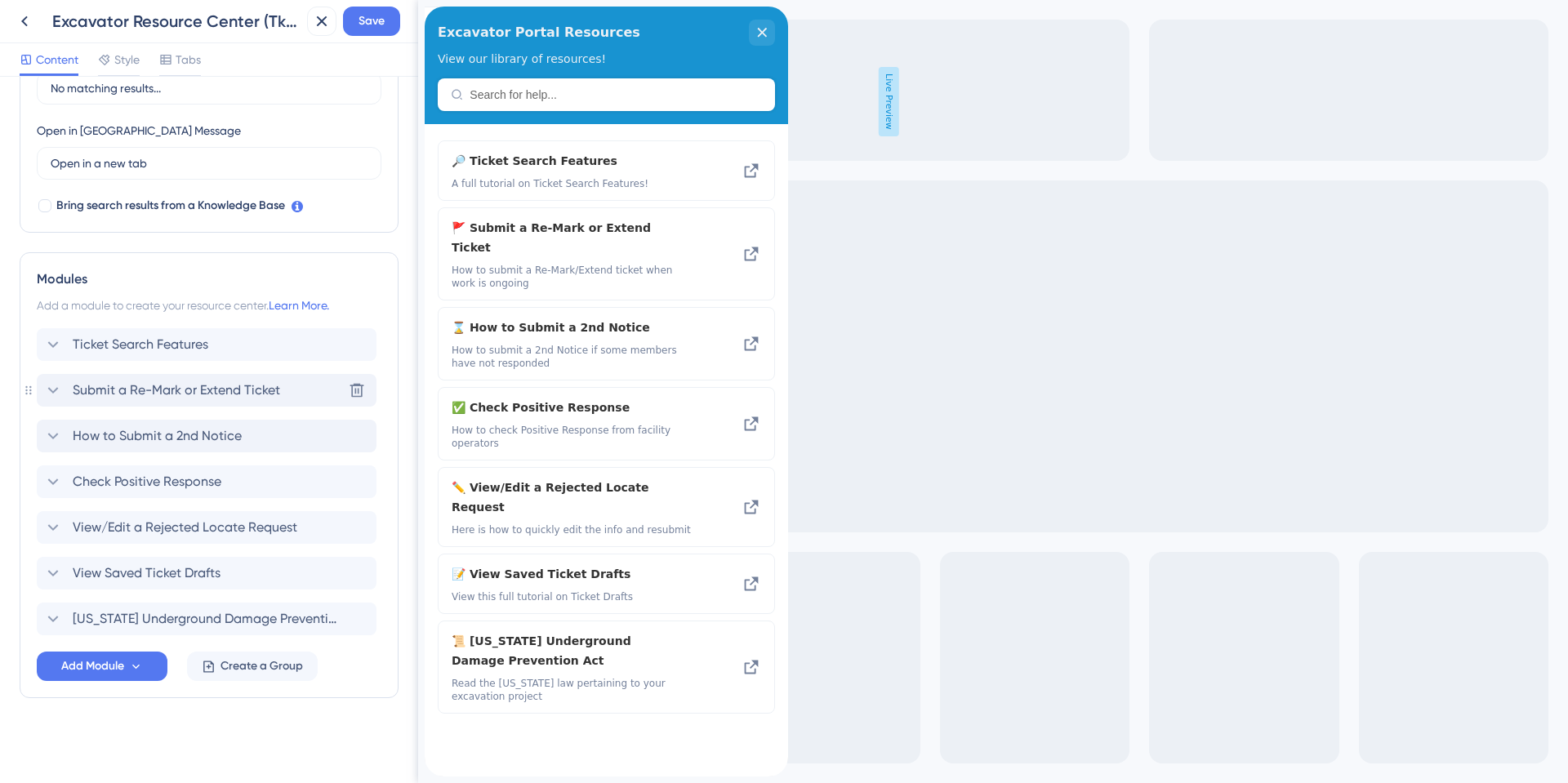
click at [109, 398] on span "Submit a Re-Mark or Extend Ticket" at bounding box center [176, 390] width 208 height 20
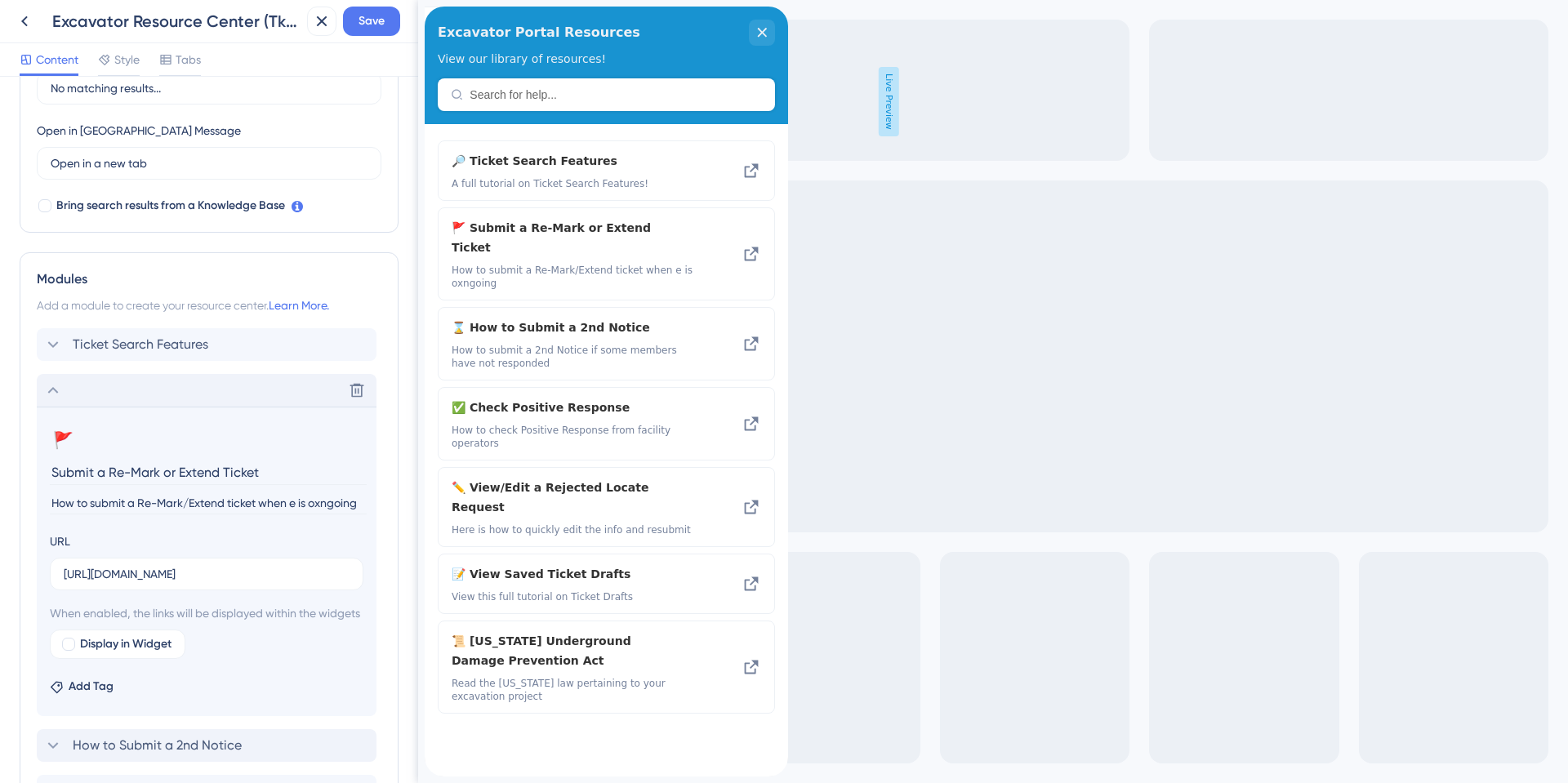
drag, startPoint x: 292, startPoint y: 502, endPoint x: 317, endPoint y: 506, distance: 25.3
click at [317, 506] on input "How to submit a Re-Mark/Extend ticket when e is oxngoing" at bounding box center [208, 504] width 317 height 22
type input "How to submit a Re-Mark/Extend ticket when e is excavation is ongoing"
click at [51, 385] on icon at bounding box center [52, 390] width 20 height 20
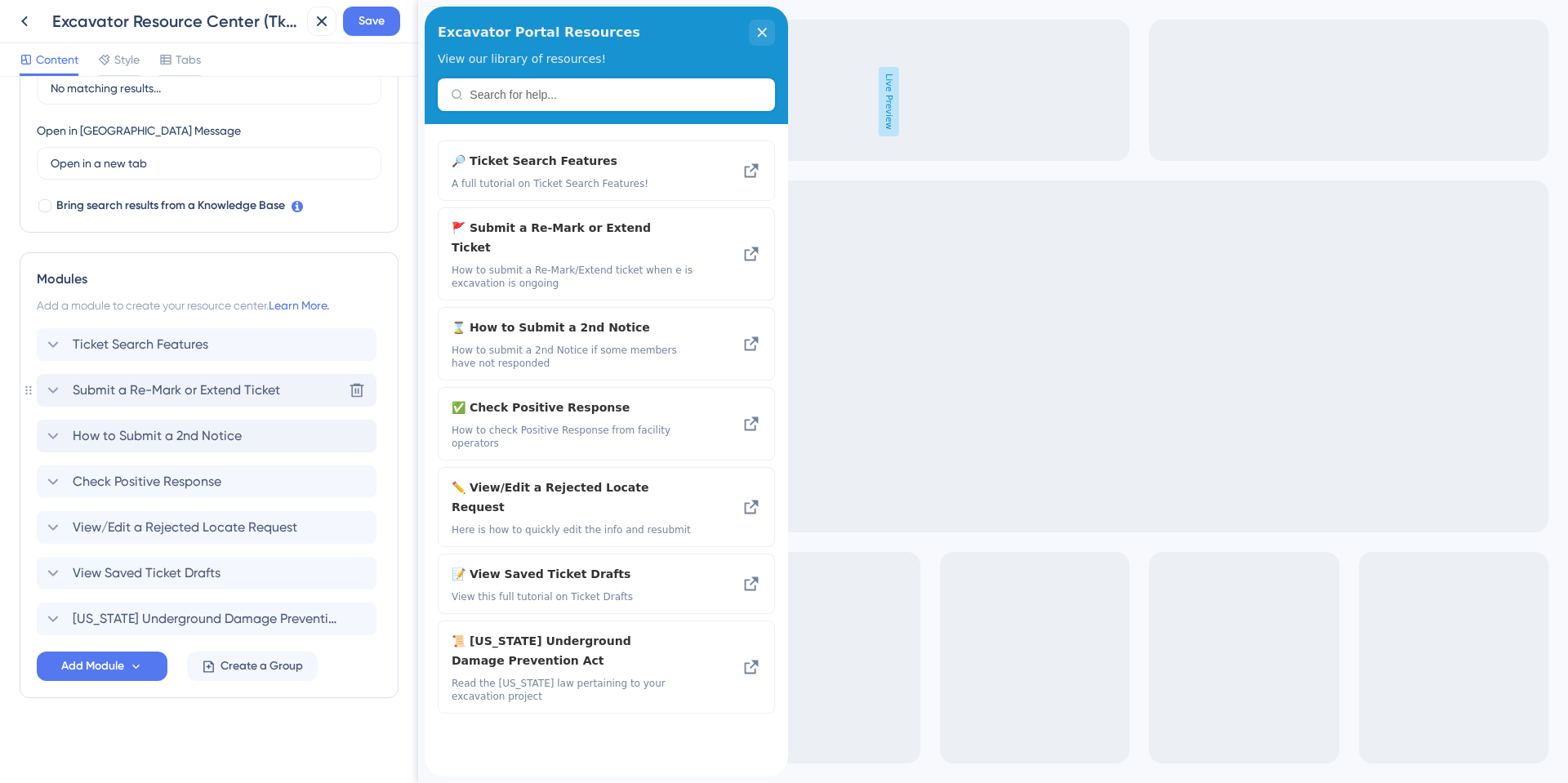
click at [137, 395] on span "Submit a Re-Mark or Extend Ticket" at bounding box center [176, 390] width 208 height 20
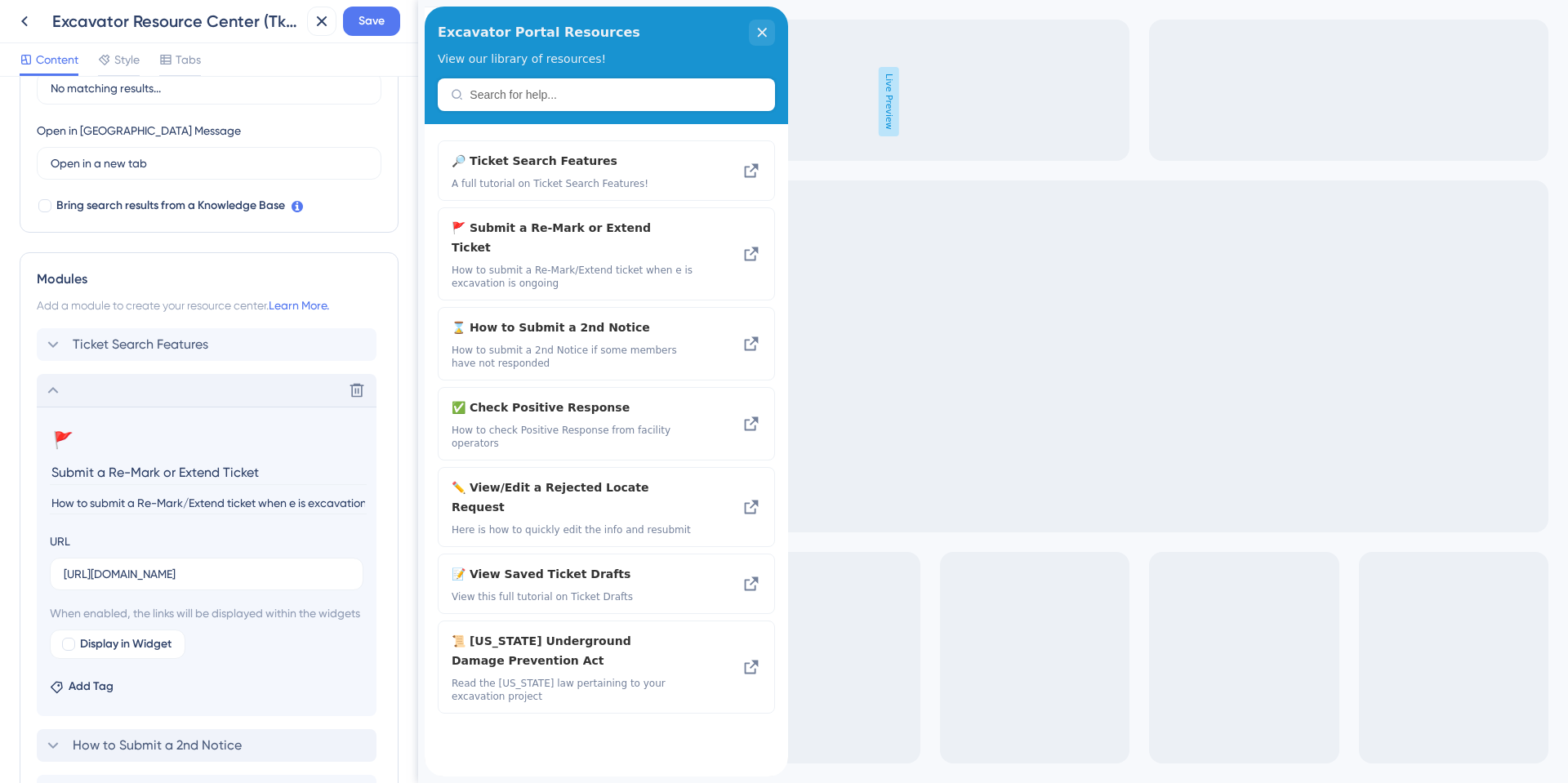
click at [302, 500] on input "How to submit a Re-Mark/Extend ticket when e is excavation is ongoing" at bounding box center [208, 504] width 317 height 22
click at [314, 501] on input "How to submit a Re-Mark/Extend ticket when e is excavation is ongoing" at bounding box center [208, 504] width 317 height 22
type input "How to submit a Re-Mark/Extend ticket when excavation is ongoing"
click at [56, 387] on icon at bounding box center [52, 390] width 20 height 20
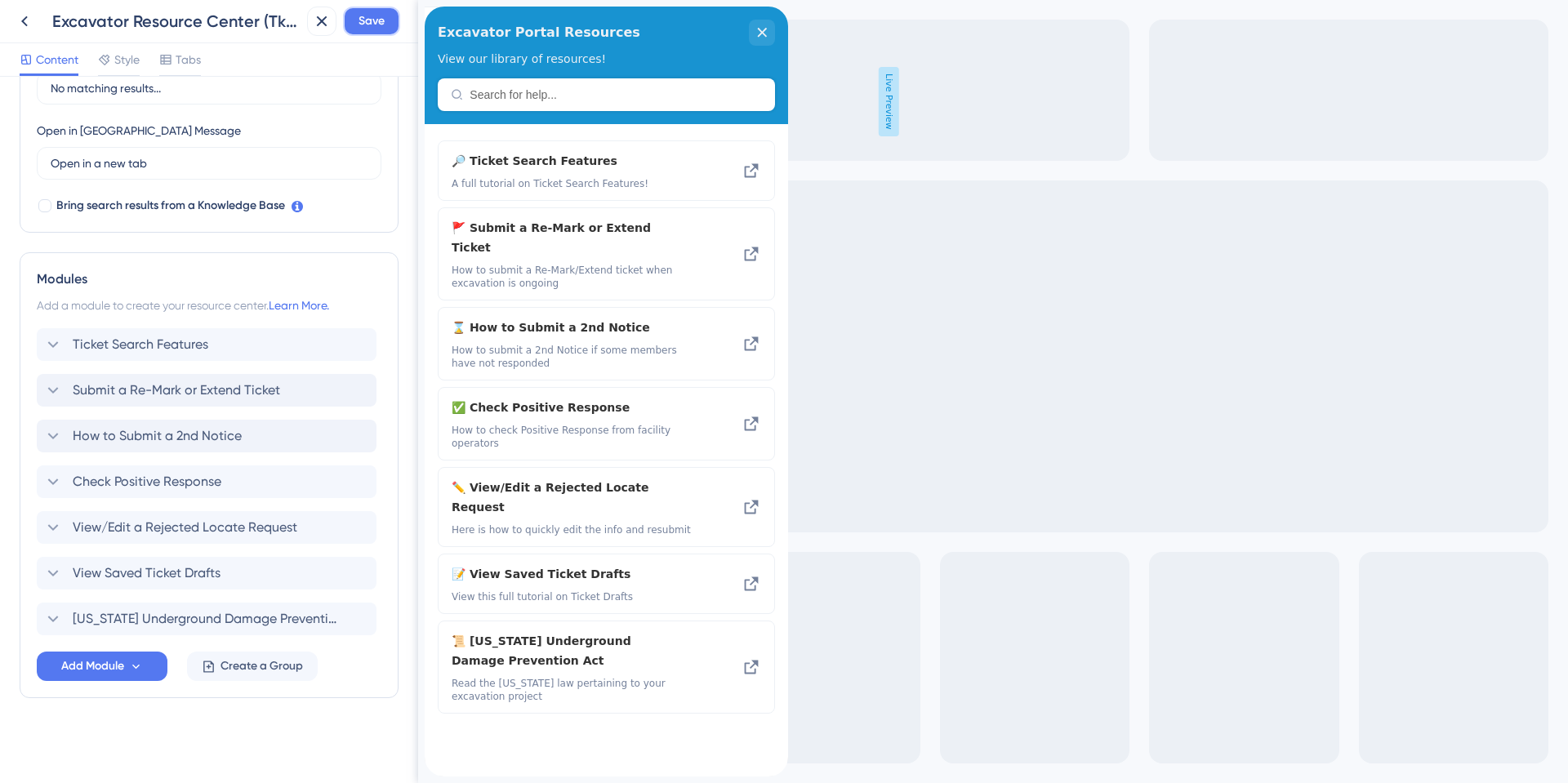
click at [381, 30] on span "Save" at bounding box center [372, 20] width 26 height 20
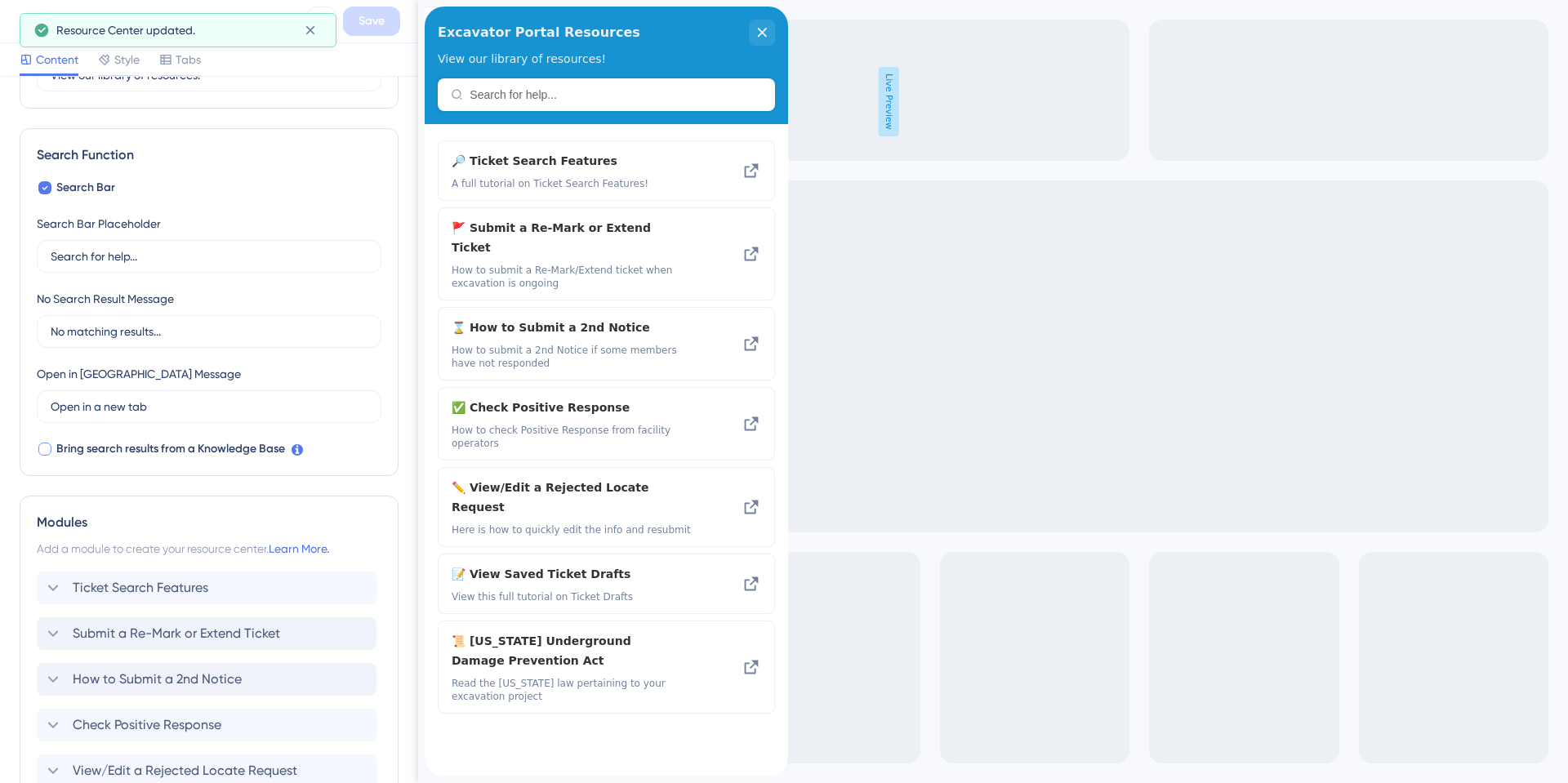
scroll to position [187, 0]
click at [27, 20] on icon at bounding box center [24, 20] width 20 height 20
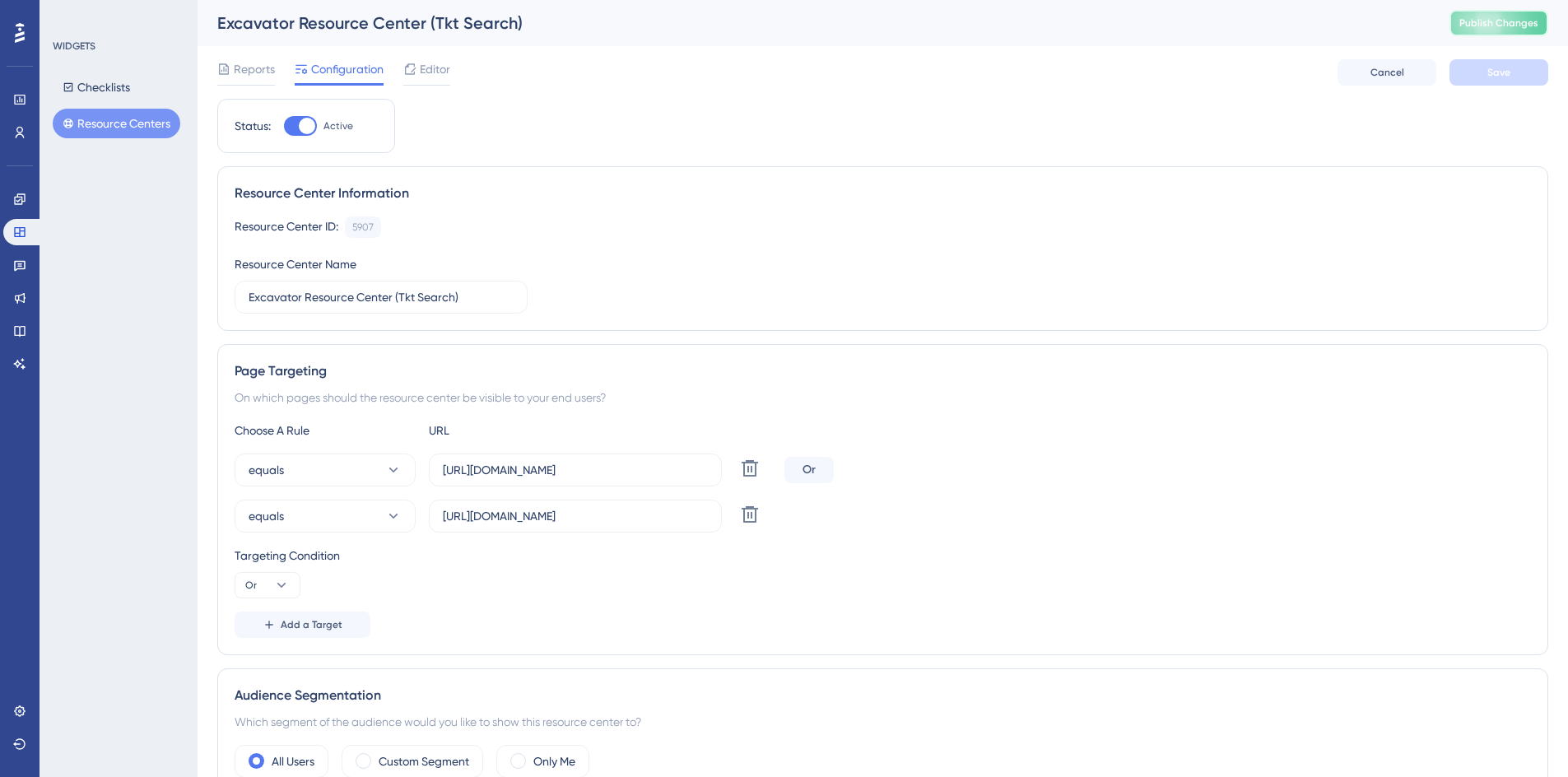
click at [1504, 27] on span "Publish Changes" at bounding box center [1499, 23] width 79 height 13
click at [129, 121] on button "Resource Centers" at bounding box center [116, 124] width 128 height 30
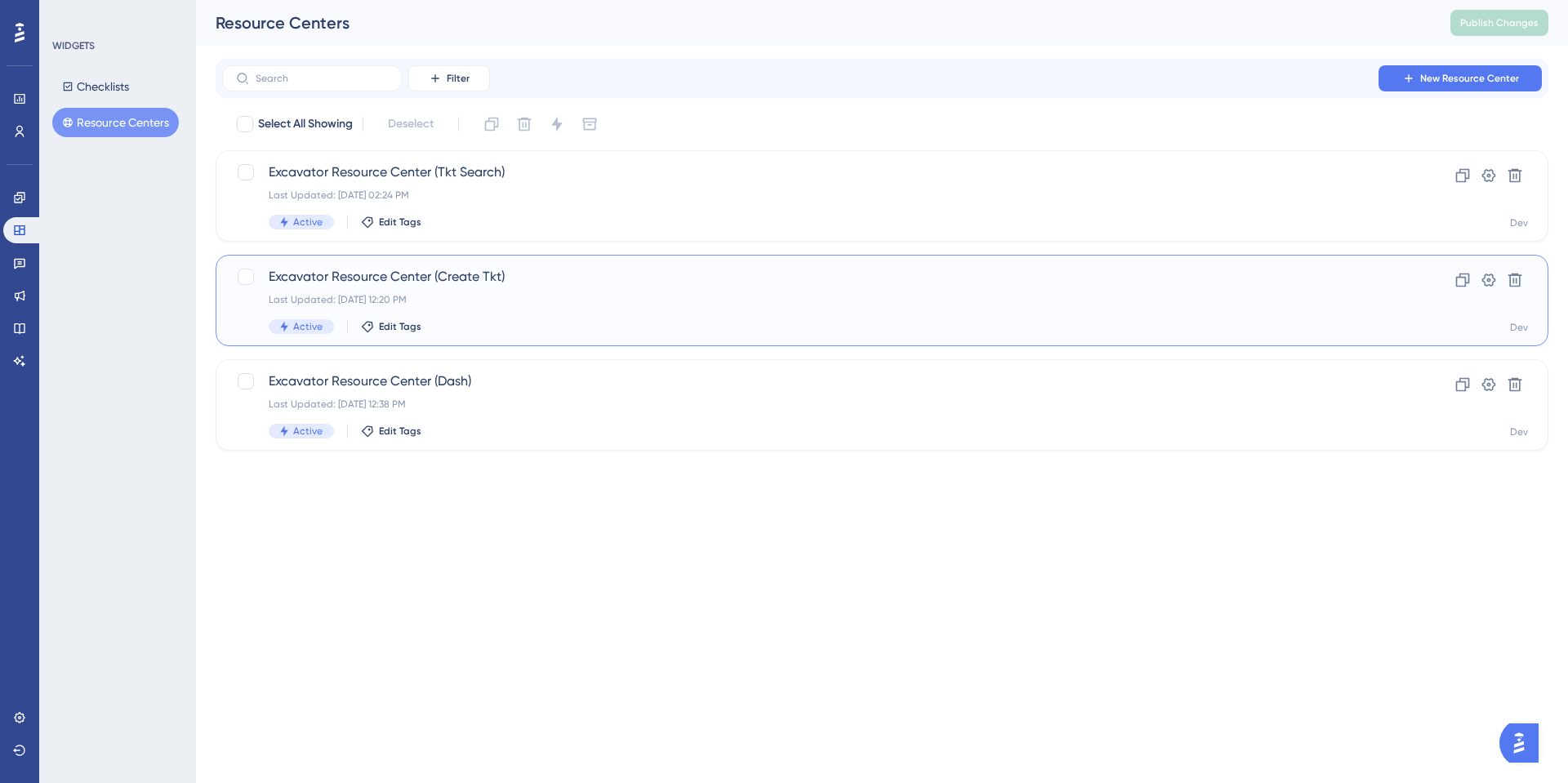
click at [425, 279] on span "Excavator Resource Center (Create Tkt)" at bounding box center [817, 277] width 1096 height 20
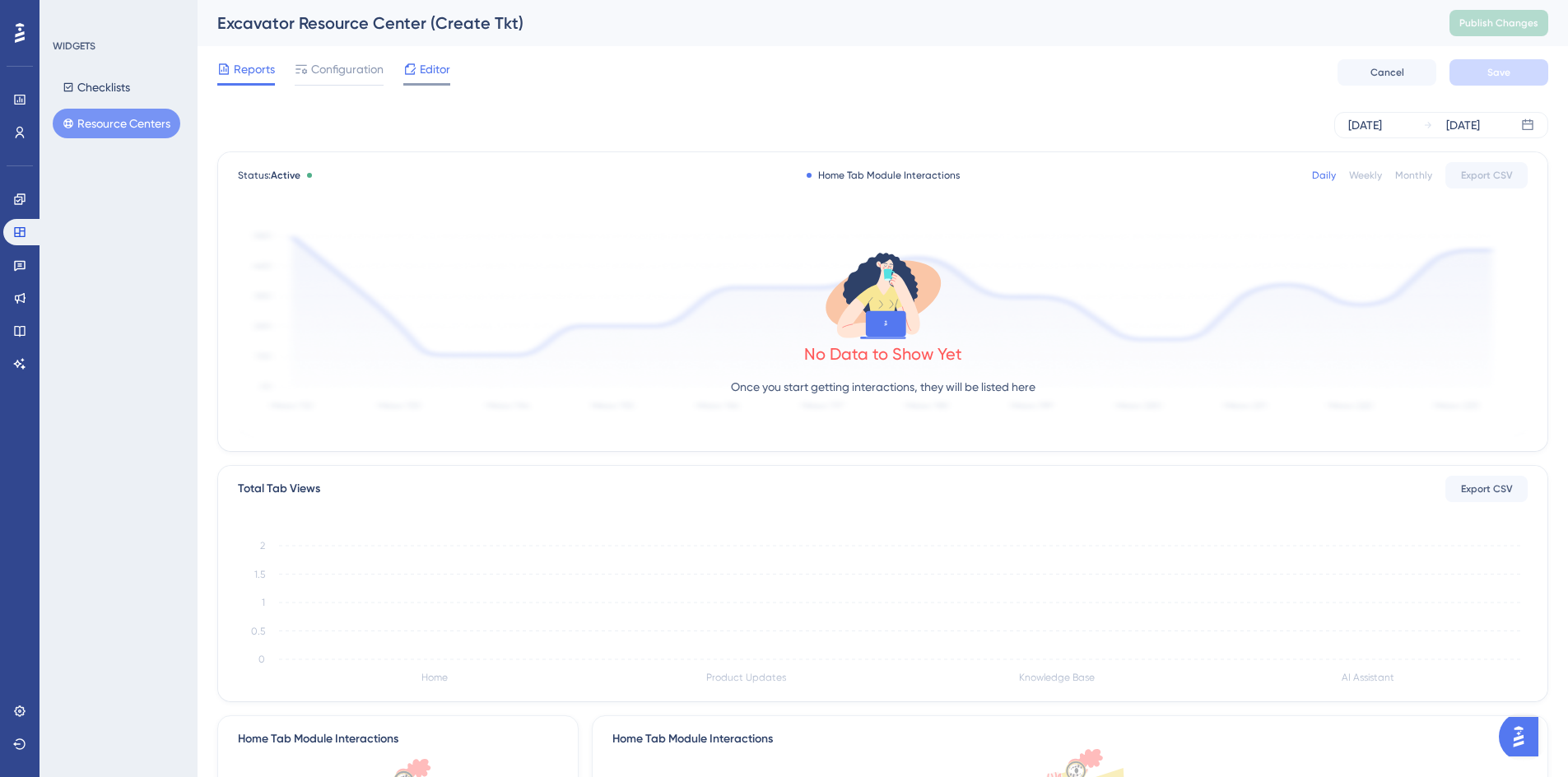
click at [418, 67] on div "Editor" at bounding box center [427, 69] width 47 height 20
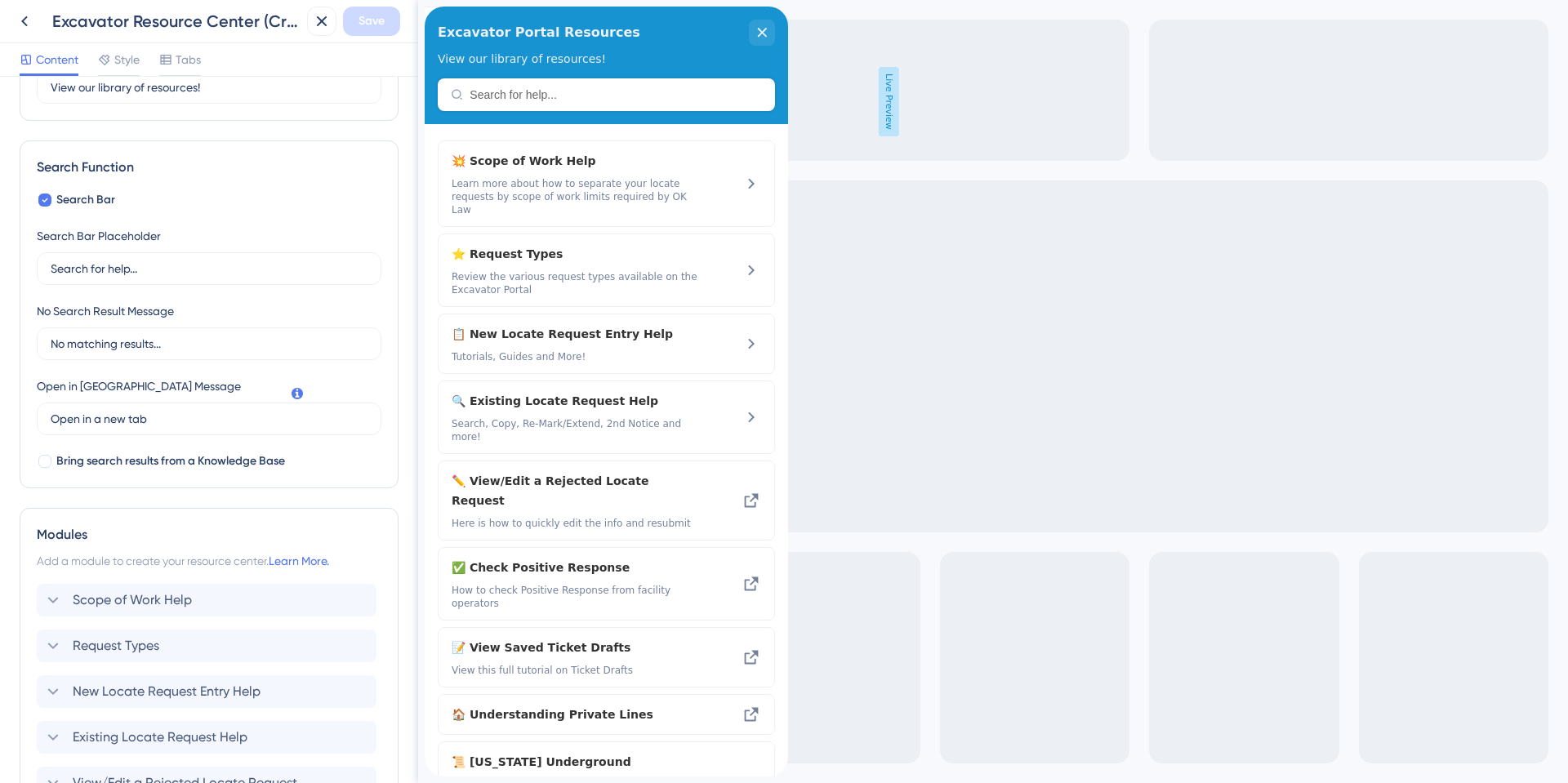
scroll to position [245, 0]
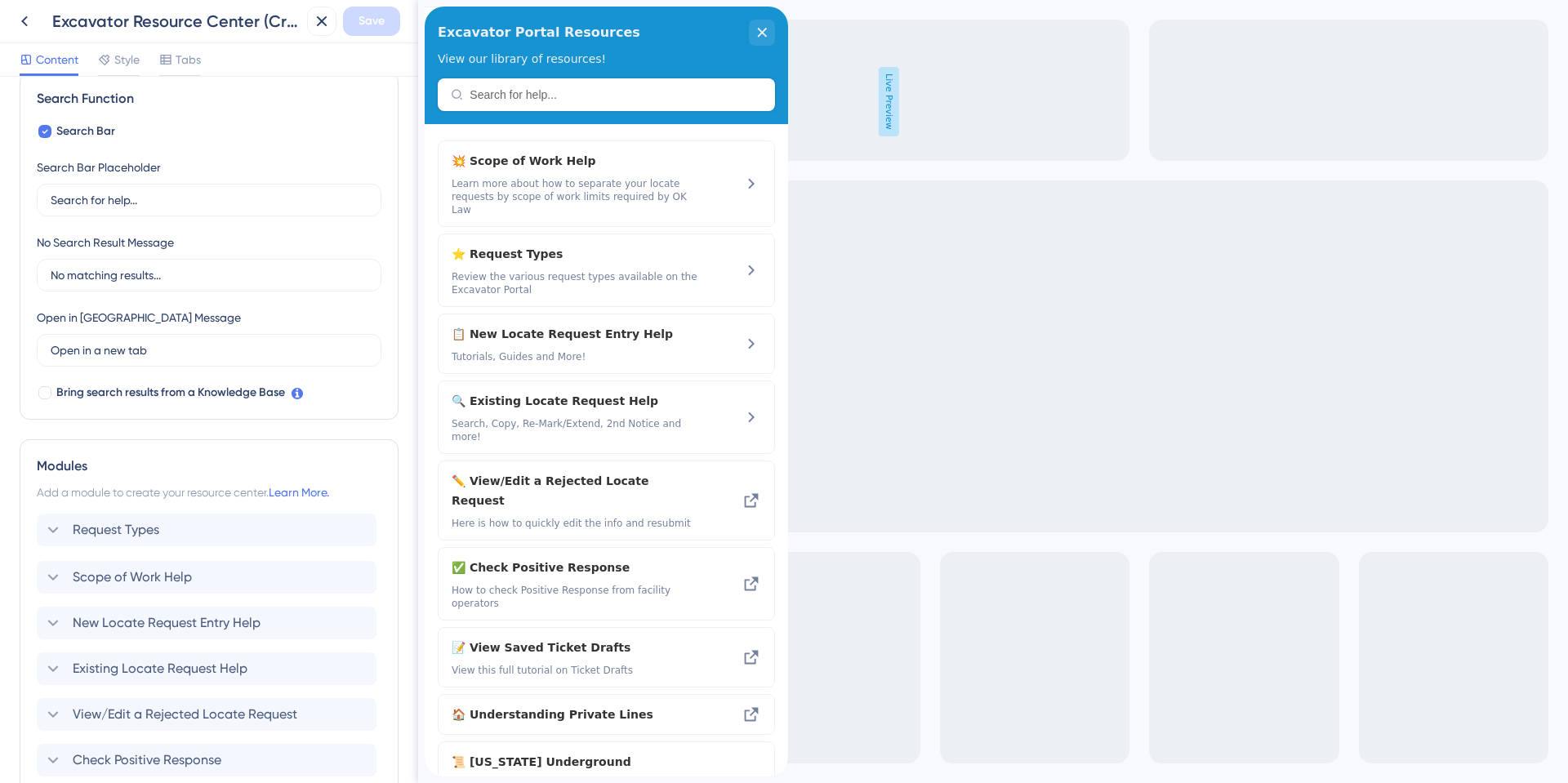
drag, startPoint x: 38, startPoint y: 581, endPoint x: 36, endPoint y: 529, distance: 52.0
click at [36, 529] on div "Scope of Work Help Request Types New Locate Request Entry Help Existing Locate …" at bounding box center [209, 714] width 345 height 398
drag, startPoint x: 31, startPoint y: 574, endPoint x: 27, endPoint y: 520, distance: 54.1
click at [27, 520] on div at bounding box center [26, 530] width 10 height 33
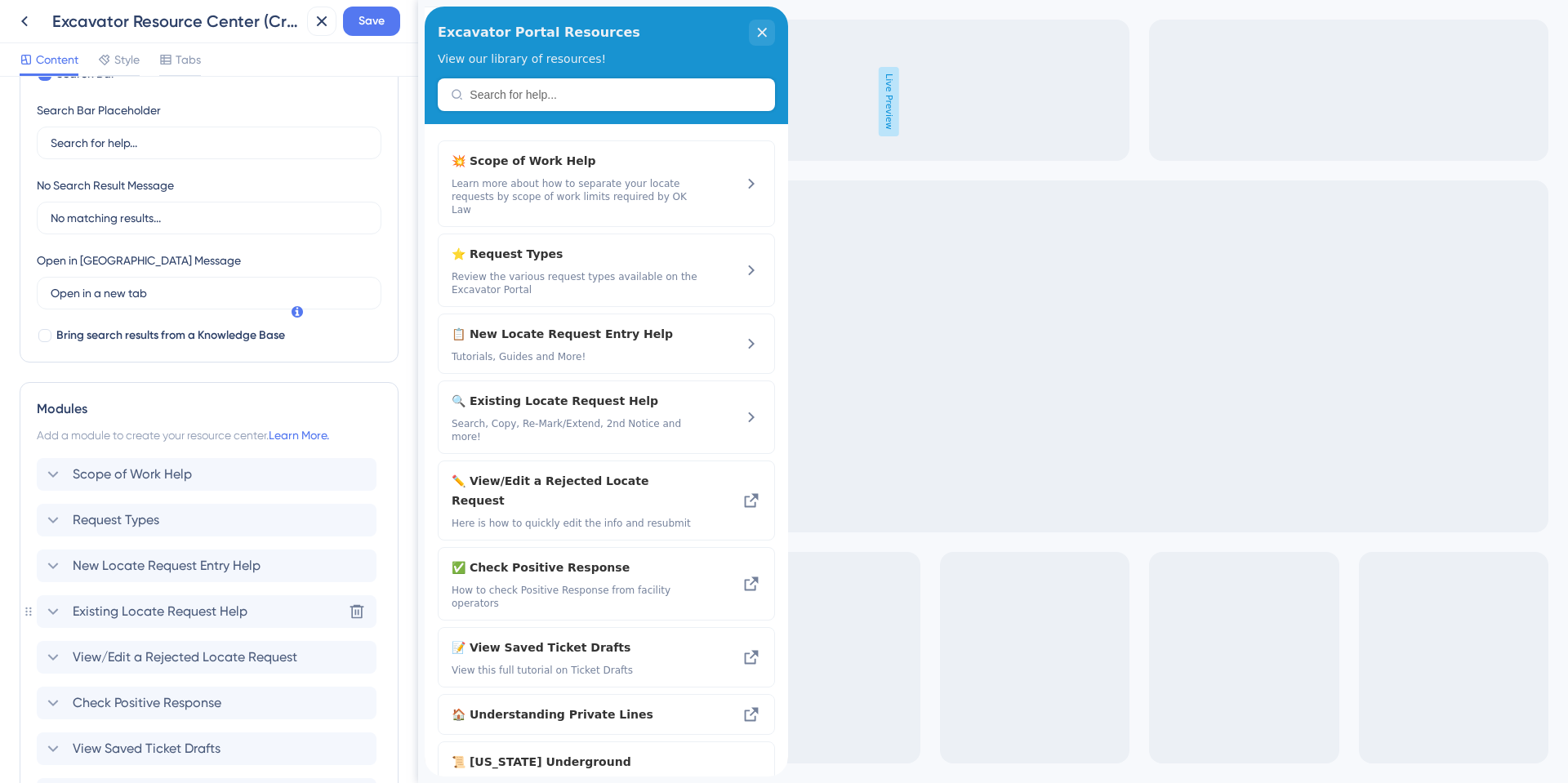
scroll to position [327, 0]
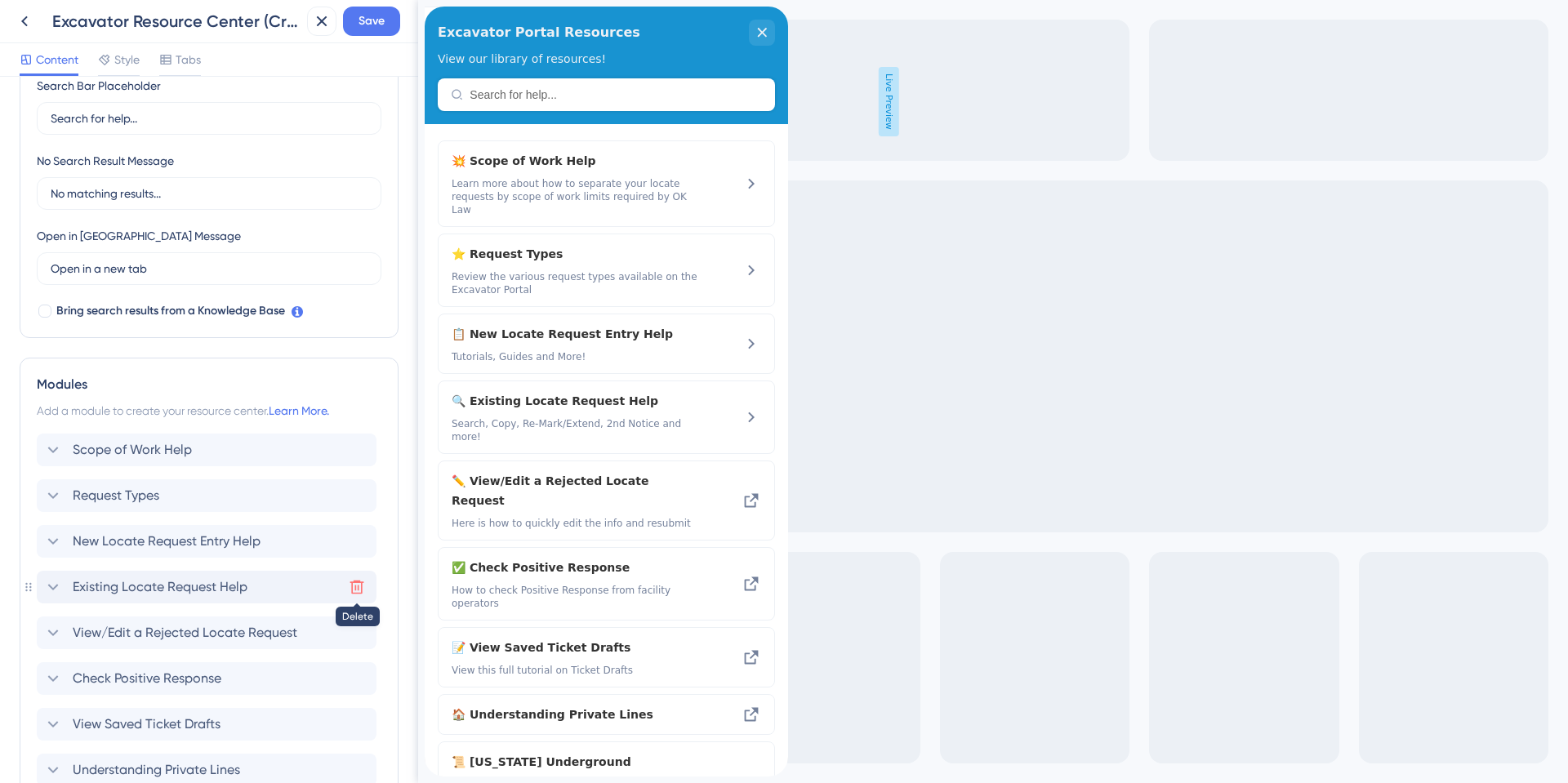
click at [358, 587] on icon at bounding box center [357, 587] width 14 height 14
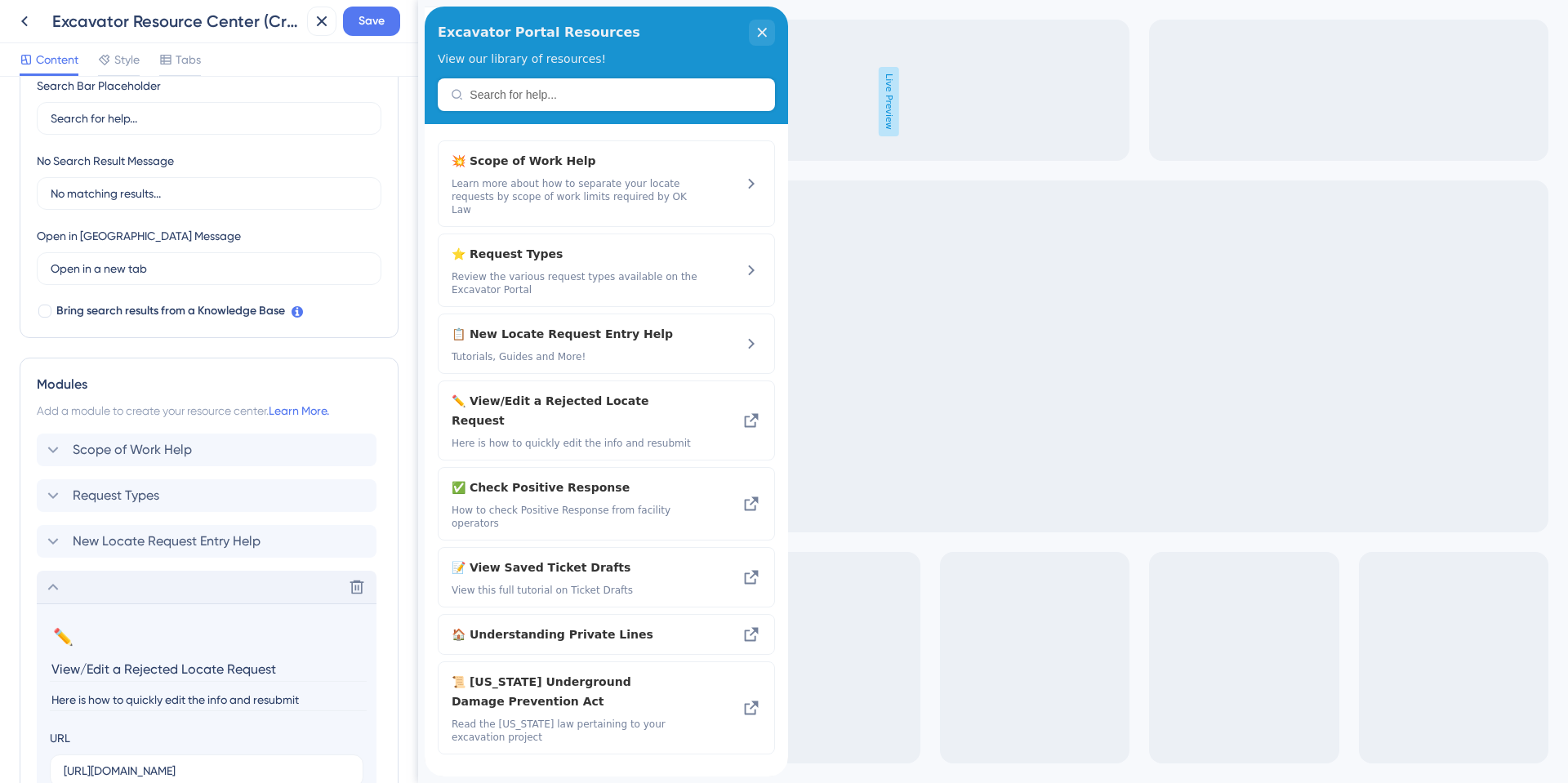
click at [54, 587] on icon at bounding box center [52, 587] width 20 height 20
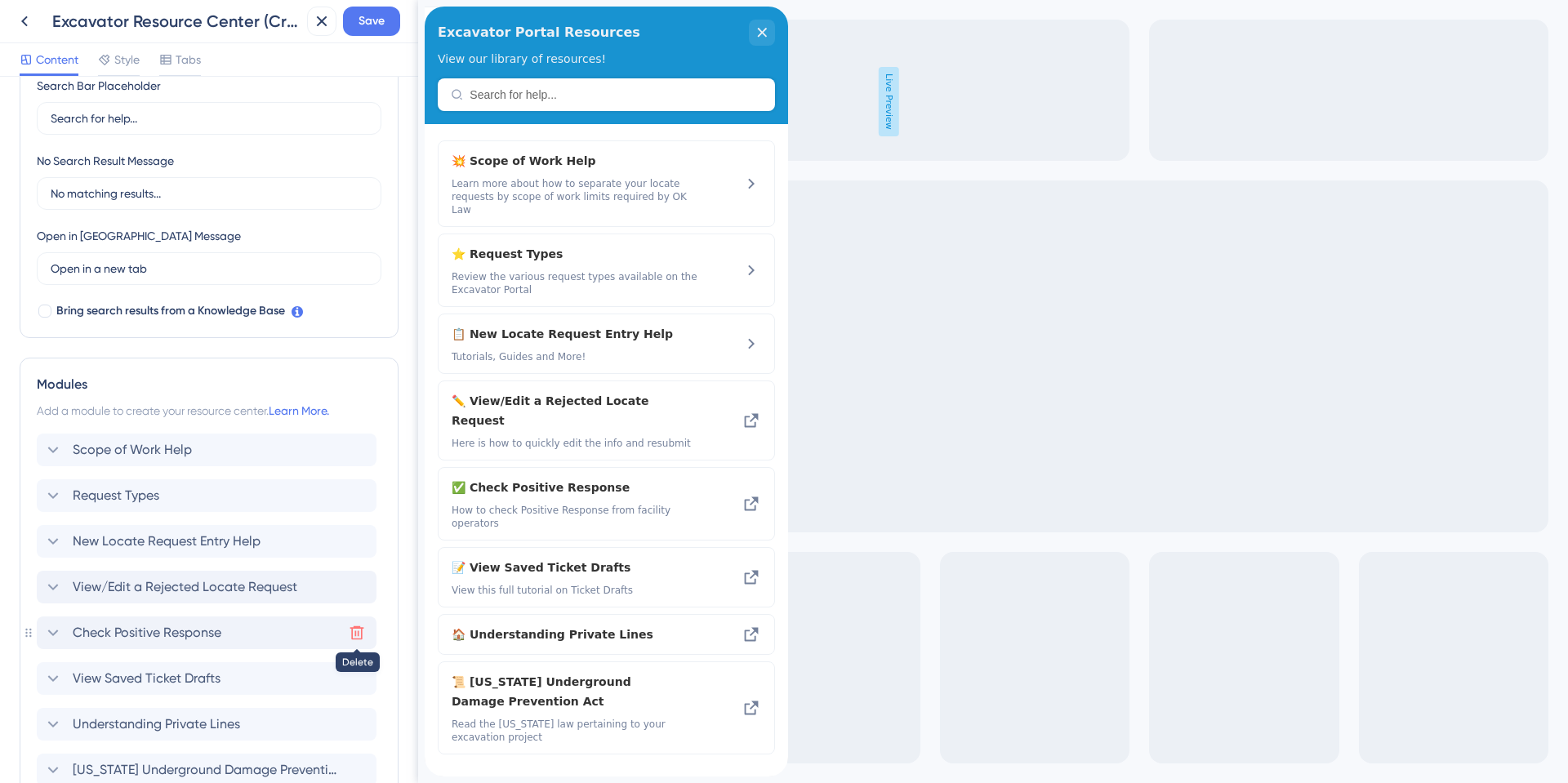
click at [362, 635] on icon at bounding box center [357, 633] width 17 height 17
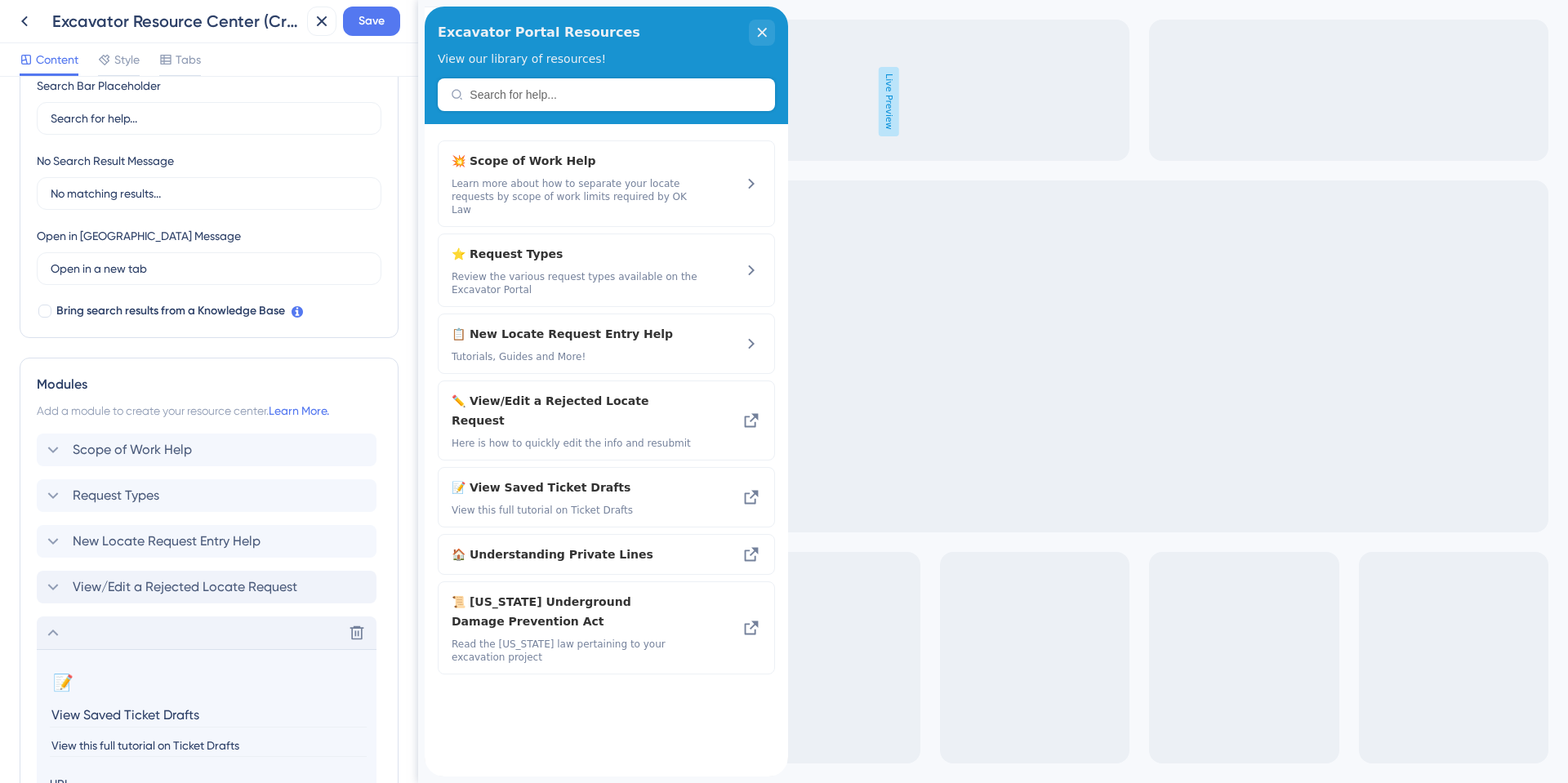
click at [52, 637] on icon at bounding box center [52, 632] width 20 height 20
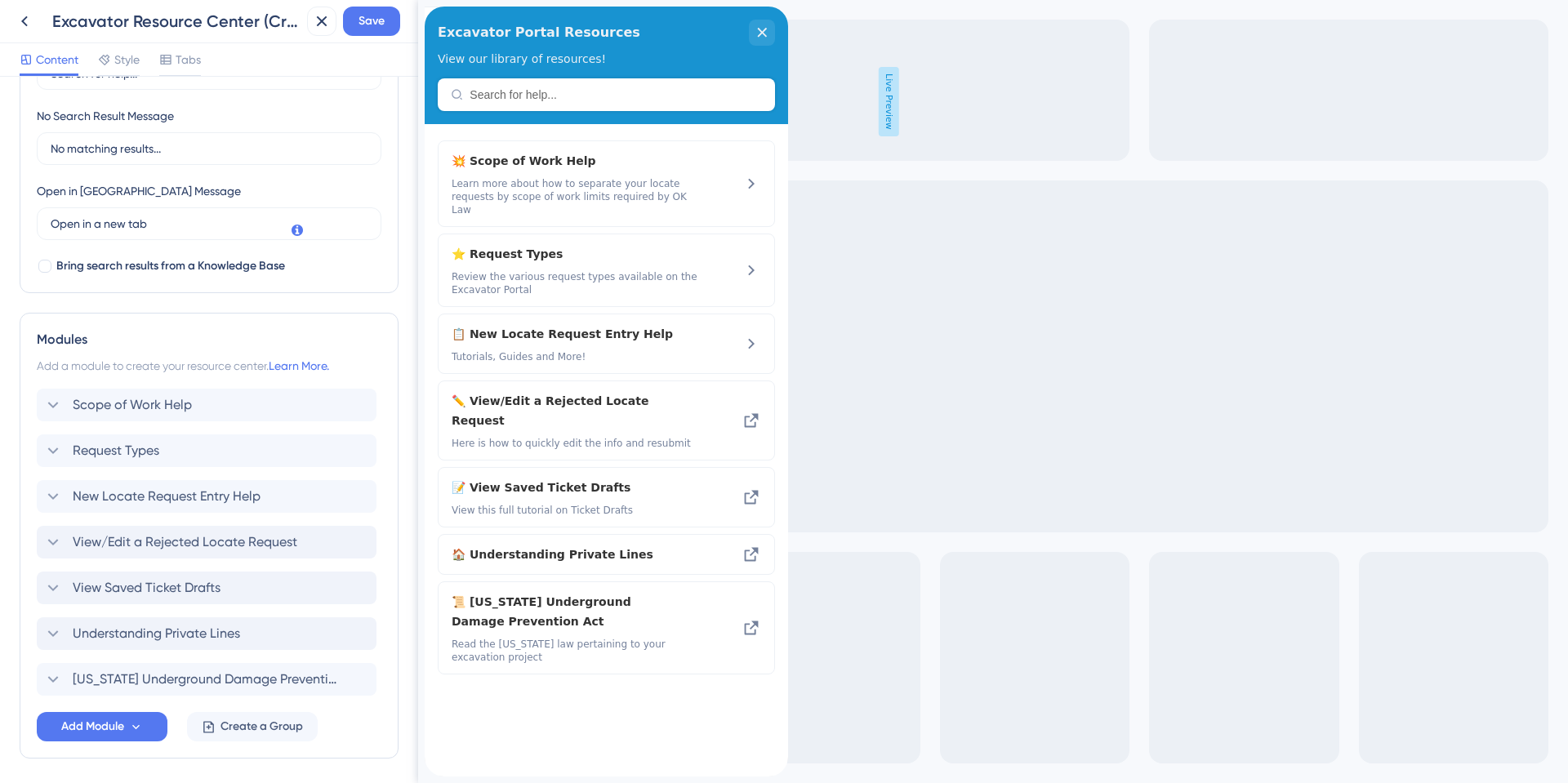
scroll to position [408, 0]
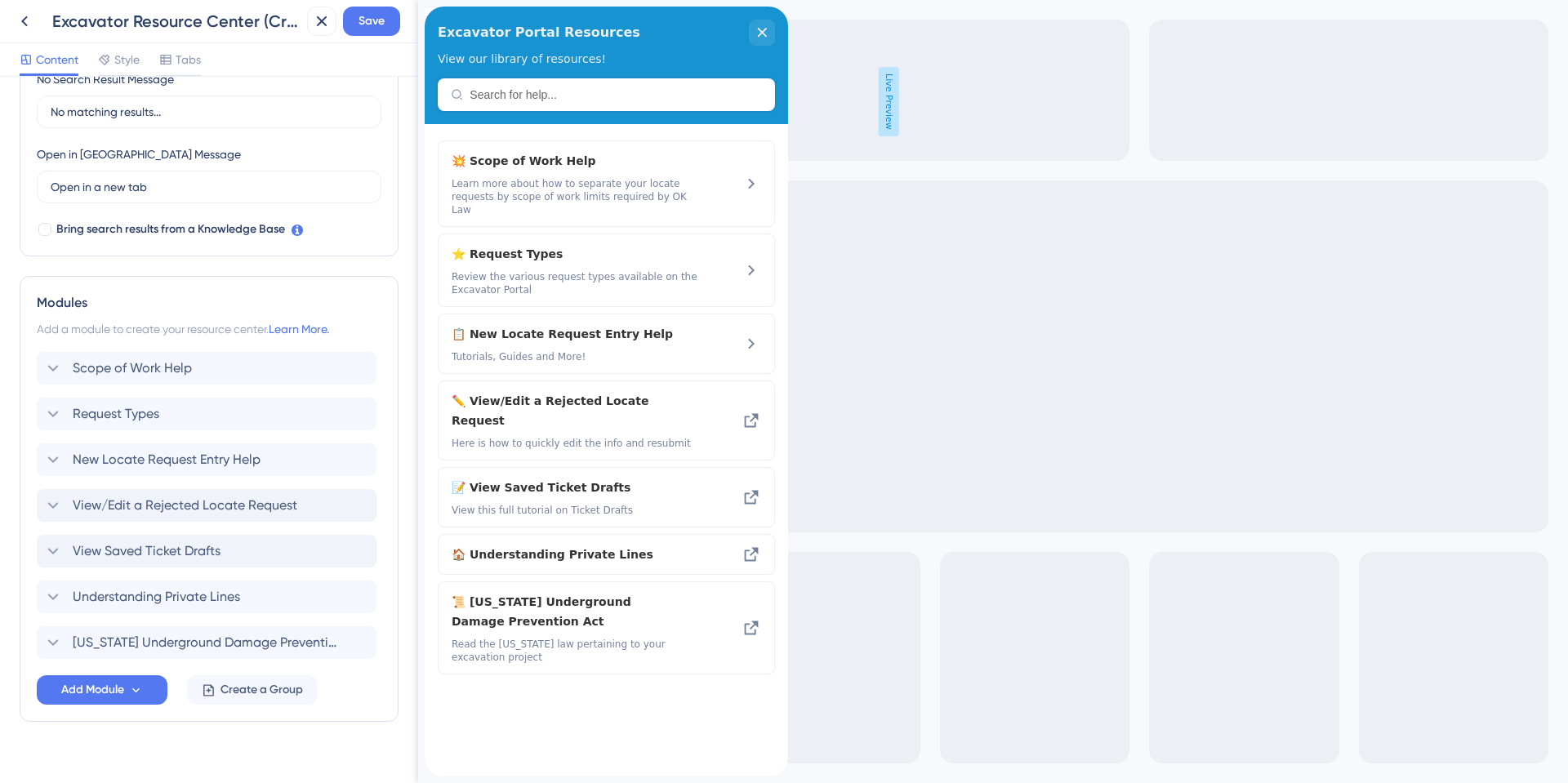
click at [29, 595] on div "Modules Add a module to create your resource center. Learn More. Scope of Work …" at bounding box center [209, 498] width 379 height 446
click at [142, 596] on span "Understanding Private Lines" at bounding box center [156, 597] width 168 height 20
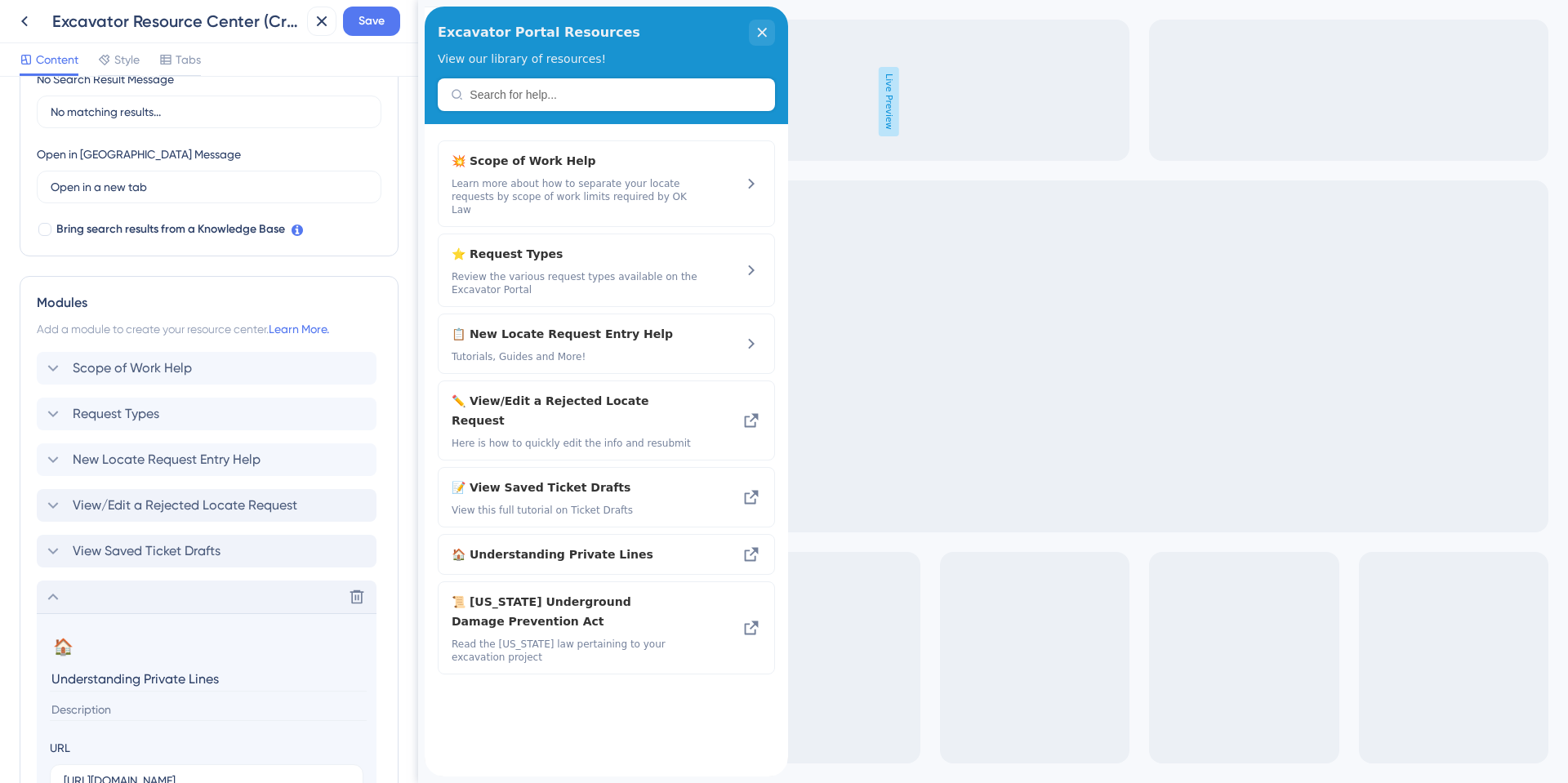
click at [89, 709] on input at bounding box center [208, 710] width 317 height 22
type input "K"
click at [55, 599] on icon at bounding box center [52, 597] width 20 height 20
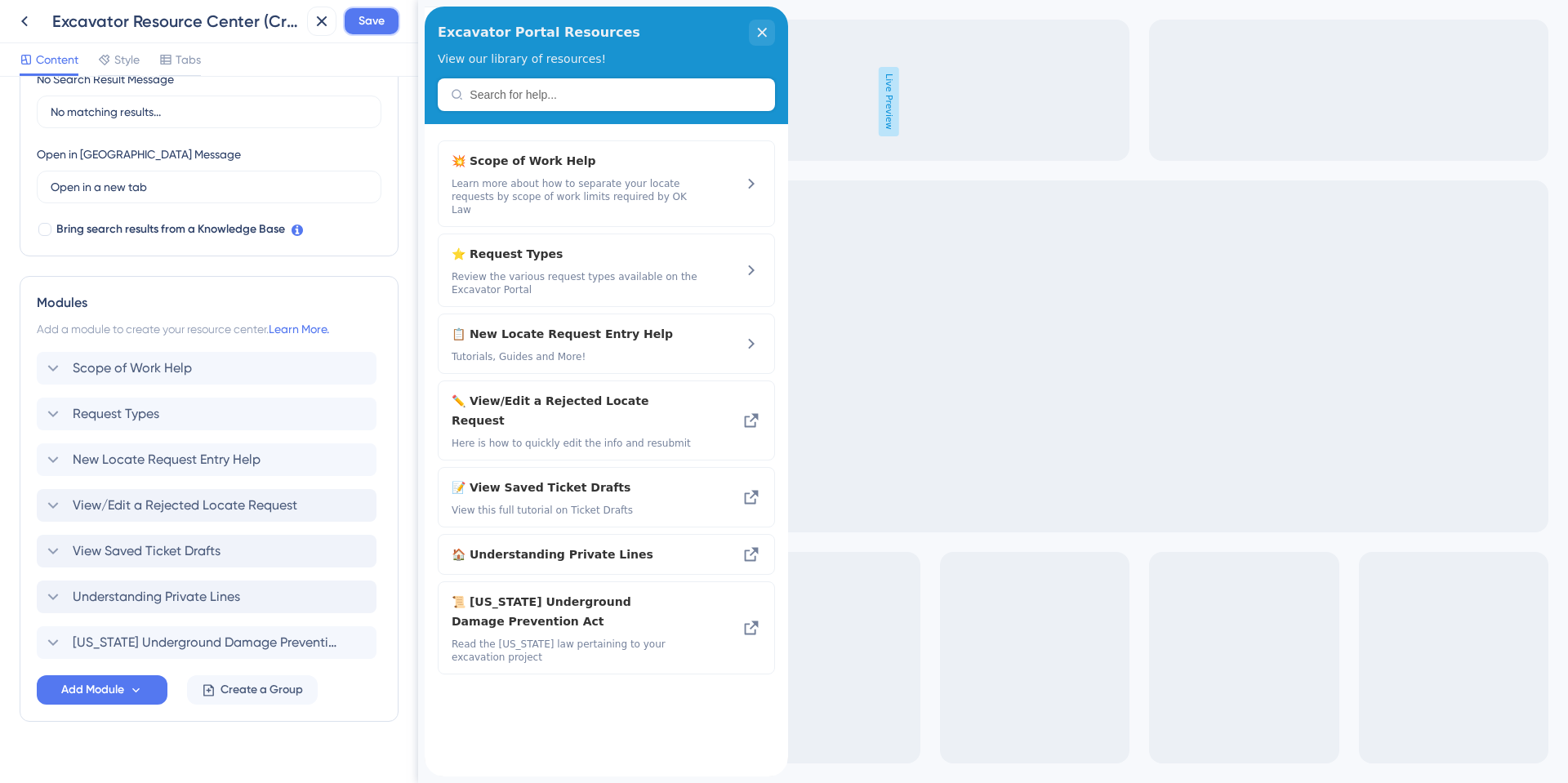
click at [369, 17] on span "Save" at bounding box center [372, 20] width 26 height 20
click at [21, 23] on div "Resource Center updated." at bounding box center [178, 30] width 317 height 34
click at [309, 34] on icon at bounding box center [310, 31] width 17 height 17
click at [27, 23] on icon at bounding box center [24, 20] width 20 height 20
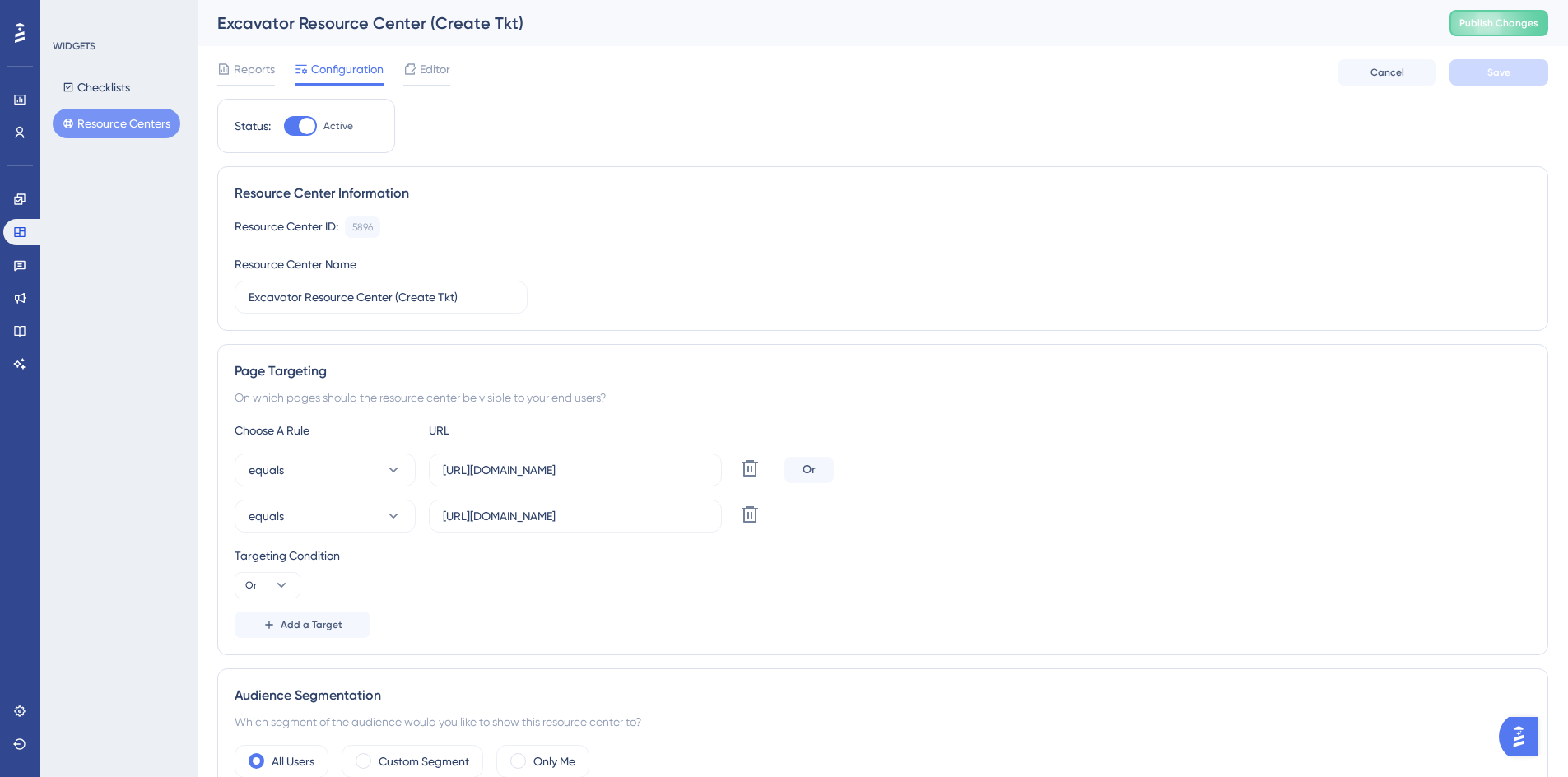
click at [126, 124] on button "Resource Centers" at bounding box center [116, 124] width 128 height 30
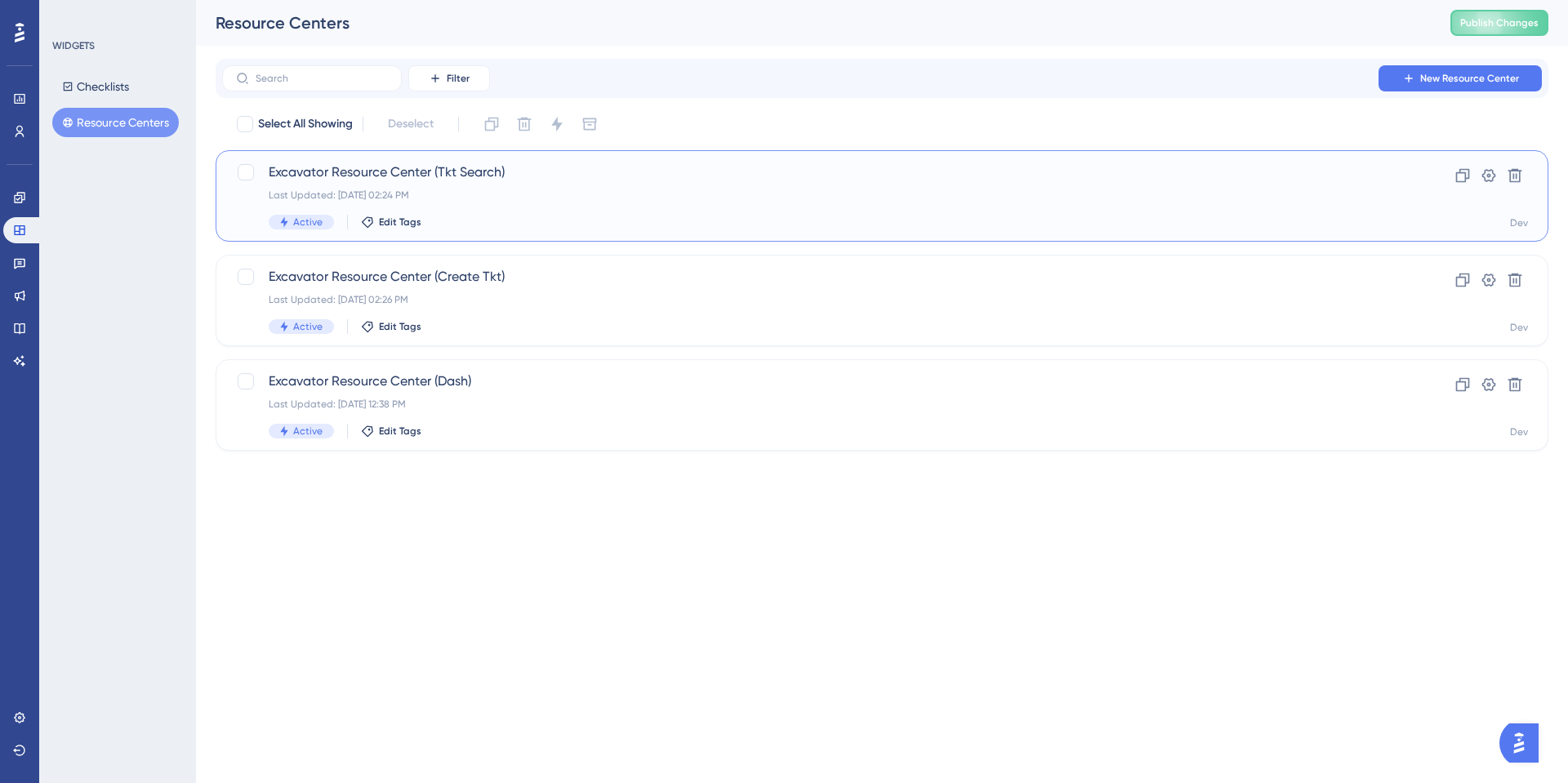
click at [480, 169] on span "Excavator Resource Center (Tkt Search)" at bounding box center [817, 172] width 1096 height 20
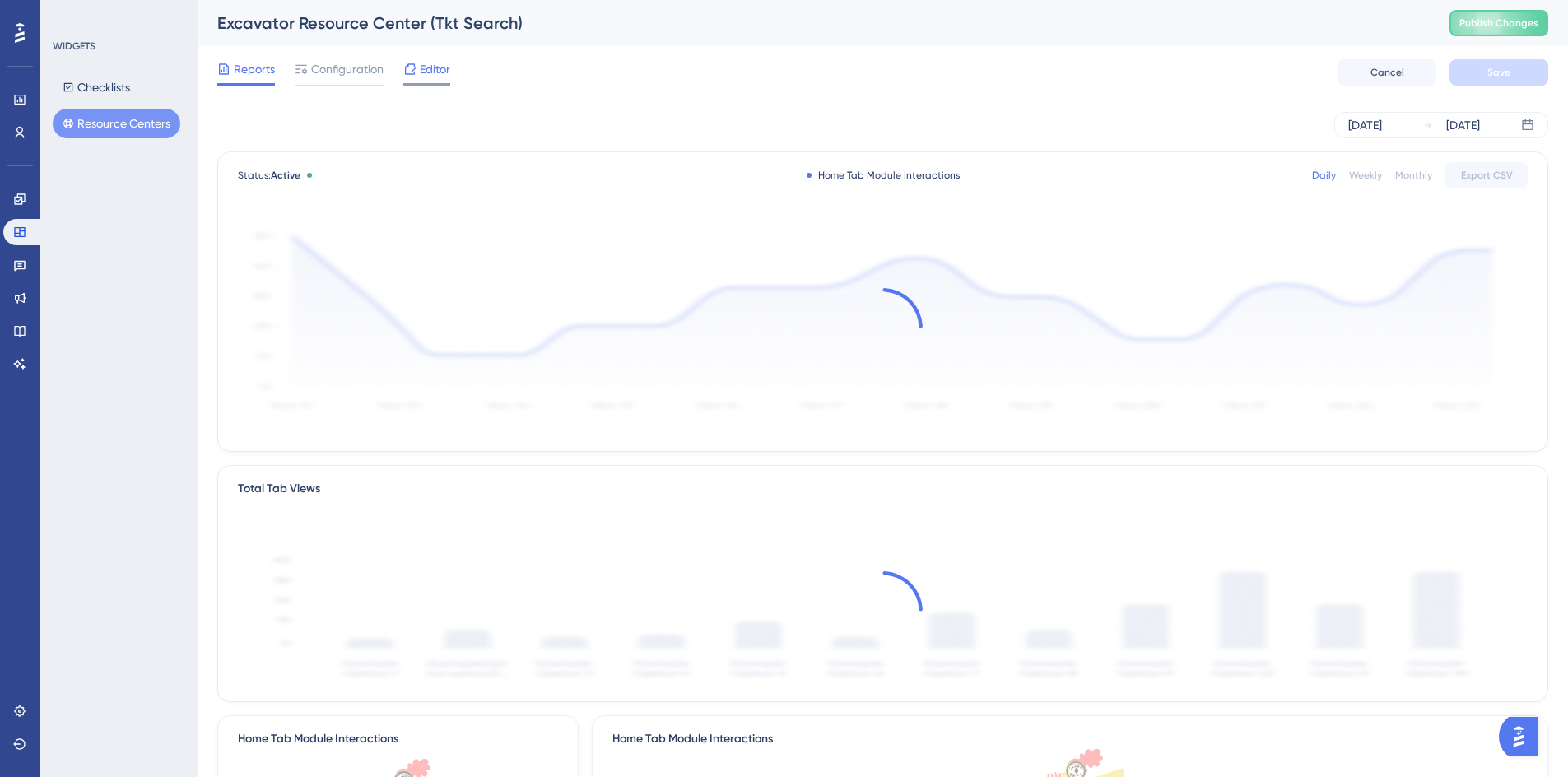
click at [416, 73] on icon at bounding box center [410, 69] width 13 height 13
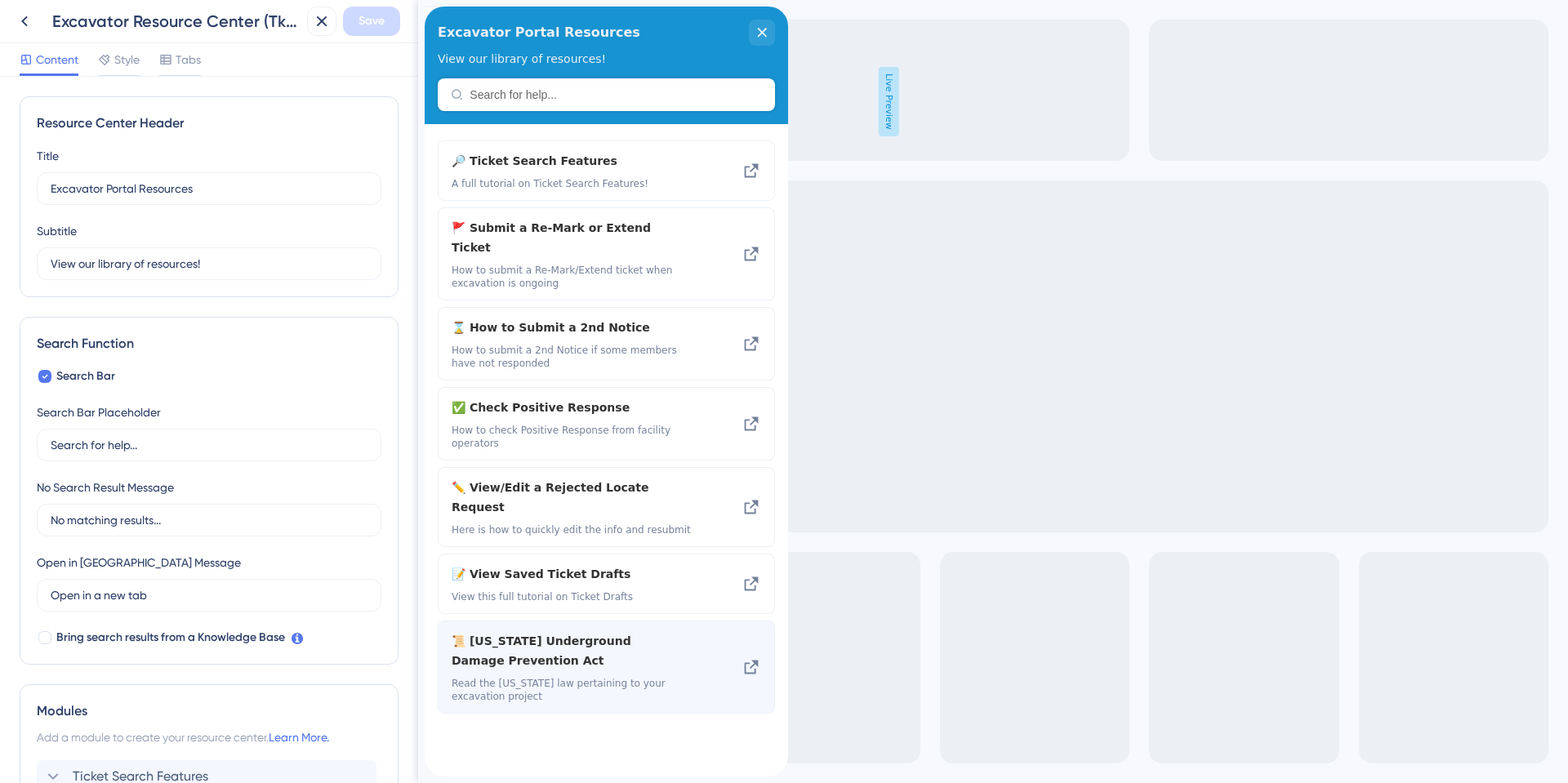
click at [485, 631] on div "📜 [US_STATE] Underground Damage Prevention Act Read the [US_STATE] law pertaini…" at bounding box center [575, 667] width 248 height 72
click at [474, 631] on span "📜 [US_STATE] Underground Damage Prevention Act" at bounding box center [562, 651] width 222 height 39
drag, startPoint x: 451, startPoint y: 632, endPoint x: 496, endPoint y: 653, distance: 49.7
click at [496, 653] on div "📜 [US_STATE] Underground Damage Prevention Act Read the [US_STATE] law pertaini…" at bounding box center [606, 667] width 337 height 93
copy span "Read the [US_STATE] law pertaining to your excavation project"
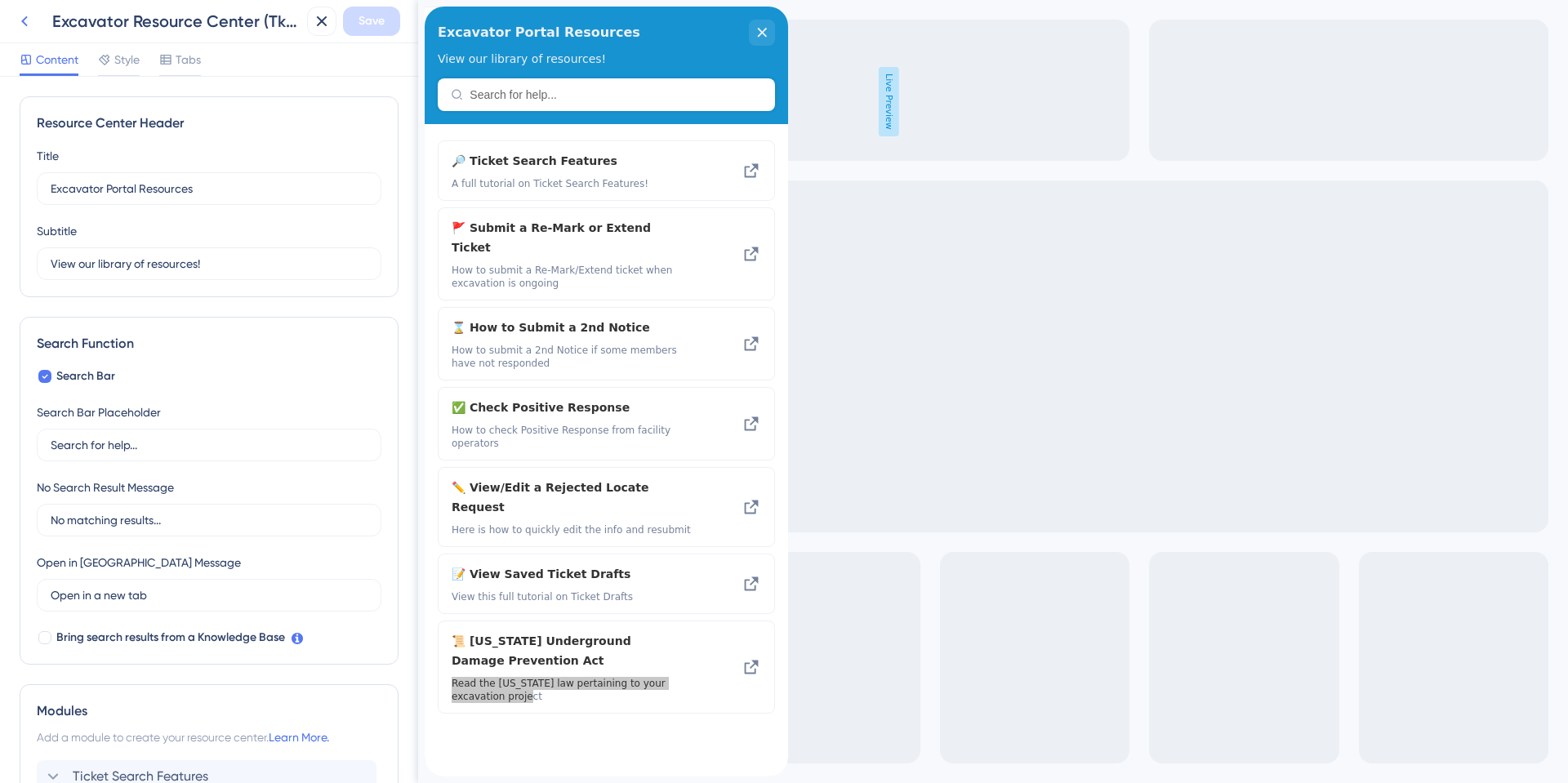
click at [22, 22] on icon at bounding box center [24, 21] width 7 height 10
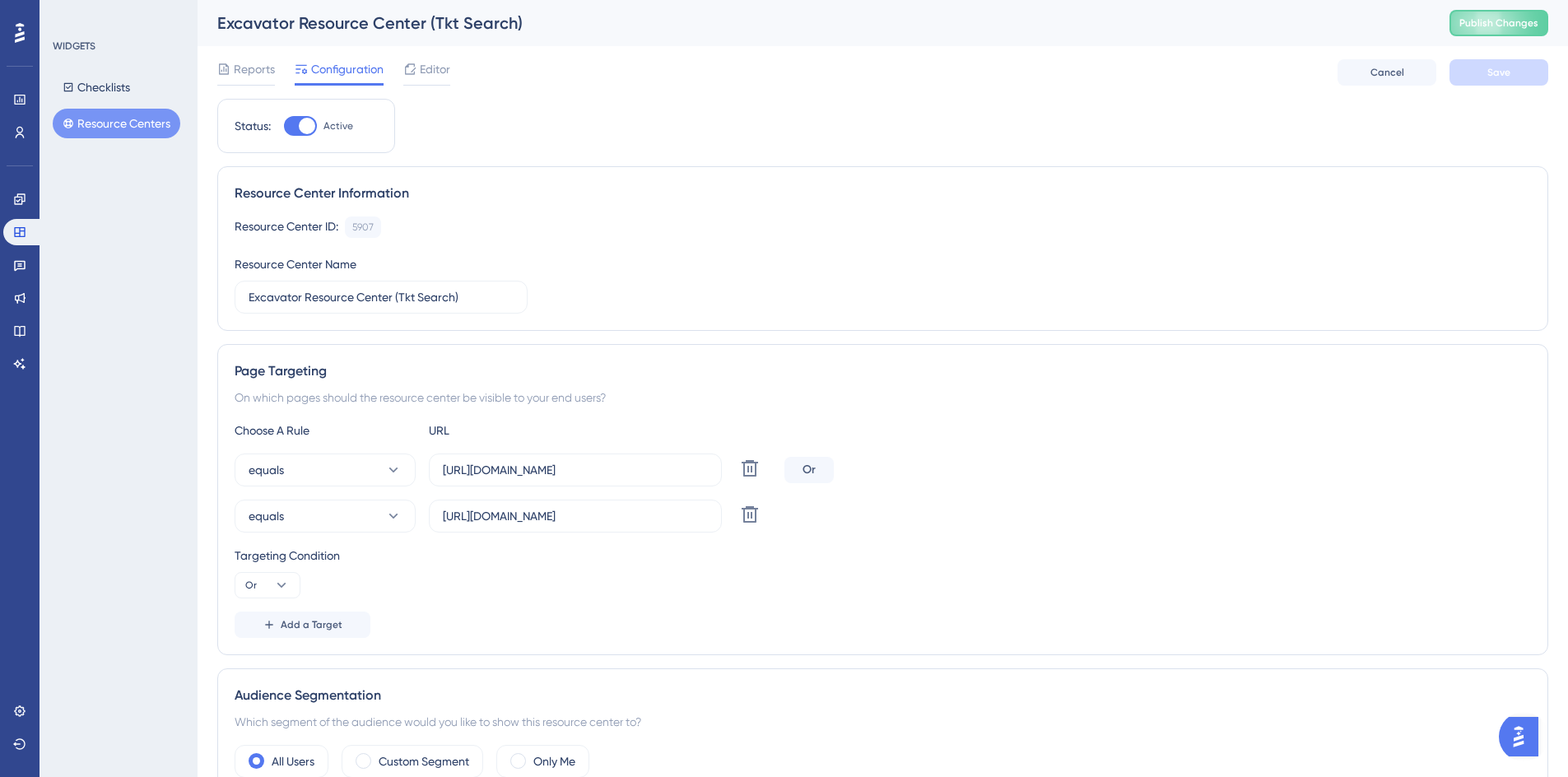
click at [23, 23] on icon at bounding box center [20, 33] width 10 height 22
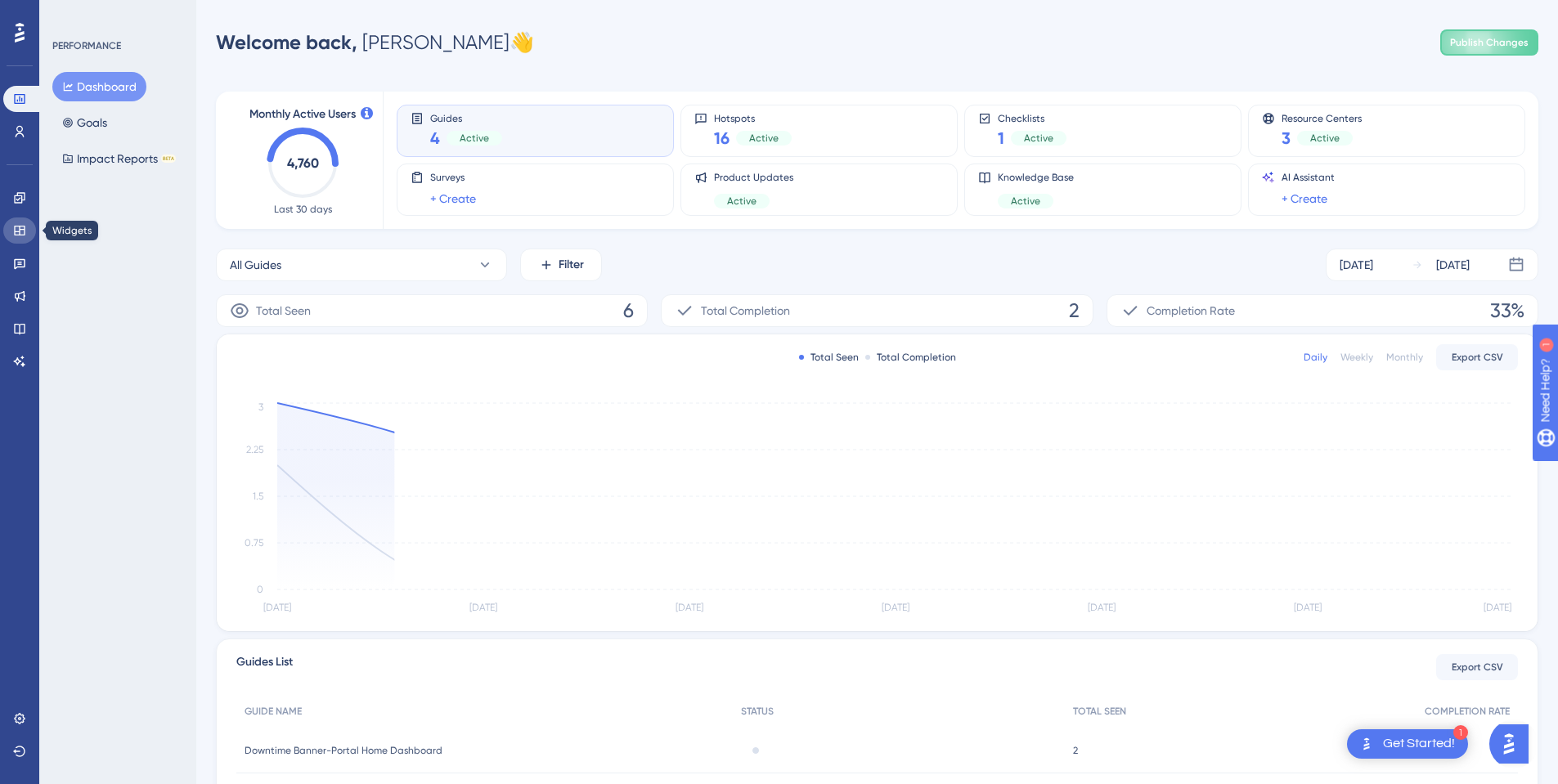
click at [23, 230] on icon at bounding box center [20, 230] width 13 height 13
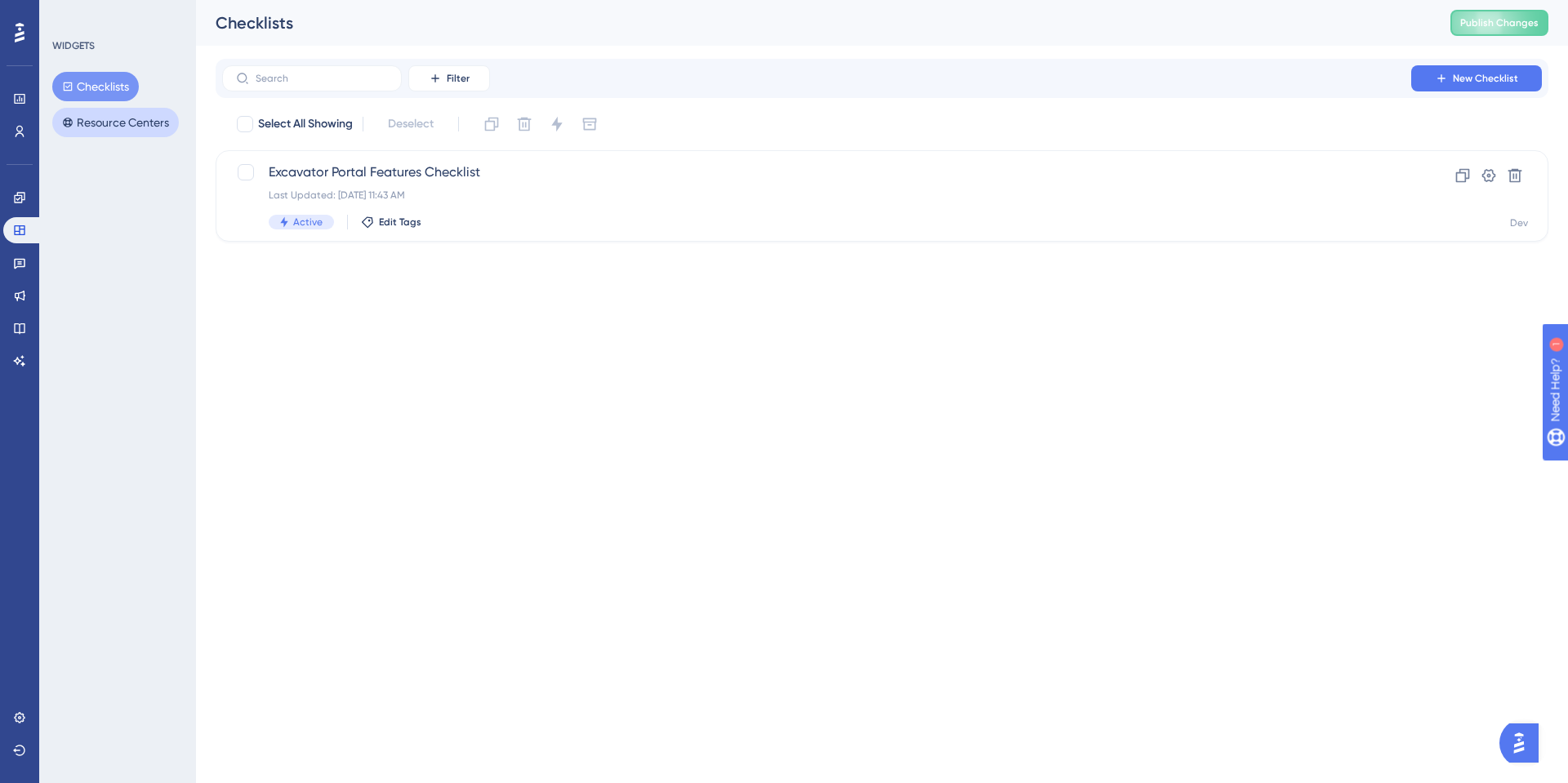
click at [86, 119] on button "Resource Centers" at bounding box center [115, 123] width 127 height 30
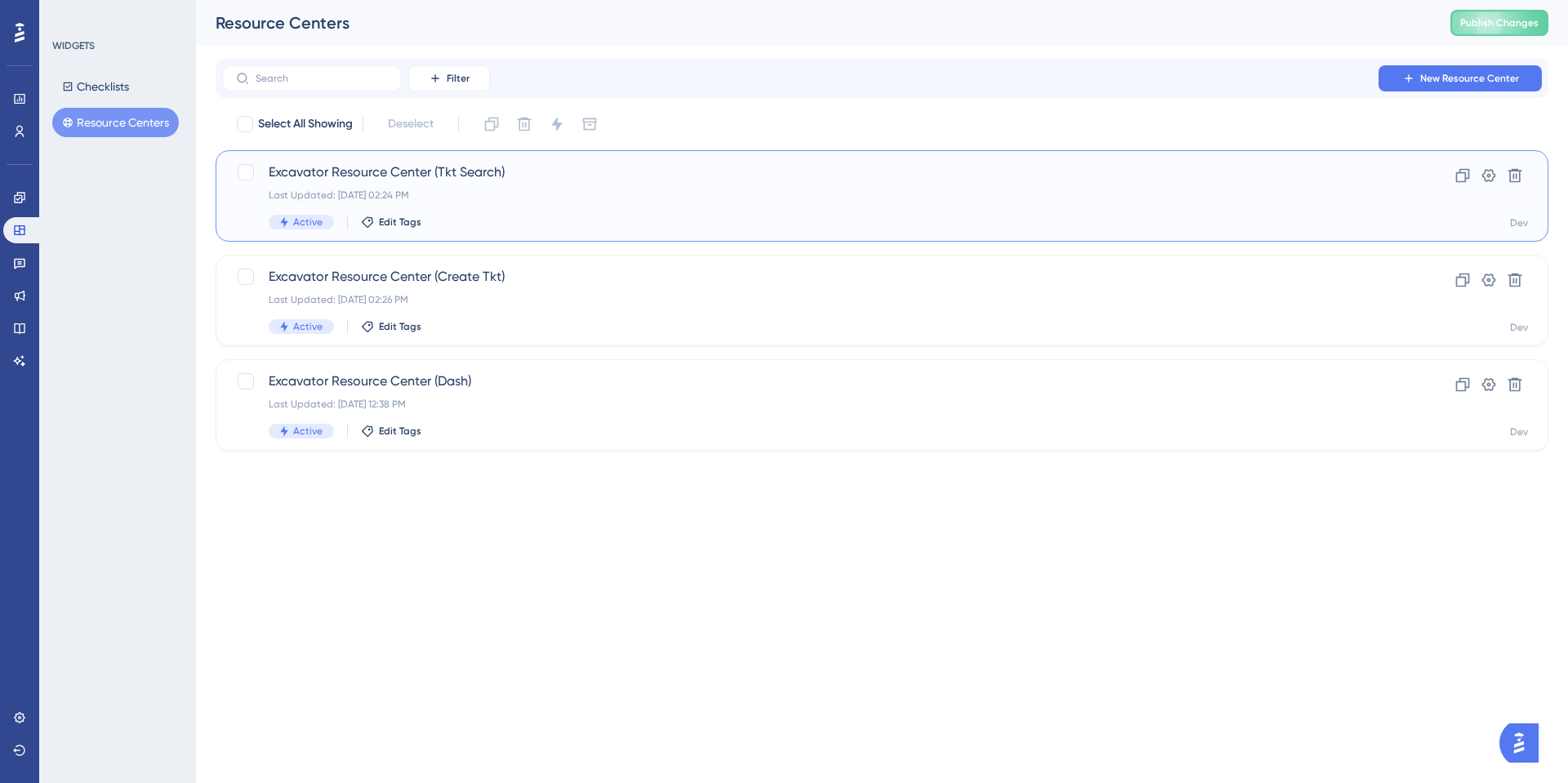
click at [448, 173] on span "Excavator Resource Center (Tkt Search)" at bounding box center [817, 172] width 1096 height 20
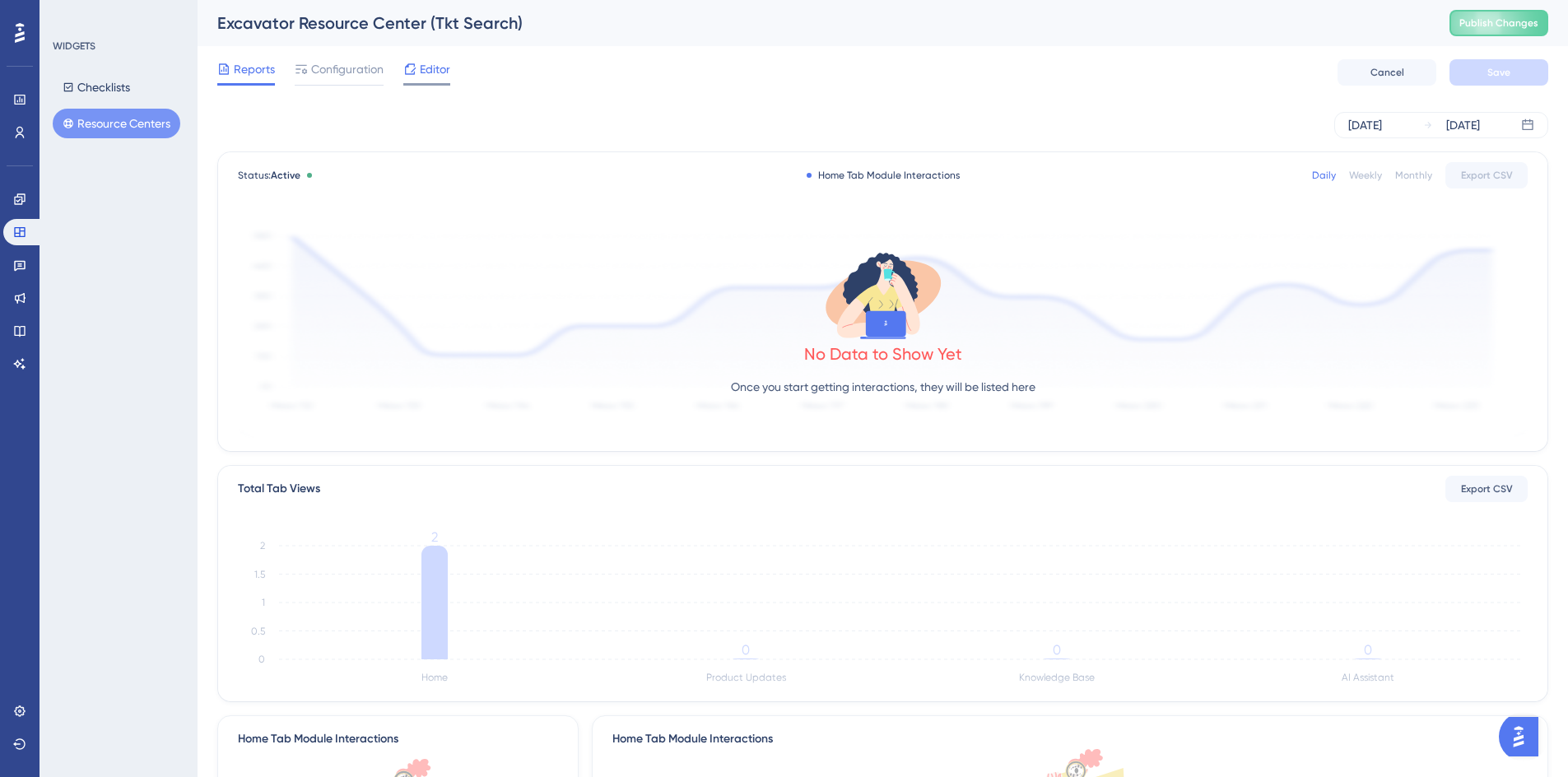
click at [422, 73] on span "Editor" at bounding box center [434, 69] width 30 height 20
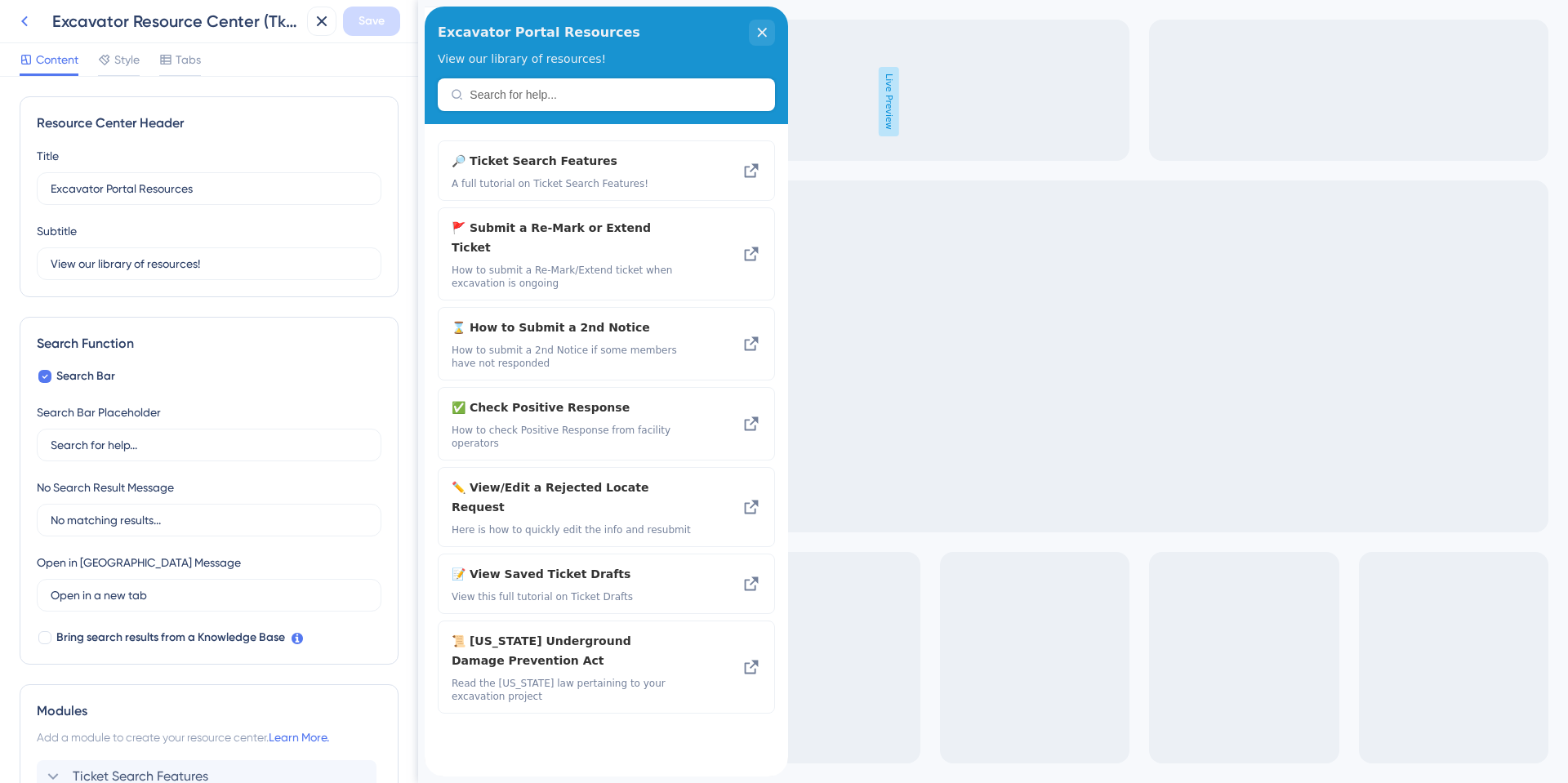
click at [20, 17] on icon at bounding box center [24, 20] width 20 height 20
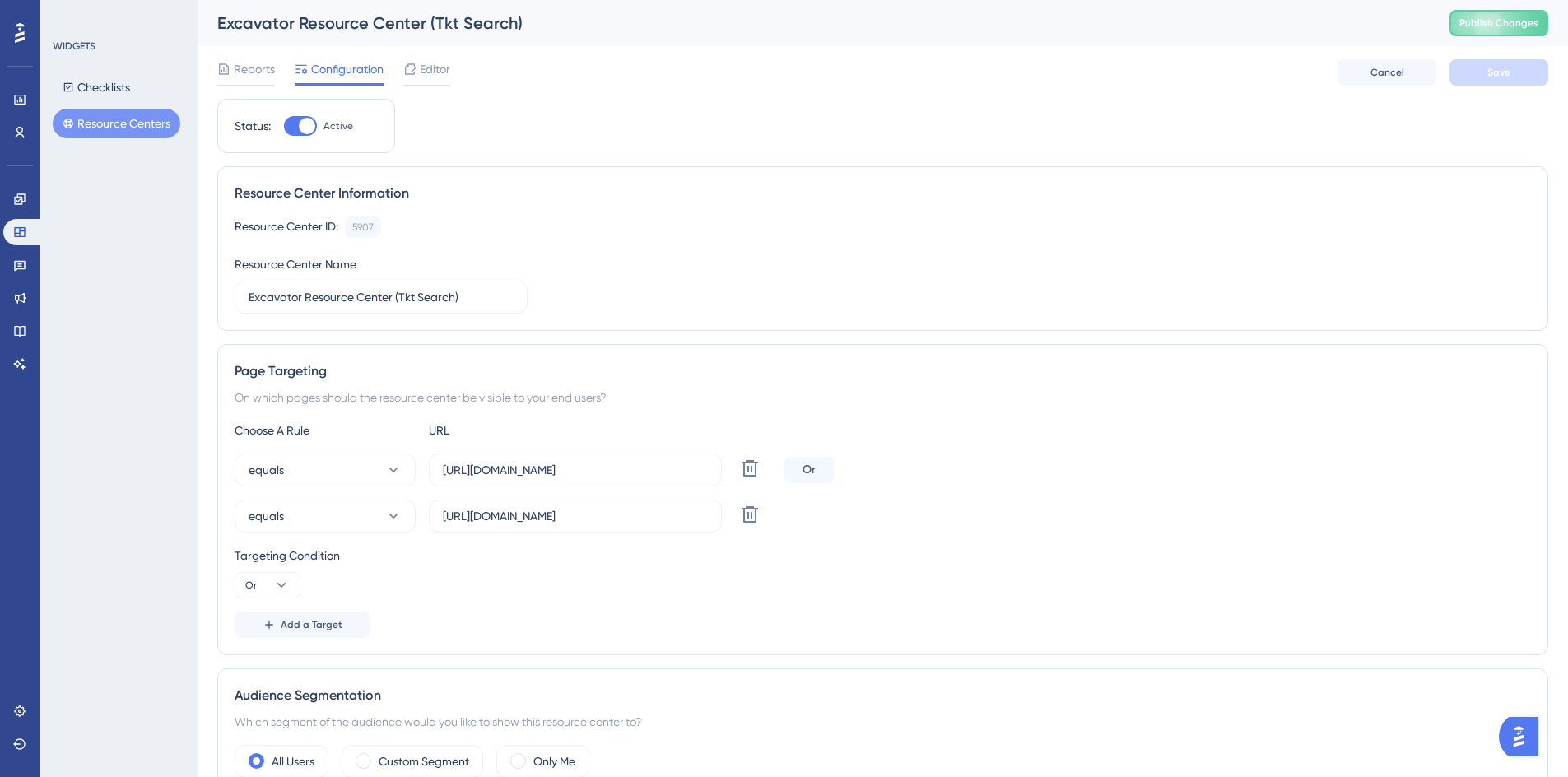
click at [109, 128] on button "Resource Centers" at bounding box center [116, 124] width 128 height 30
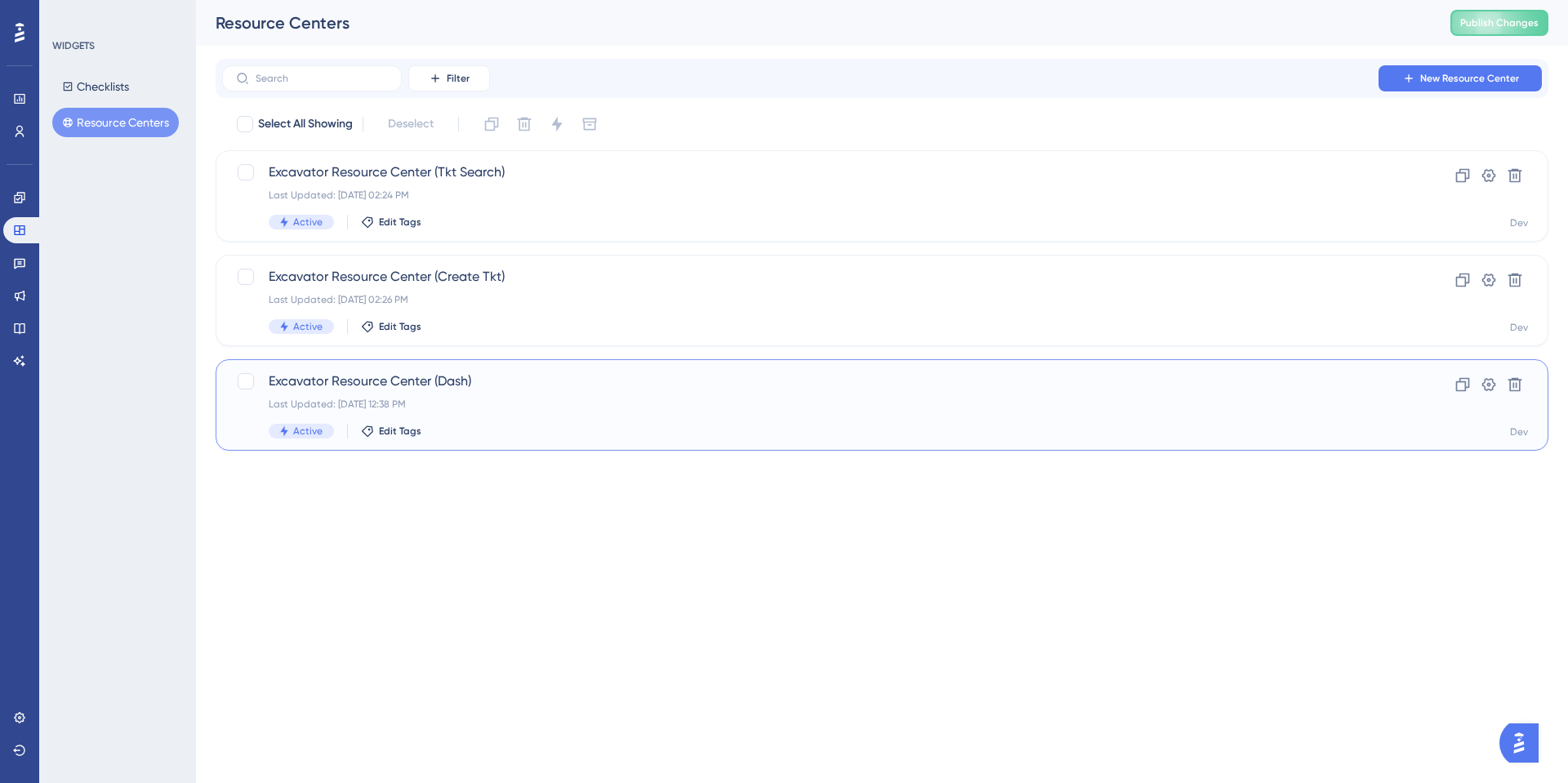
click at [453, 386] on span "Excavator Resource Center (Dash)" at bounding box center [817, 381] width 1096 height 20
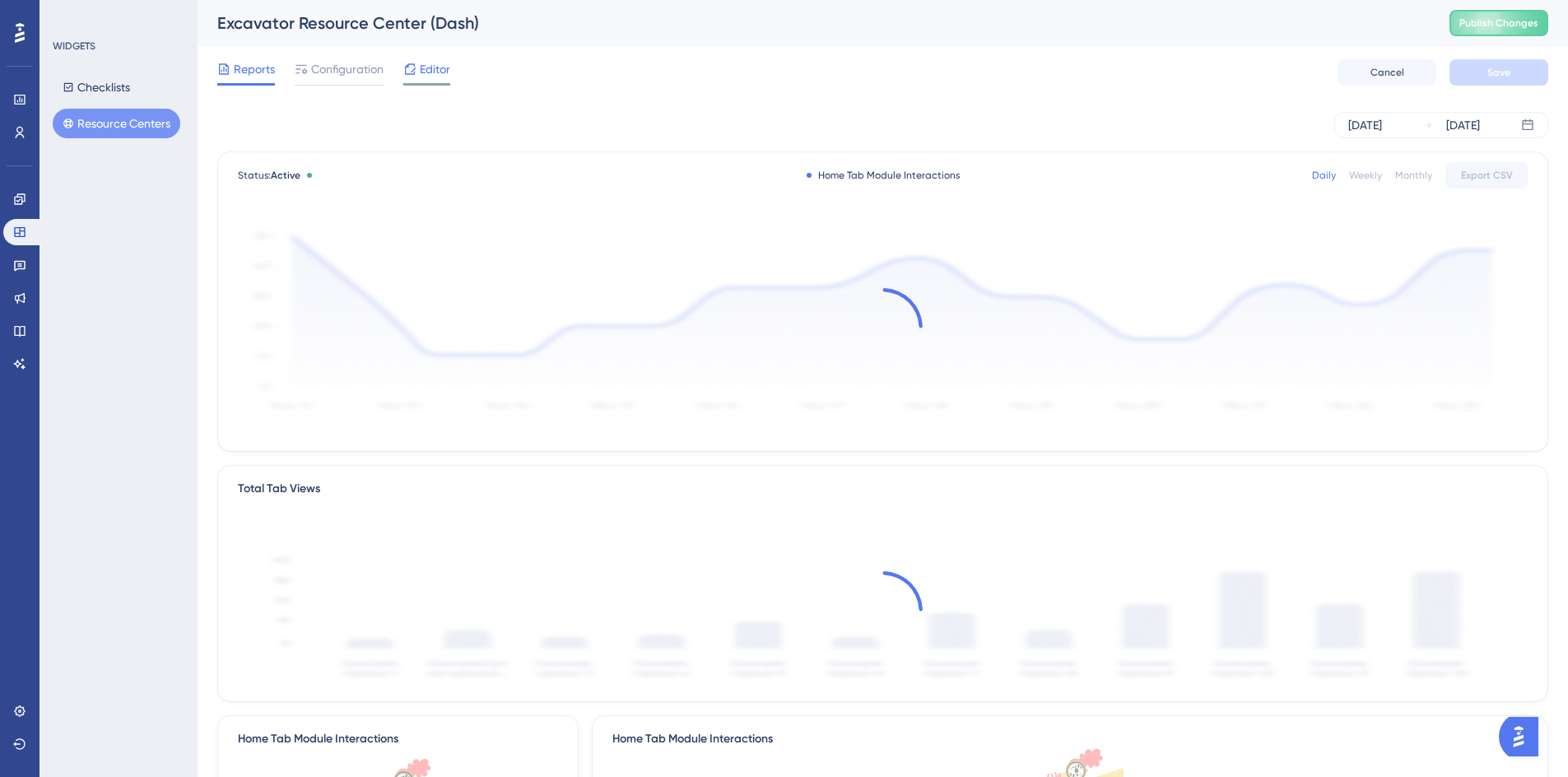
click at [422, 70] on span "Editor" at bounding box center [434, 69] width 30 height 20
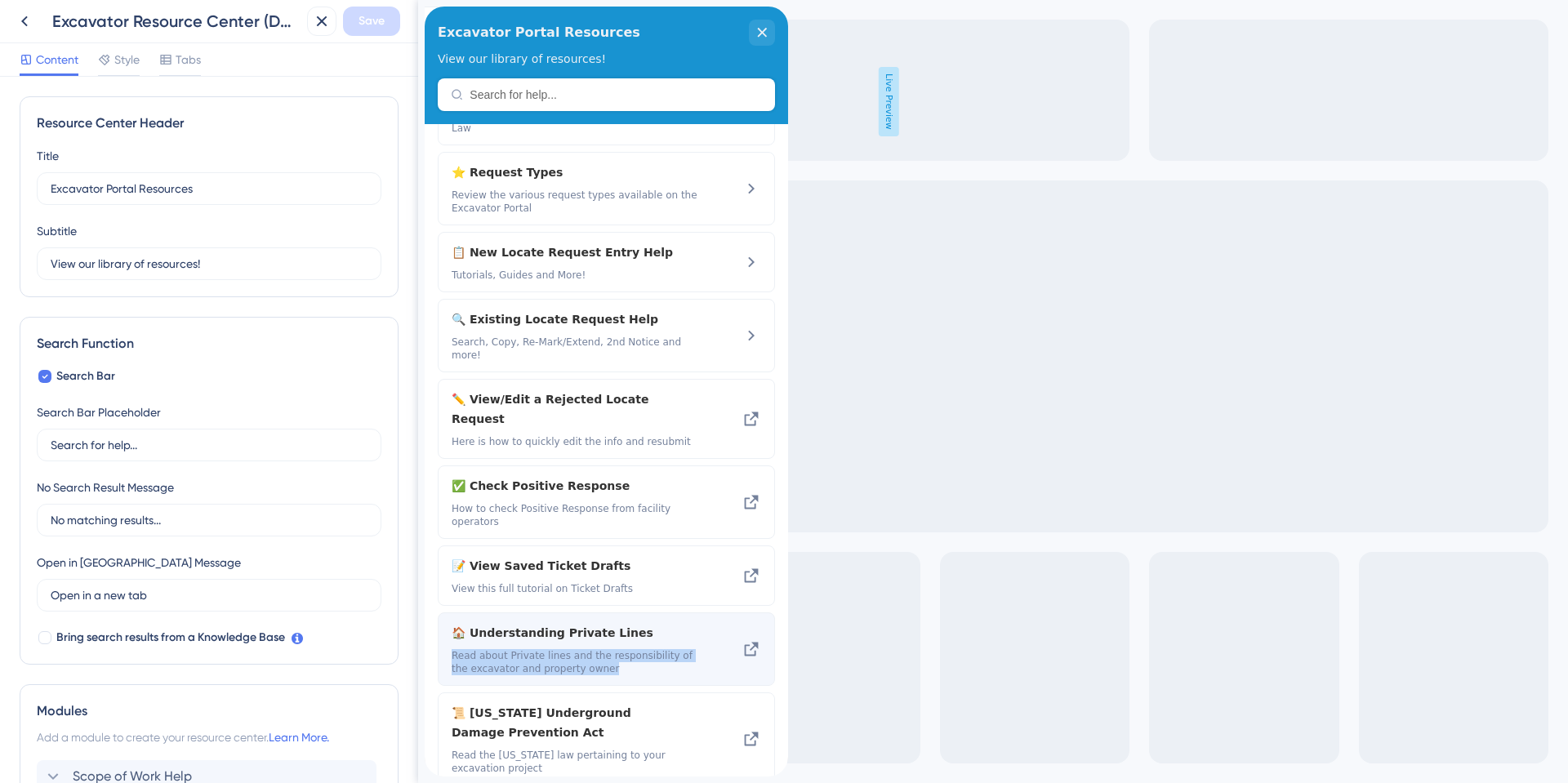
drag, startPoint x: 453, startPoint y: 598, endPoint x: 580, endPoint y: 620, distance: 128.9
click at [580, 620] on div "🏠 Understanding Private Lines Read about Private lines and the responsibility o…" at bounding box center [606, 649] width 337 height 74
copy span "Read about Private lines and the responsibility of the excavator and property o…"
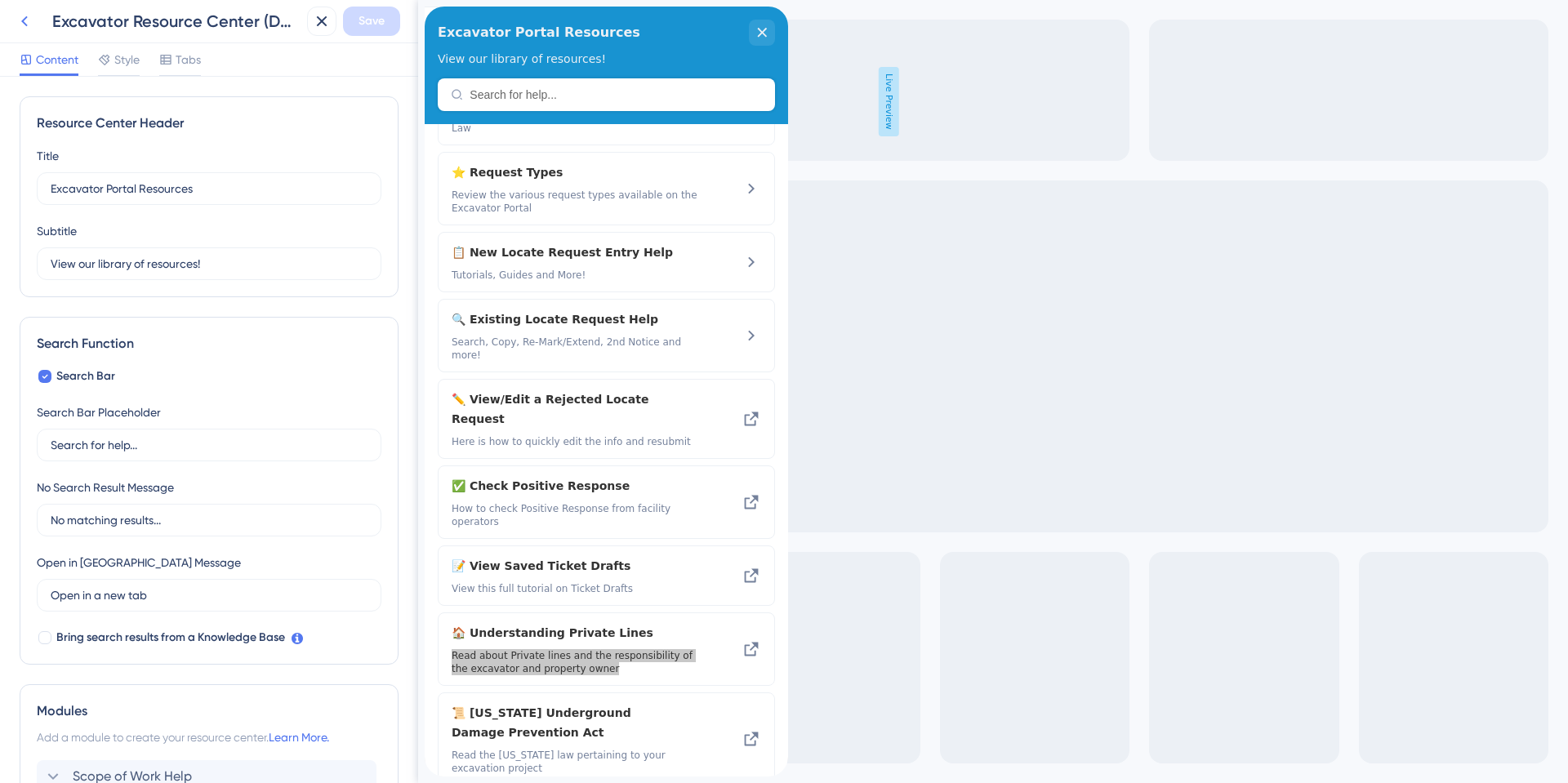
click at [21, 18] on icon at bounding box center [24, 20] width 20 height 20
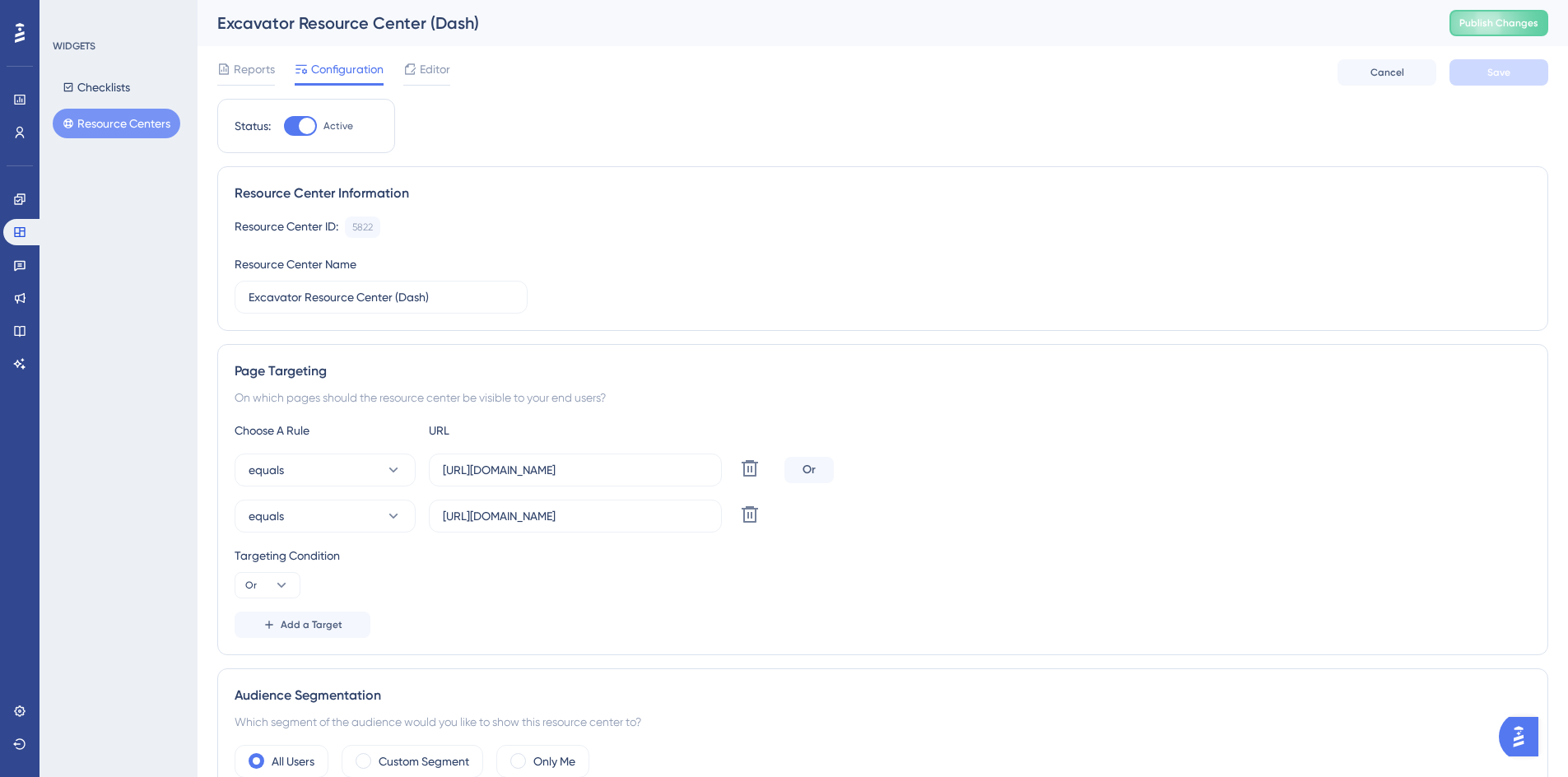
click at [153, 125] on button "Resource Centers" at bounding box center [116, 124] width 128 height 30
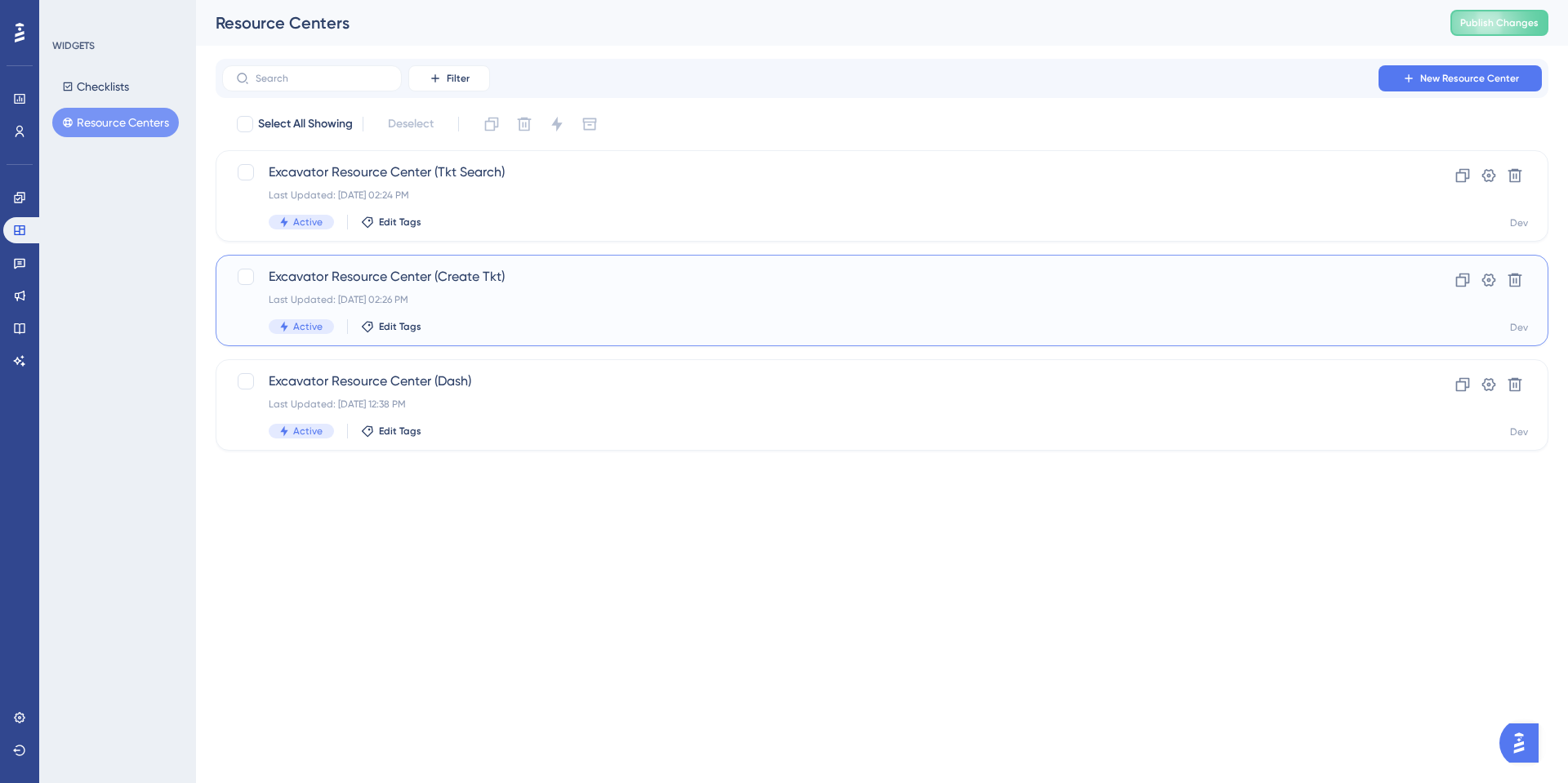
click at [470, 277] on span "Excavator Resource Center (Create Tkt)" at bounding box center [817, 277] width 1096 height 20
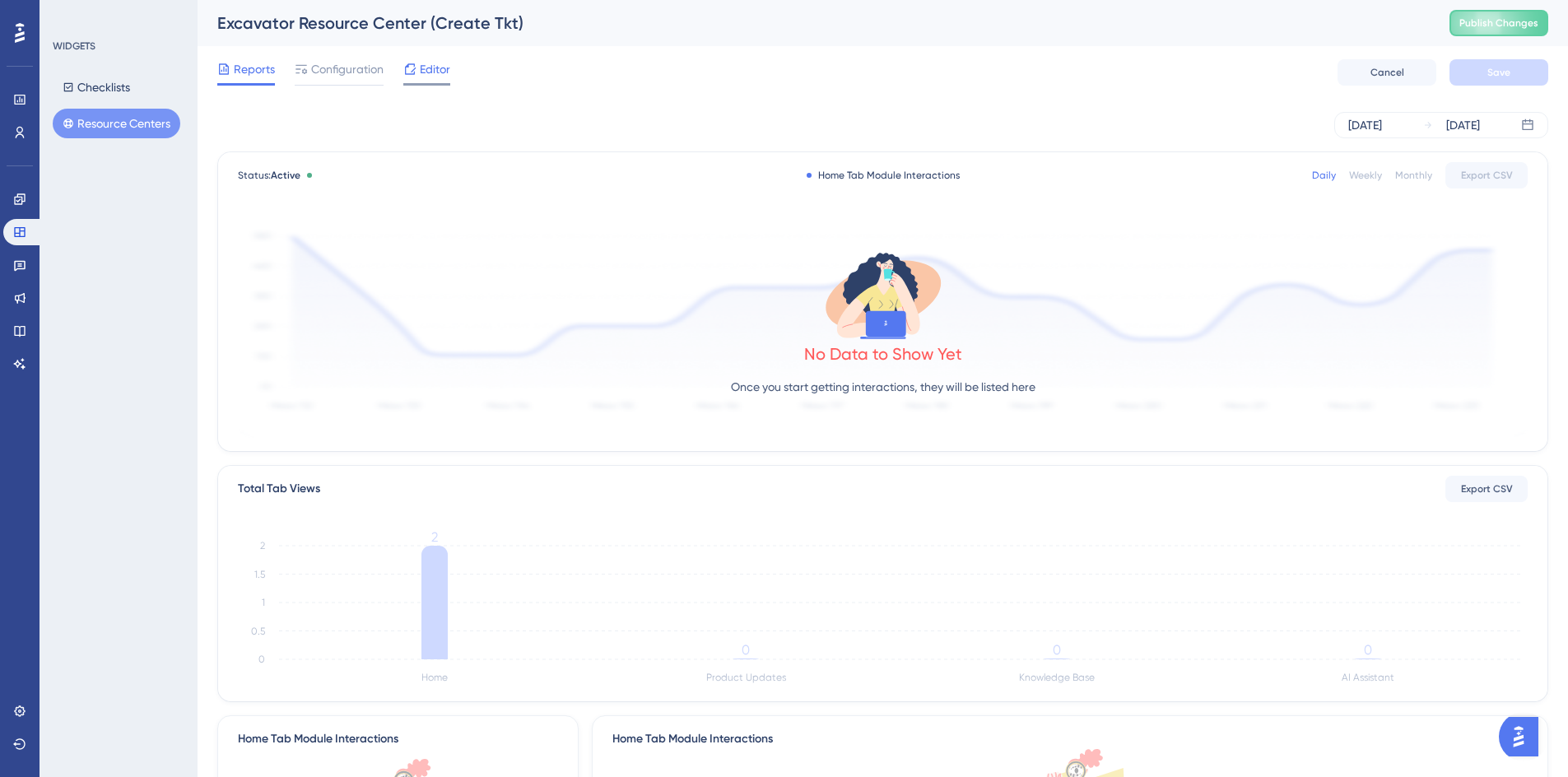
click at [420, 67] on span "Editor" at bounding box center [434, 69] width 30 height 20
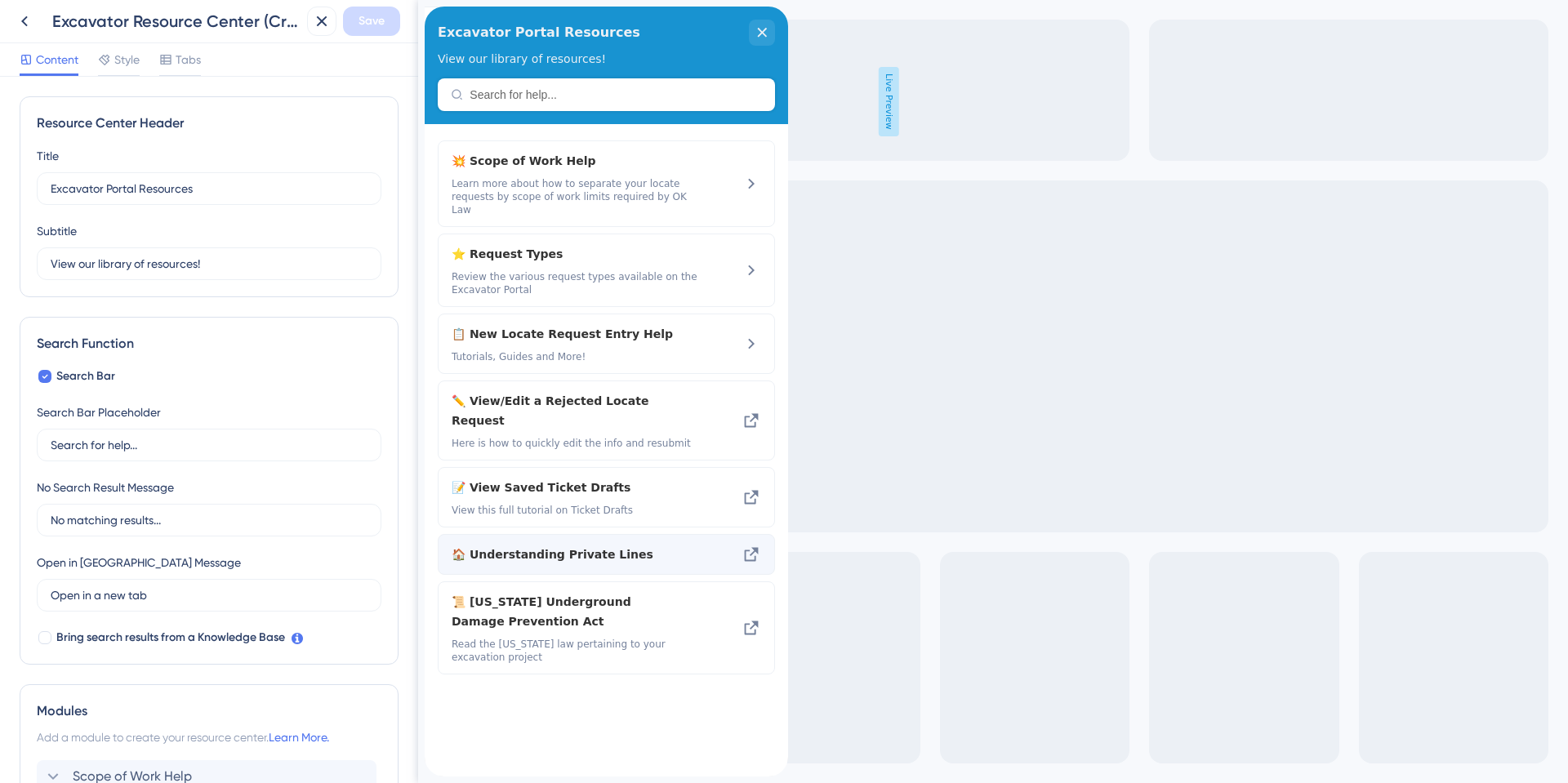
click at [533, 545] on span "🏠 Understanding Private Lines" at bounding box center [575, 554] width 248 height 20
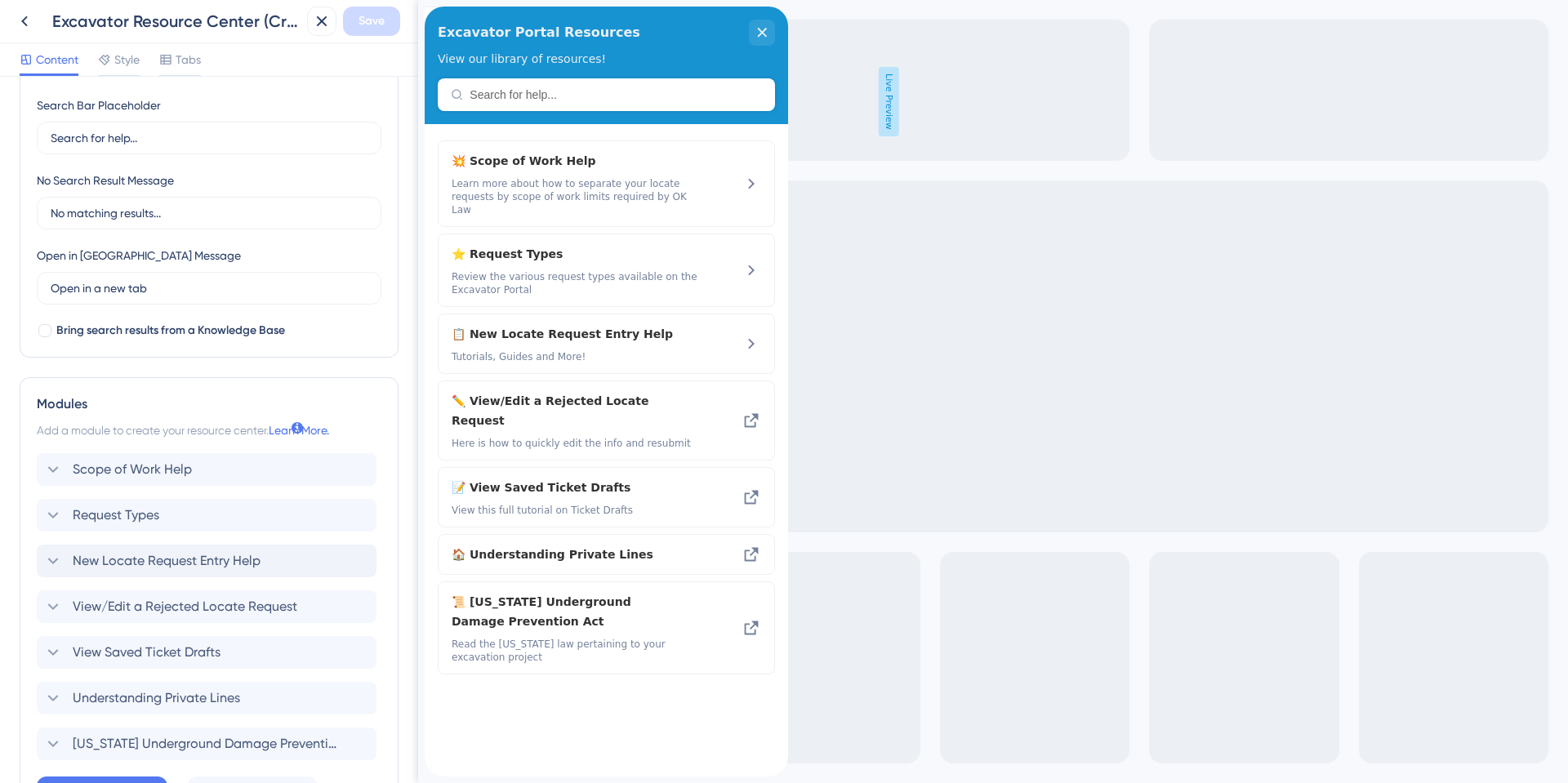
scroll to position [327, 0]
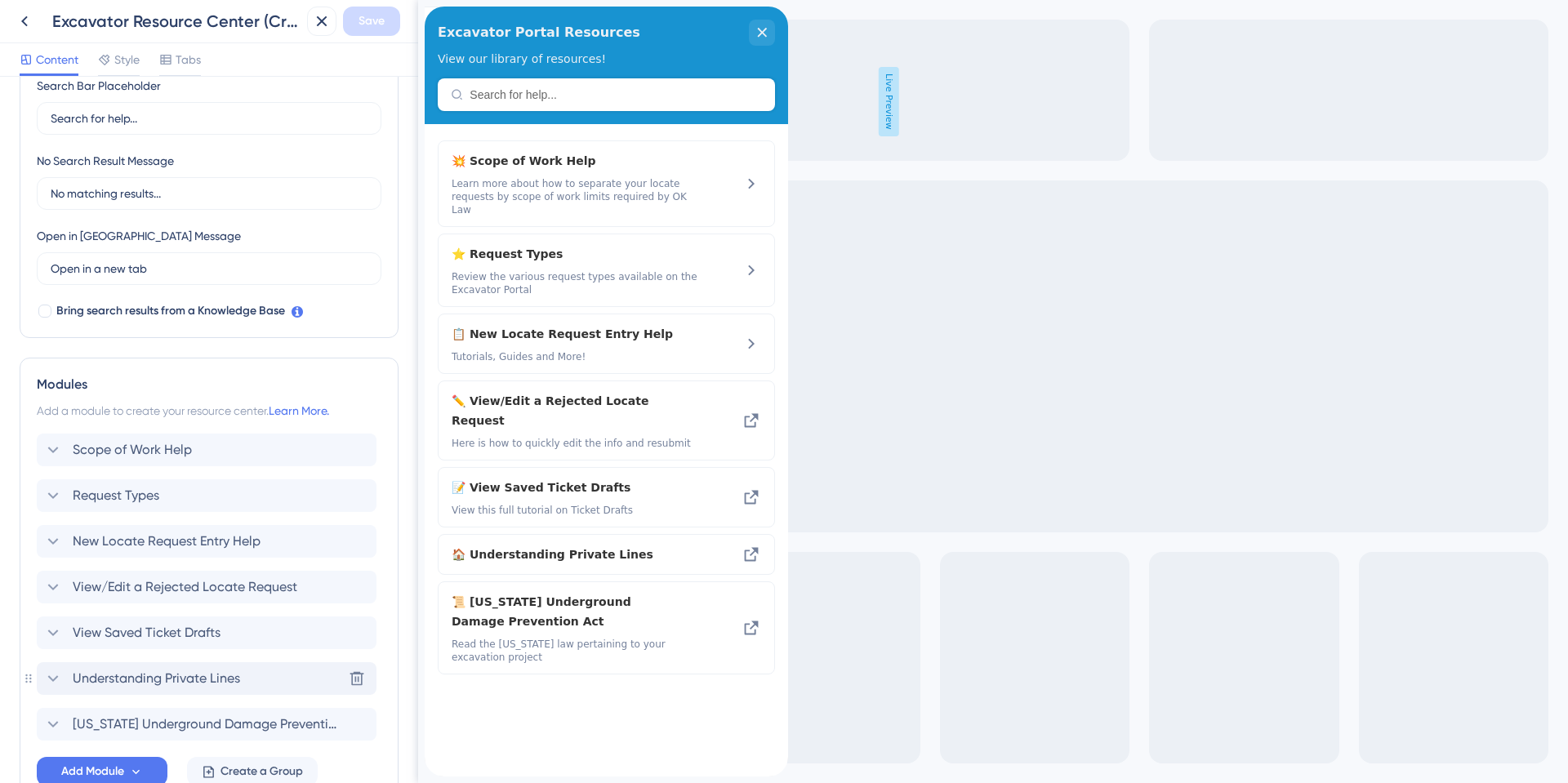
click at [152, 674] on span "Understanding Private Lines" at bounding box center [156, 678] width 168 height 20
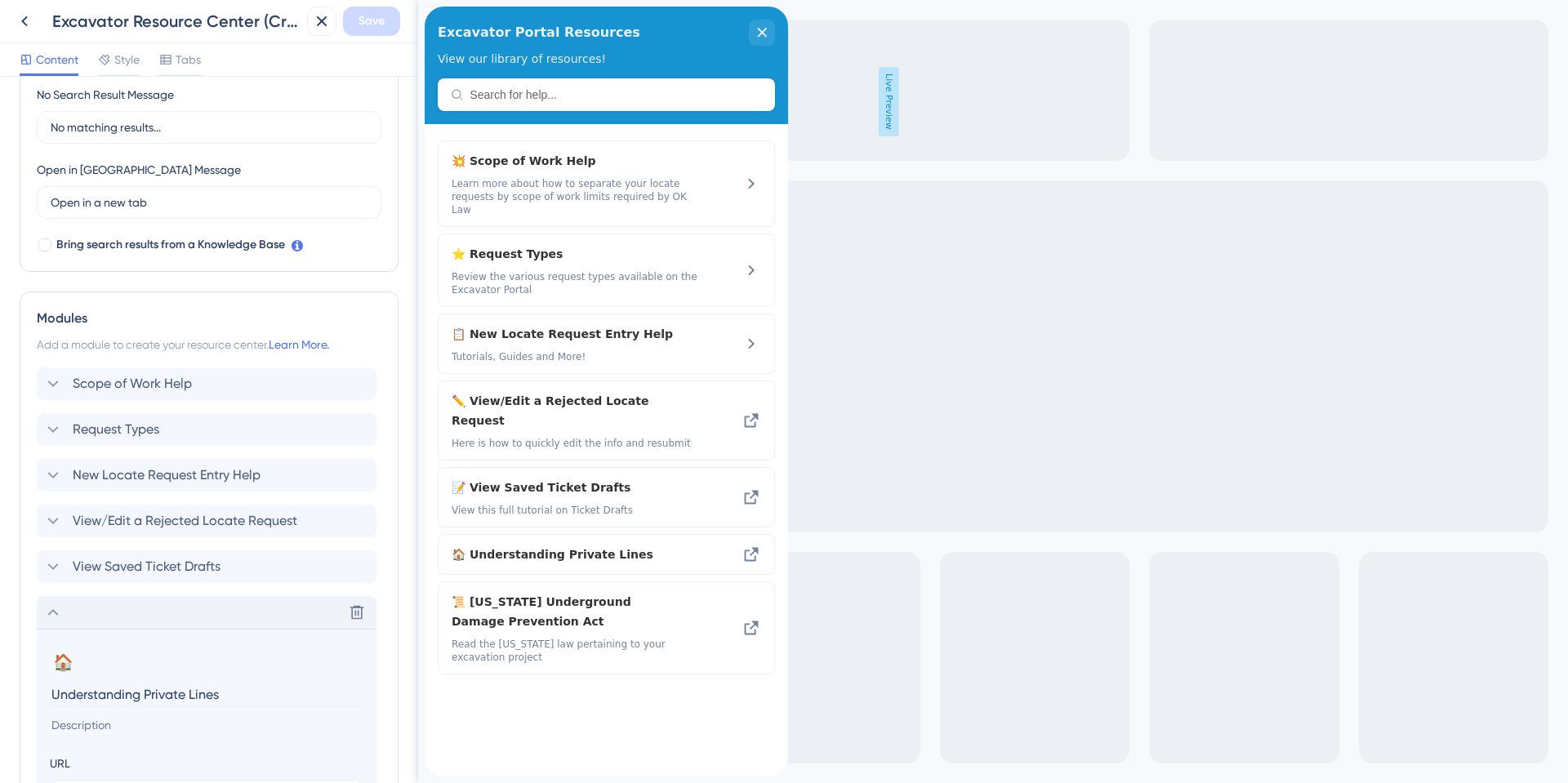
scroll to position [490, 0]
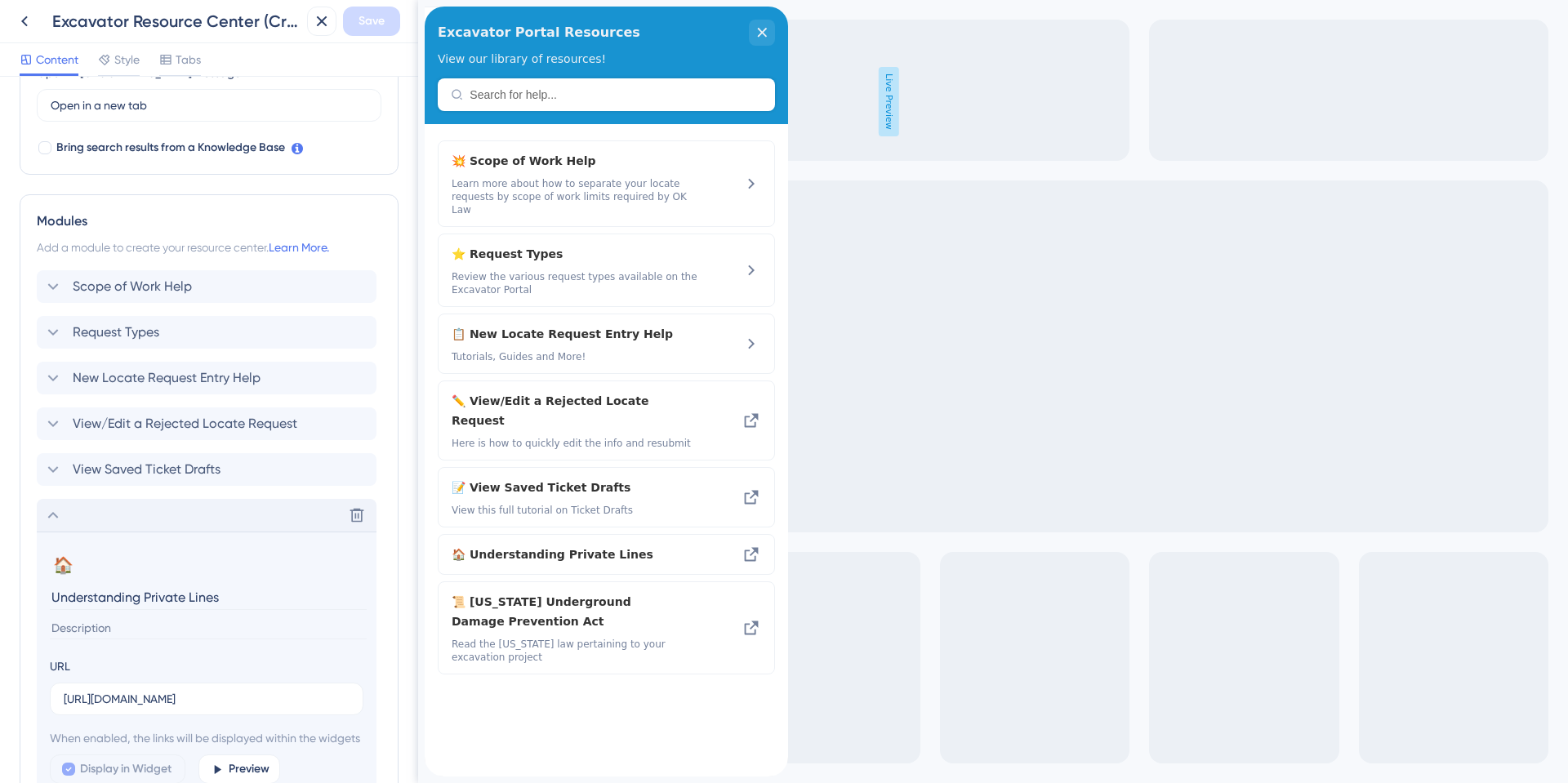
click at [113, 628] on input at bounding box center [208, 628] width 317 height 22
paste input "Read about Private lines and the responsibility of the excavator and property o…"
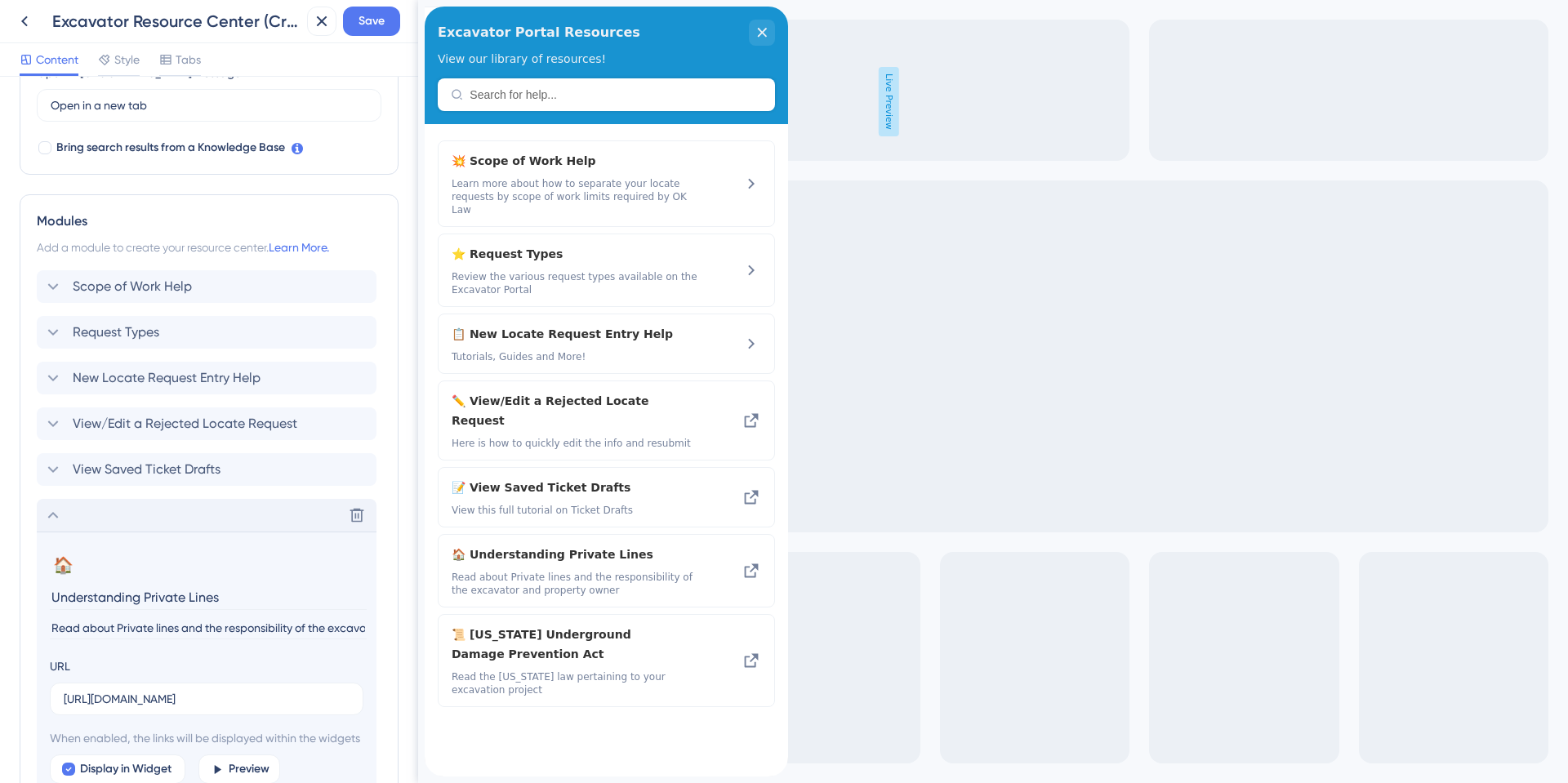
scroll to position [0, 127]
type input "Read about Private lines and the responsibility of the excavator and property o…"
click at [55, 516] on icon at bounding box center [52, 515] width 20 height 20
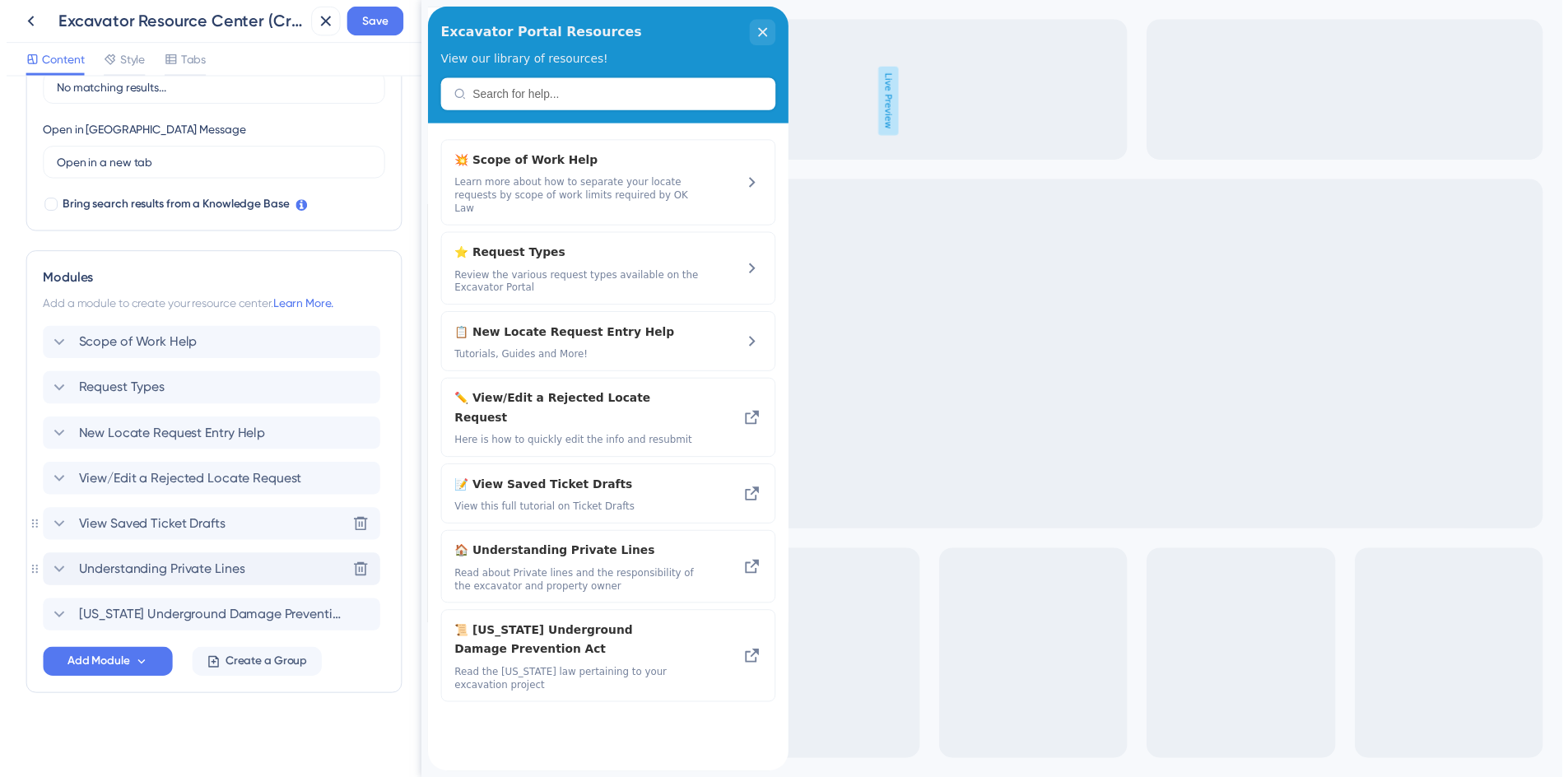
scroll to position [435, 0]
click at [363, 22] on span "Save" at bounding box center [374, 21] width 26 height 20
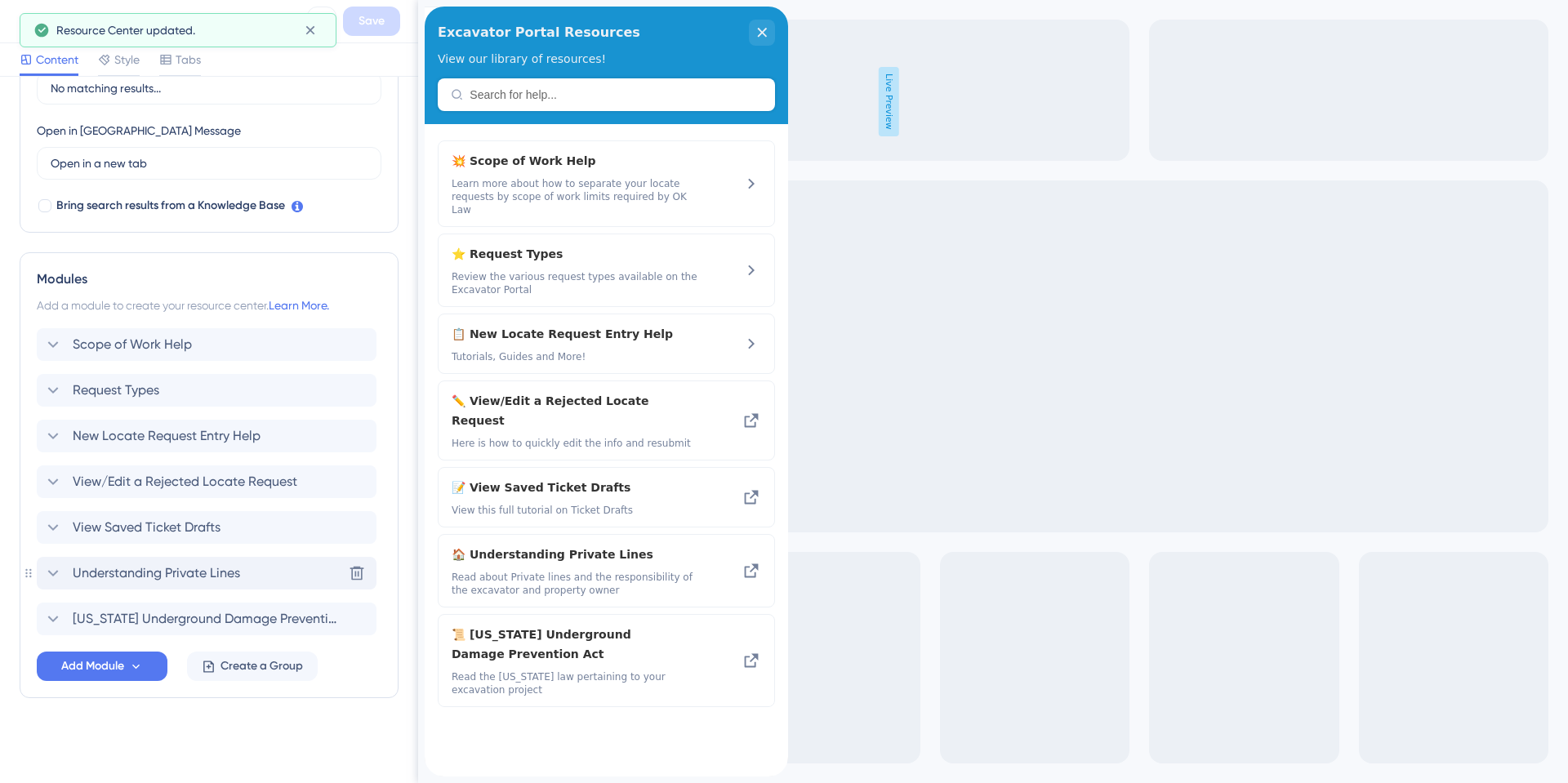
click at [12, 21] on button at bounding box center [25, 21] width 30 height 30
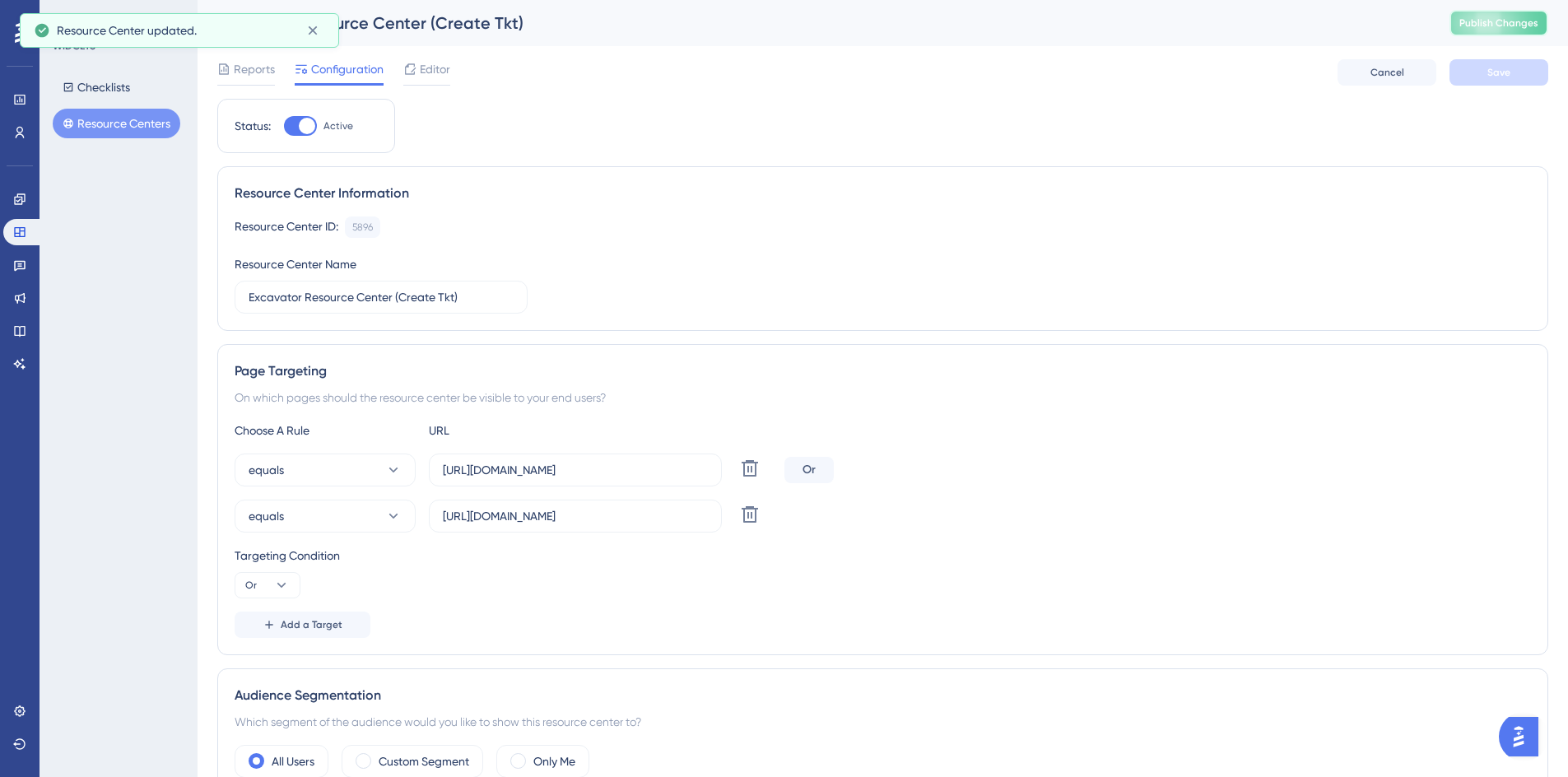
click at [1491, 23] on span "Publish Changes" at bounding box center [1499, 23] width 79 height 13
